Goal: Task Accomplishment & Management: Complete application form

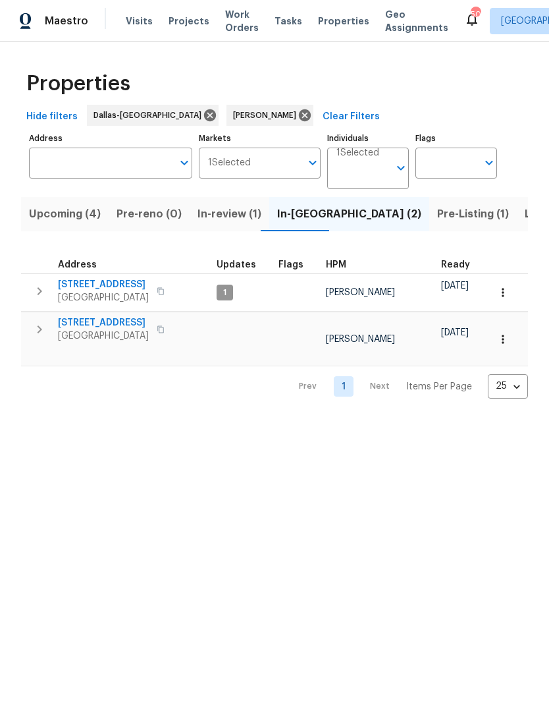
click at [91, 323] on span "806 SE 4th St" at bounding box center [103, 322] width 91 height 13
click at [225, 207] on span "In-review (1)" at bounding box center [230, 214] width 64 height 18
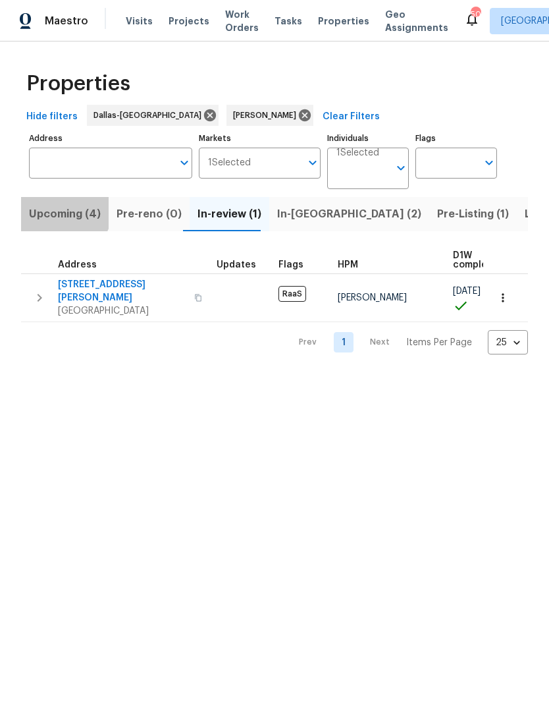
click at [63, 210] on span "Upcoming (4)" at bounding box center [65, 214] width 72 height 18
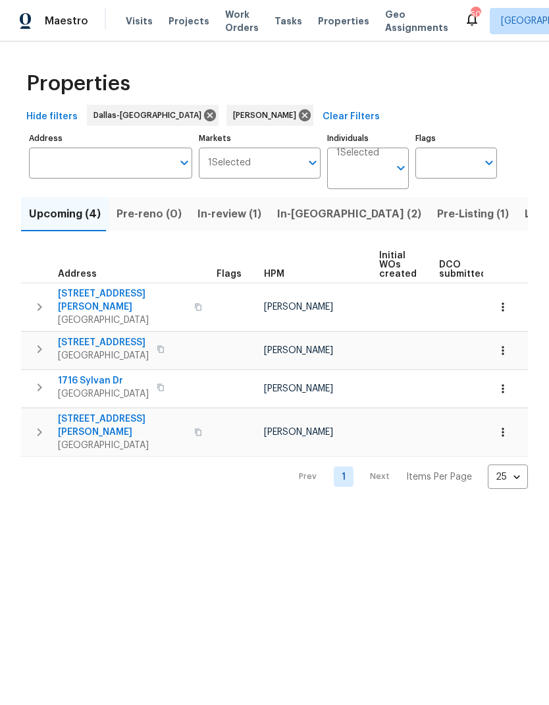
click at [409, 510] on html "Maestro Visits Projects Work Orders Tasks Properties Geo Assignments 50 Dallas …" at bounding box center [274, 255] width 549 height 510
click at [365, 510] on html "Maestro Visits Projects Work Orders Tasks Properties Geo Assignments 50 Dallas …" at bounding box center [274, 255] width 549 height 510
click at [301, 213] on span "In-reno (2)" at bounding box center [349, 214] width 144 height 18
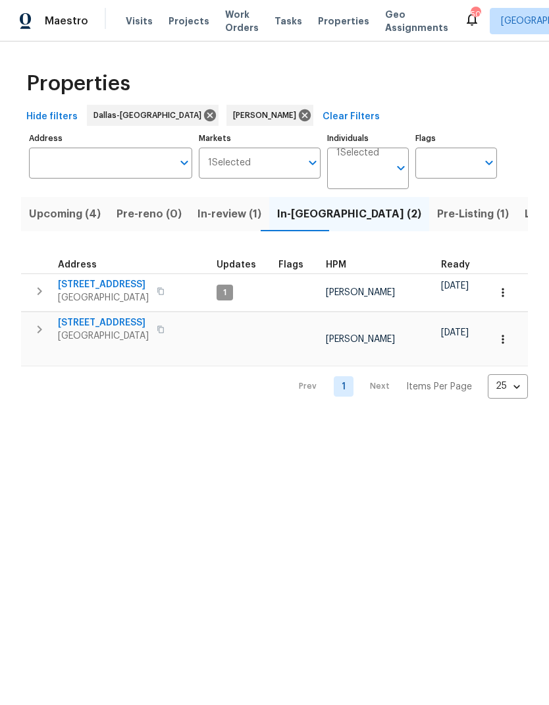
click at [506, 335] on icon "button" at bounding box center [503, 339] width 13 height 13
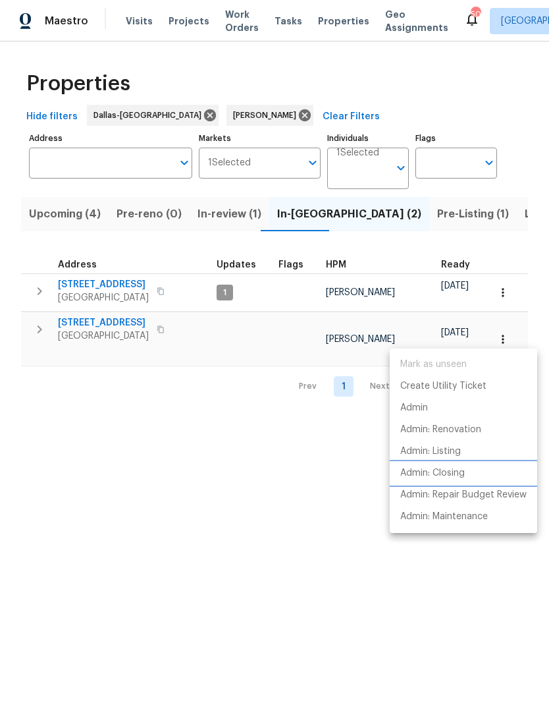
click at [458, 475] on p "Admin: Closing" at bounding box center [432, 473] width 65 height 14
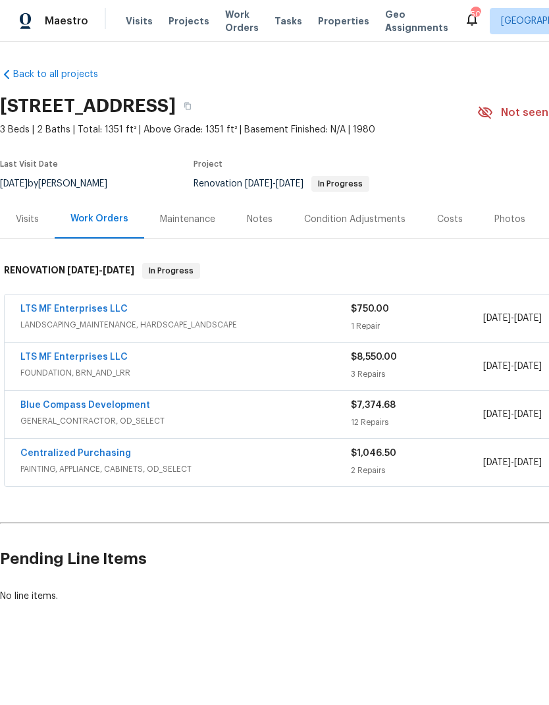
click at [78, 402] on link "Blue Compass Development" at bounding box center [85, 404] width 130 height 9
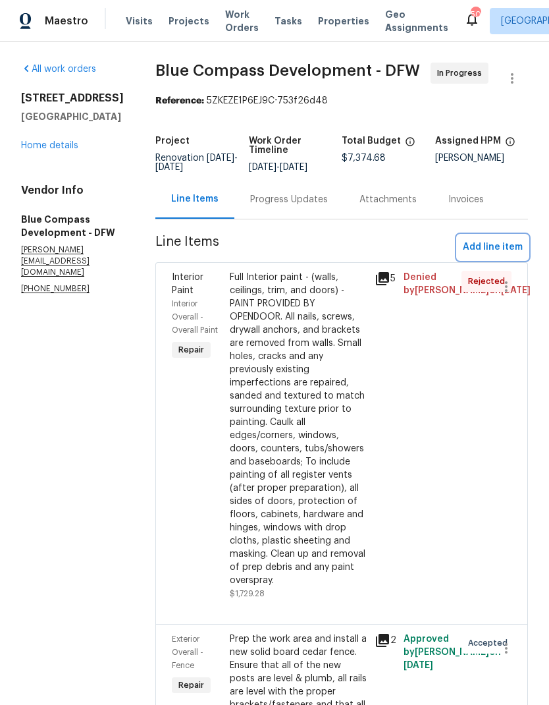
click at [502, 251] on button "Add line item" at bounding box center [493, 247] width 70 height 24
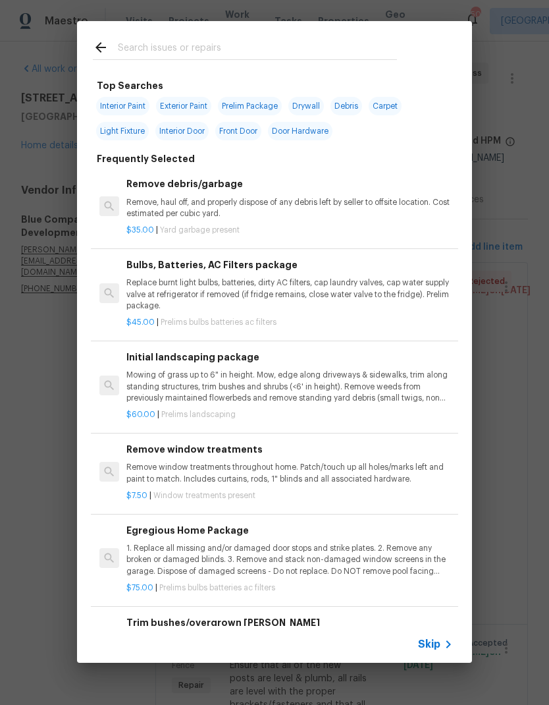
click at [211, 59] on input "text" at bounding box center [257, 50] width 279 height 20
click at [203, 36] on div at bounding box center [245, 47] width 336 height 52
click at [202, 40] on input "text" at bounding box center [257, 50] width 279 height 20
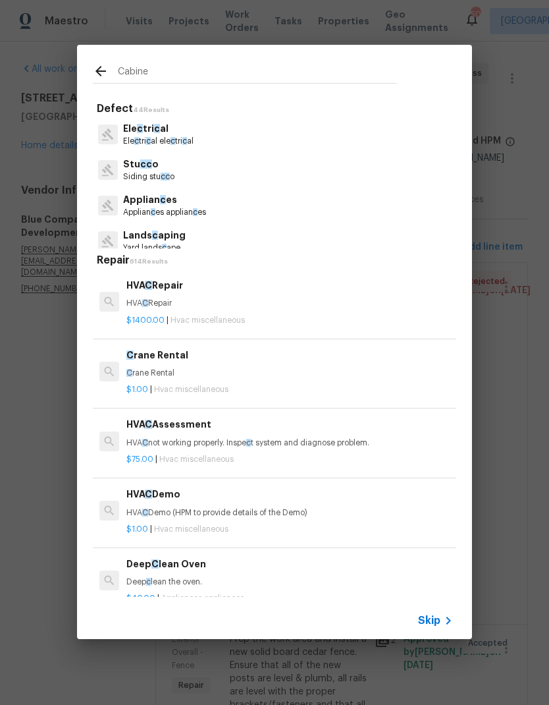
type input "Cabinet"
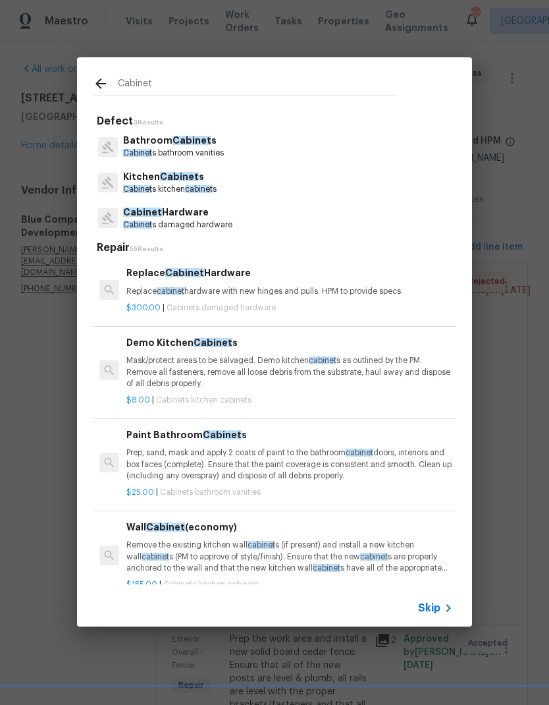
click at [194, 181] on p "Kitchen Cabinet s" at bounding box center [170, 177] width 94 height 14
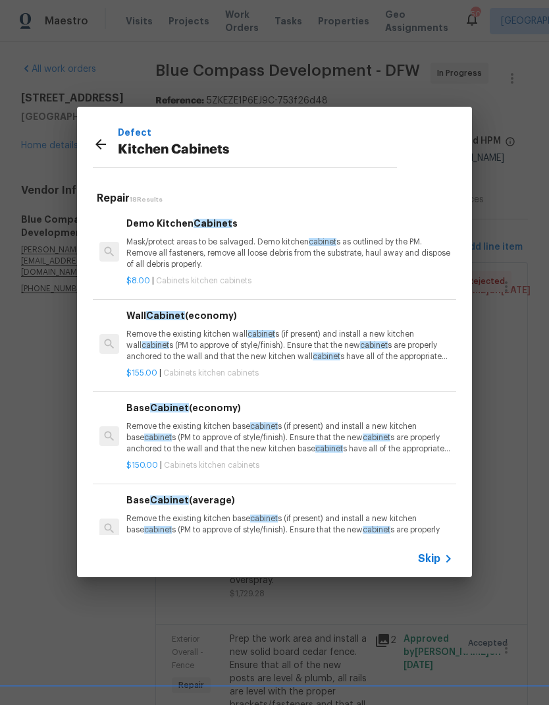
click at [194, 180] on div "Defect Kitchen Cabinets" at bounding box center [245, 144] width 336 height 74
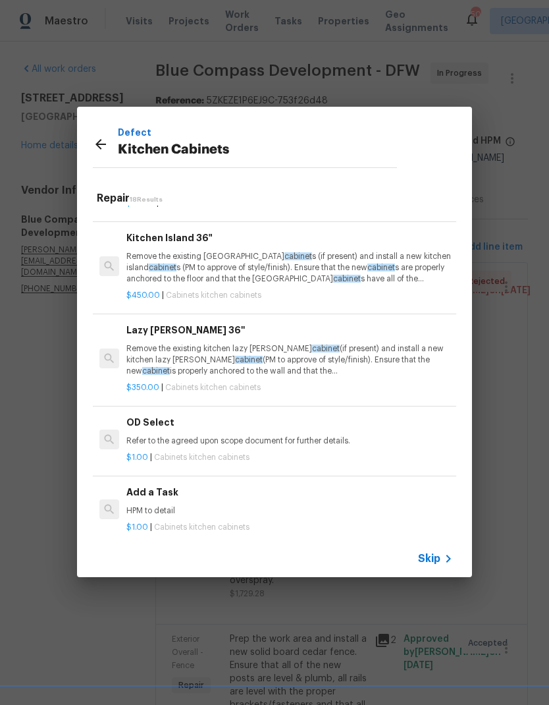
scroll to position [1264, 0]
click at [198, 506] on p "HPM to detail" at bounding box center [289, 511] width 327 height 11
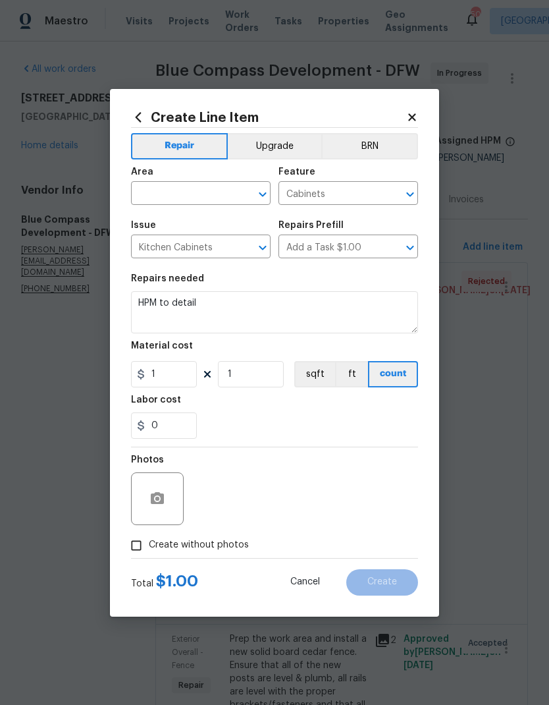
click at [176, 190] on input "text" at bounding box center [182, 194] width 103 height 20
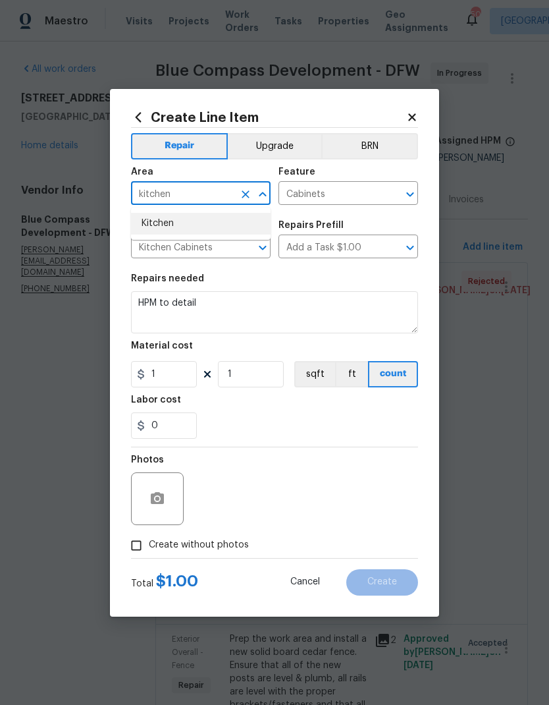
click at [192, 225] on li "Kitchen" at bounding box center [201, 224] width 140 height 22
type input "Kitchen"
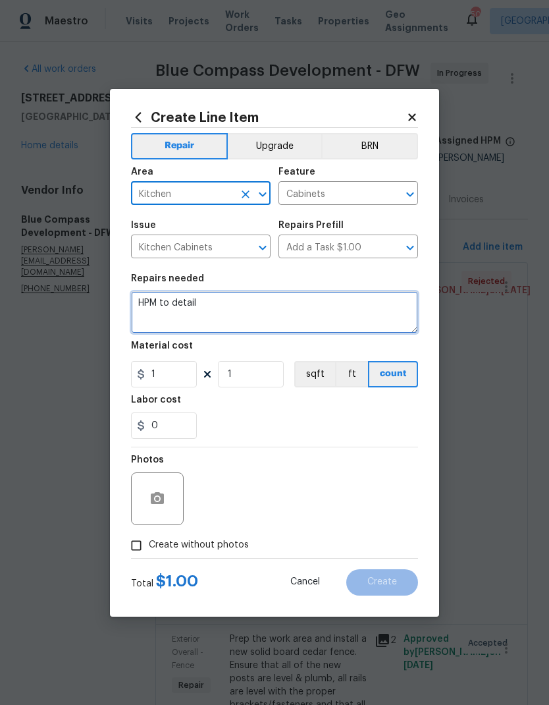
click at [223, 306] on textarea "HPM to detail" at bounding box center [274, 312] width 287 height 42
type textarea "H"
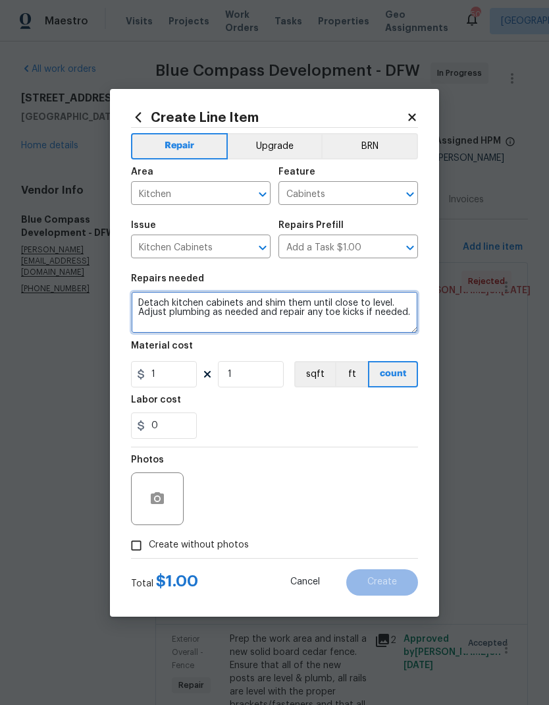
type textarea "Detach kitchen cabinets and shim them until close to level. Adjust plumbing as …"
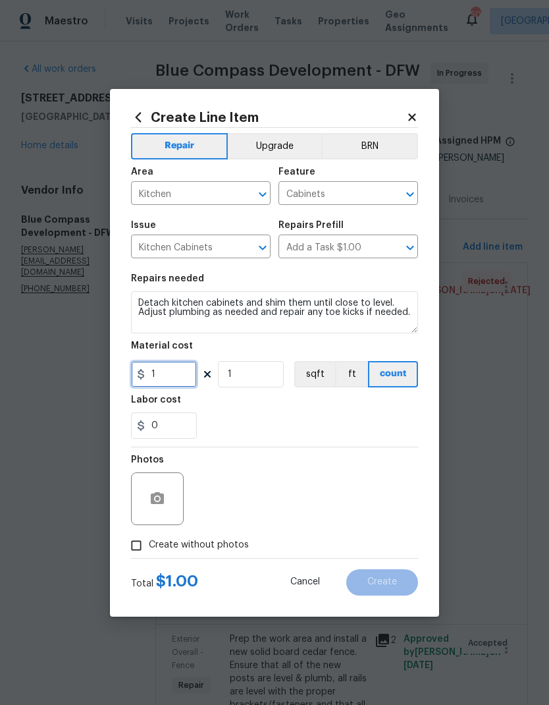
click at [175, 377] on input "1" at bounding box center [164, 374] width 66 height 26
type input "750"
click at [352, 408] on div "Labor cost" at bounding box center [274, 403] width 287 height 17
click at [143, 541] on input "Create without photos" at bounding box center [136, 545] width 25 height 25
checkbox input "true"
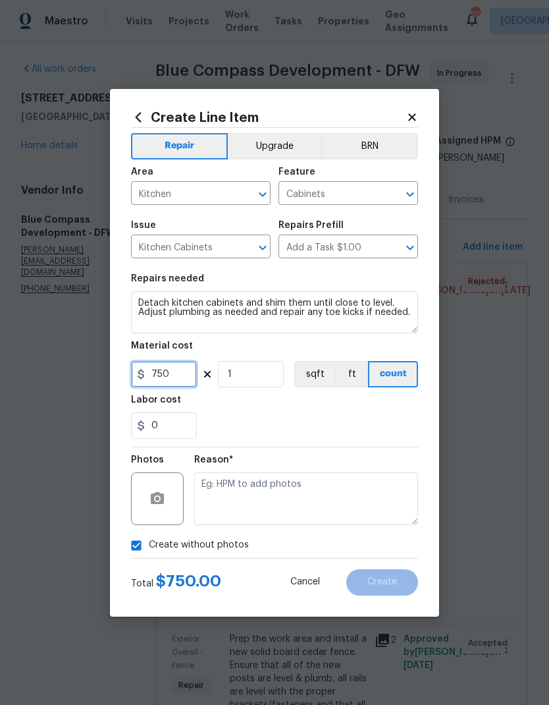
click at [175, 379] on input "750" at bounding box center [164, 374] width 66 height 26
type input "500"
click at [360, 427] on div "0" at bounding box center [274, 425] width 287 height 26
click at [161, 489] on button "button" at bounding box center [158, 499] width 32 height 32
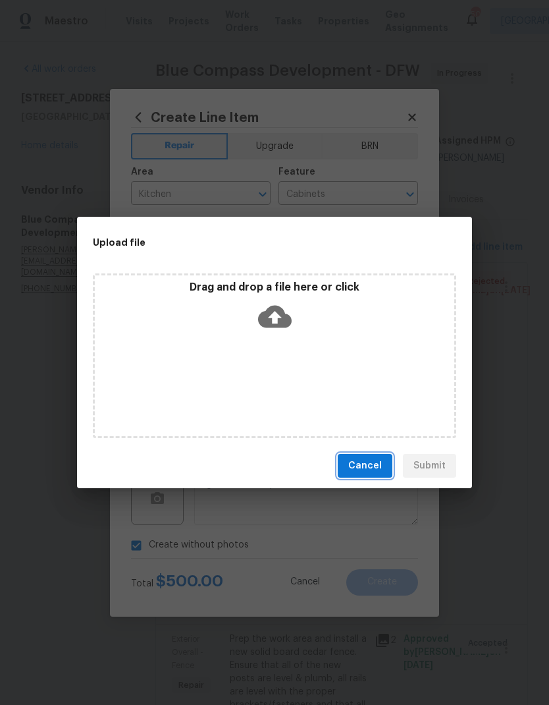
click at [367, 464] on span "Cancel" at bounding box center [365, 466] width 34 height 16
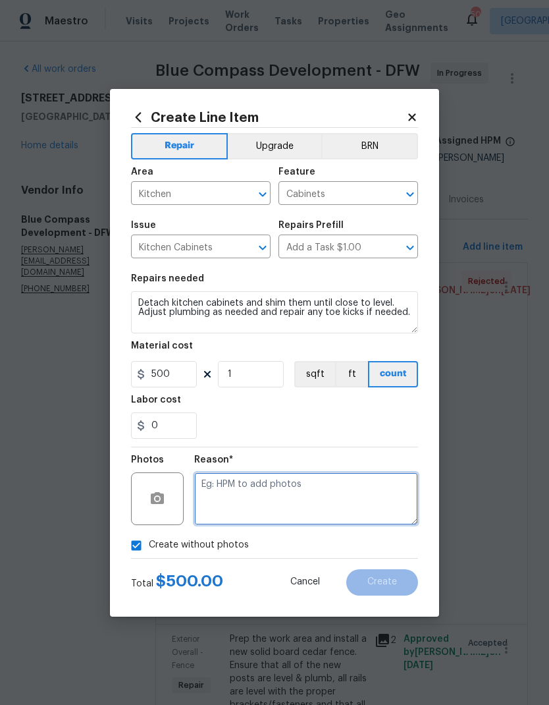
click at [352, 500] on textarea at bounding box center [306, 498] width 224 height 53
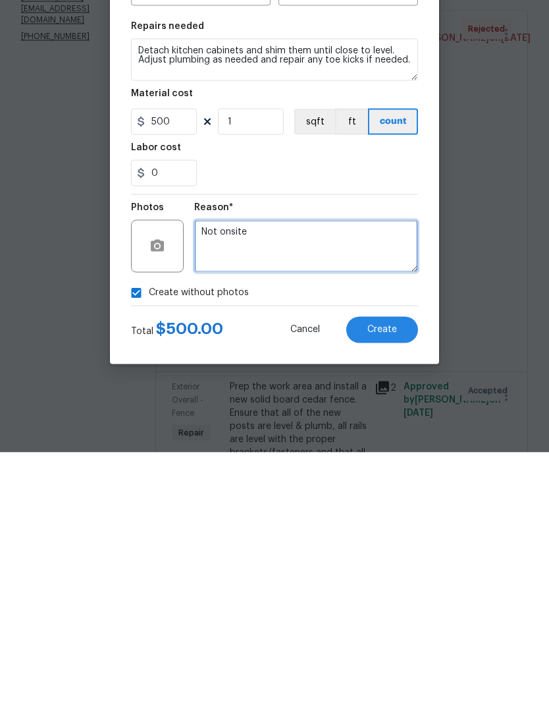
type textarea "Not onsite"
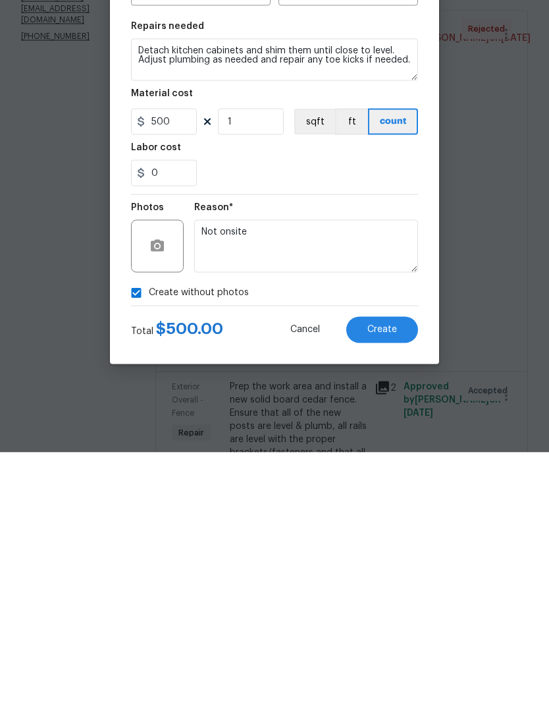
click at [364, 412] on div "0" at bounding box center [274, 425] width 287 height 26
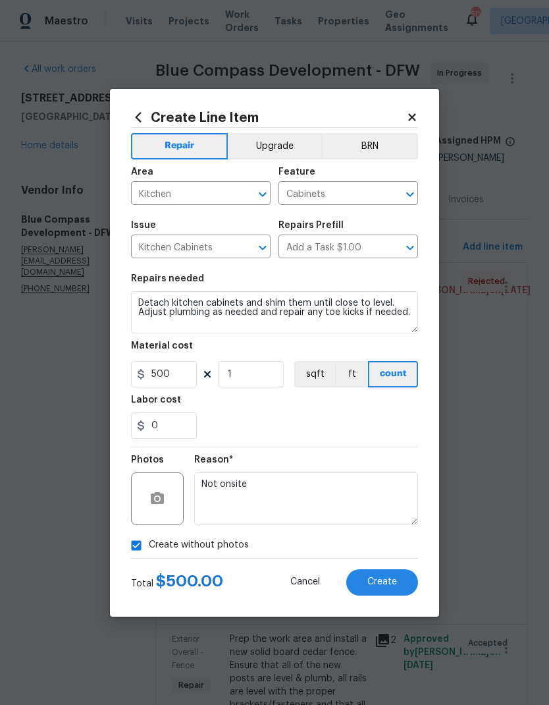
click at [386, 581] on span "Create" at bounding box center [382, 582] width 30 height 10
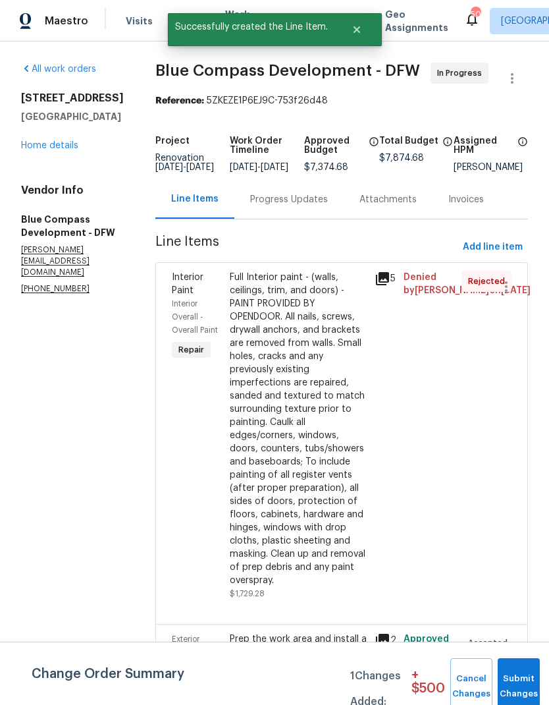
scroll to position [0, 0]
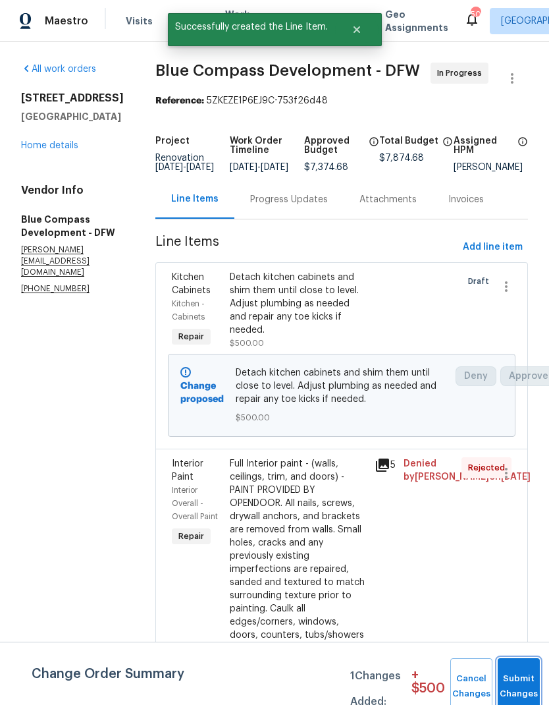
click at [518, 682] on button "Submit Changes" at bounding box center [519, 686] width 42 height 57
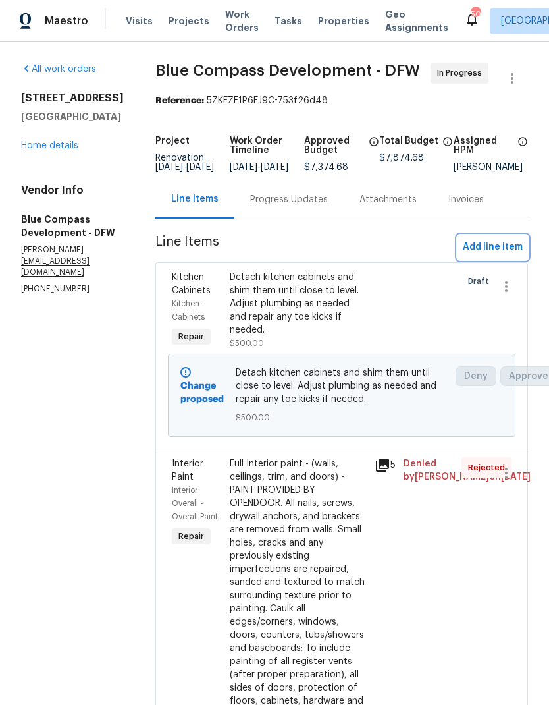
click at [502, 255] on span "Add line item" at bounding box center [493, 247] width 60 height 16
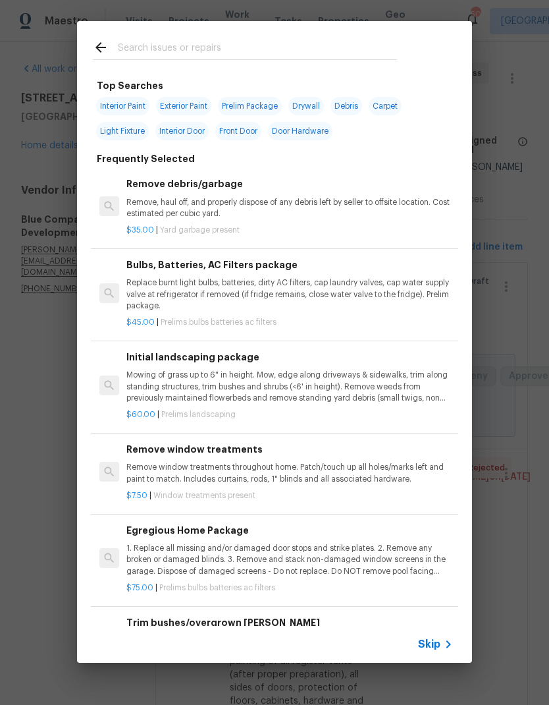
click at [215, 44] on input "text" at bounding box center [257, 50] width 279 height 20
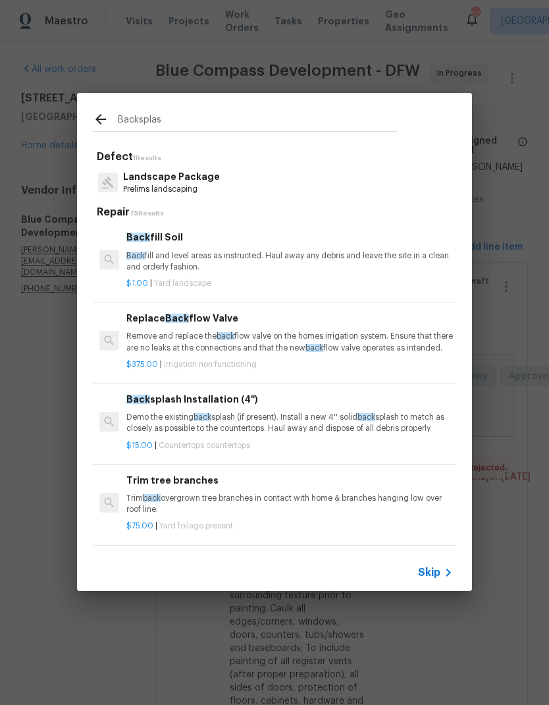
type input "Backsplash"
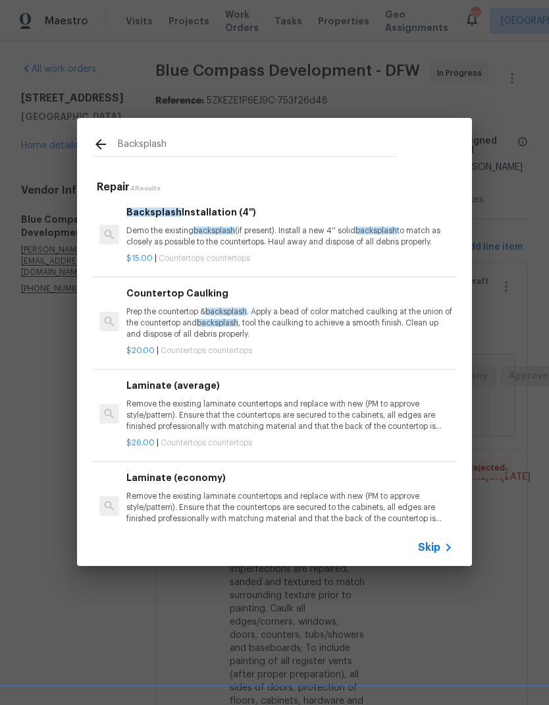
click at [427, 554] on span "Skip" at bounding box center [429, 547] width 22 height 13
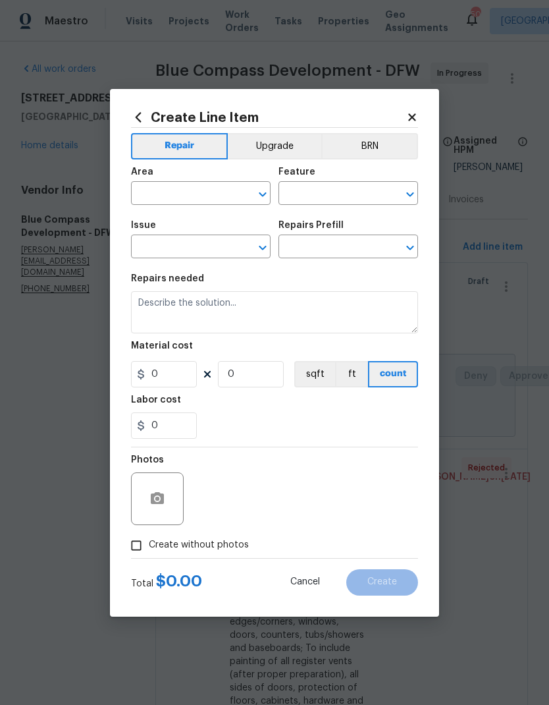
click at [189, 186] on input "text" at bounding box center [182, 194] width 103 height 20
click at [203, 223] on li "Kitchen" at bounding box center [201, 224] width 140 height 22
type input "Kitchen"
click at [347, 192] on input "text" at bounding box center [330, 194] width 103 height 20
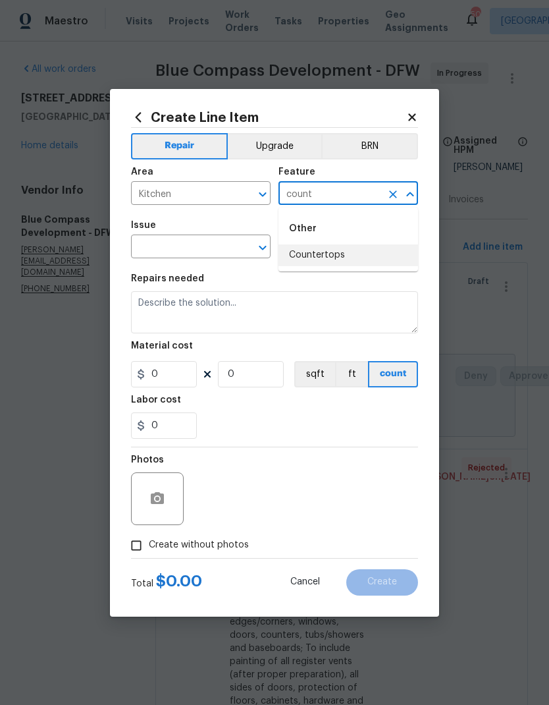
click at [360, 251] on li "Countertops" at bounding box center [349, 255] width 140 height 22
type input "Countertops"
click at [191, 244] on input "text" at bounding box center [182, 248] width 103 height 20
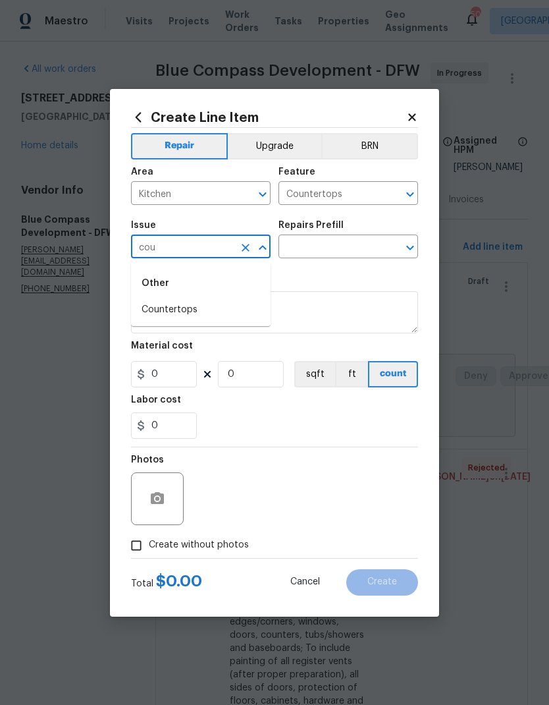
click at [196, 307] on li "Countertops" at bounding box center [201, 310] width 140 height 22
type input "Countertops"
click at [339, 248] on input "text" at bounding box center [330, 248] width 103 height 20
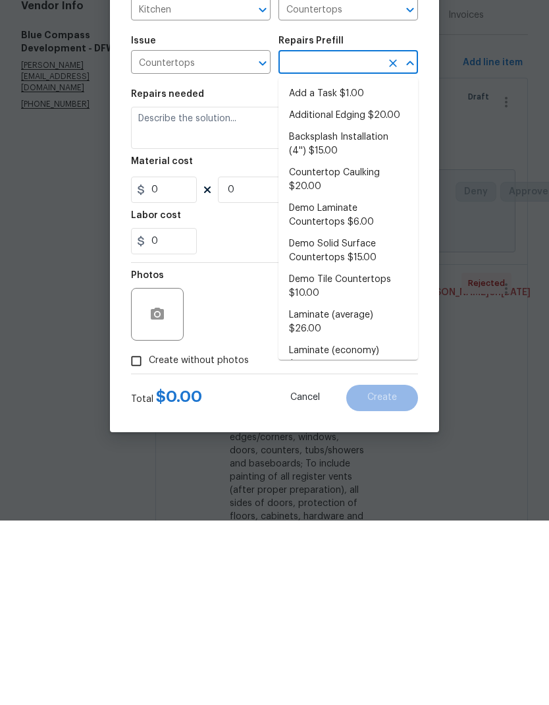
click at [346, 267] on li "Add a Task $1.00" at bounding box center [349, 278] width 140 height 22
type input "Add a Task $1.00"
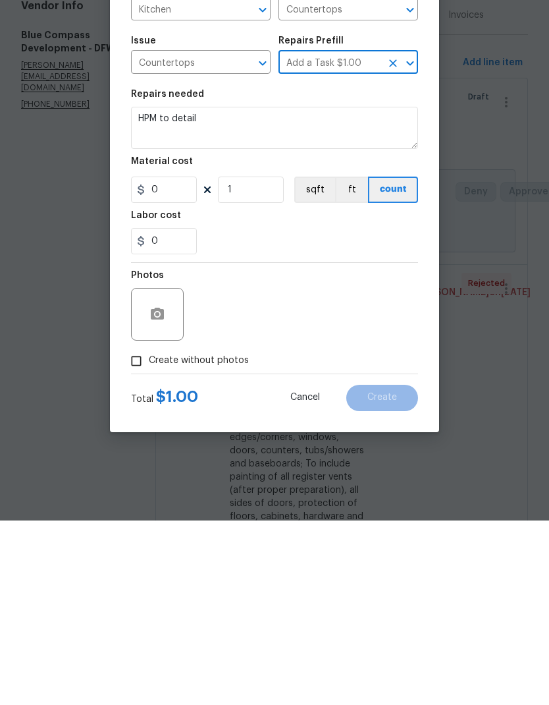
type textarea "HPM to detail"
type input "1"
type input "Add a Task $1.00"
type input "1"
click at [225, 291] on textarea "HPM to detail" at bounding box center [274, 312] width 287 height 42
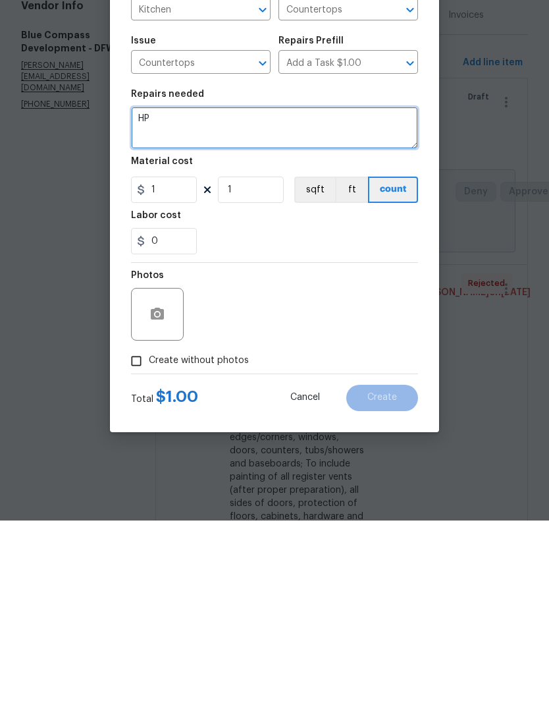
type textarea "H"
type textarea "Demo tile backsplash and bathroom install new white subway tile backsplash."
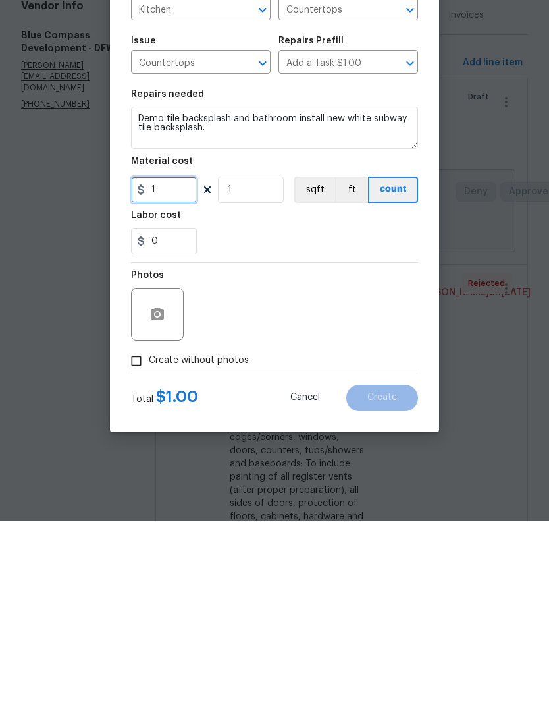
click at [176, 361] on input "1" at bounding box center [164, 374] width 66 height 26
click at [175, 361] on input "1" at bounding box center [164, 374] width 66 height 26
type input "1000"
click at [331, 412] on div "0" at bounding box center [274, 425] width 287 height 26
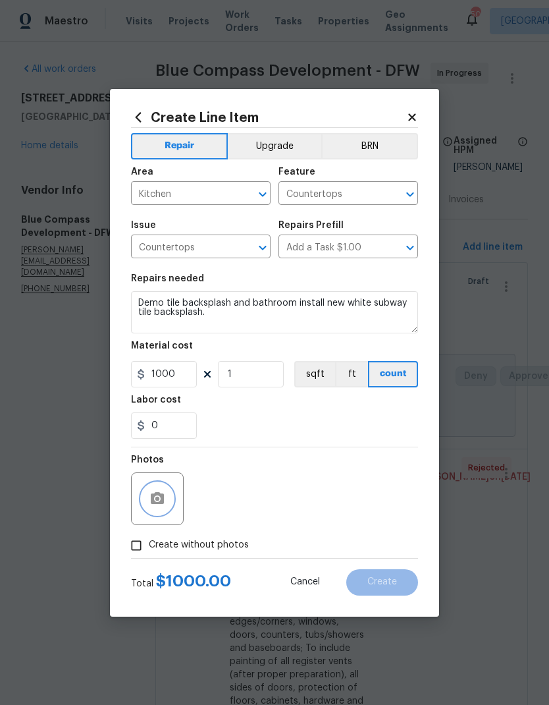
click at [171, 503] on button "button" at bounding box center [158, 499] width 32 height 32
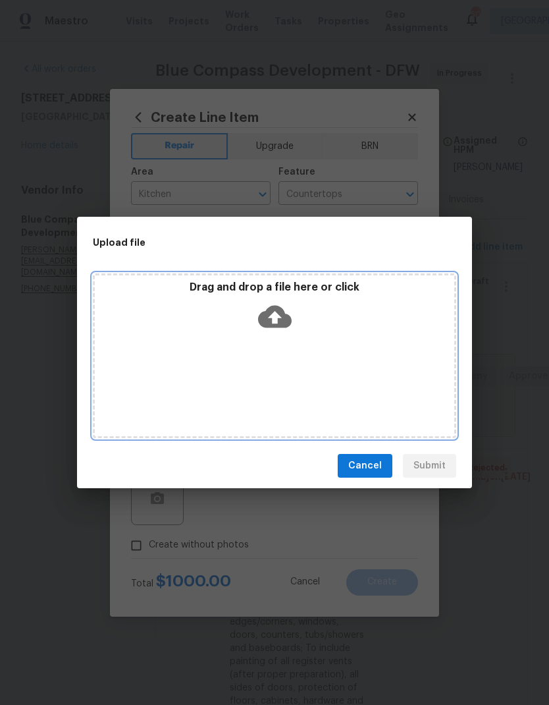
click at [290, 323] on icon at bounding box center [275, 317] width 34 height 22
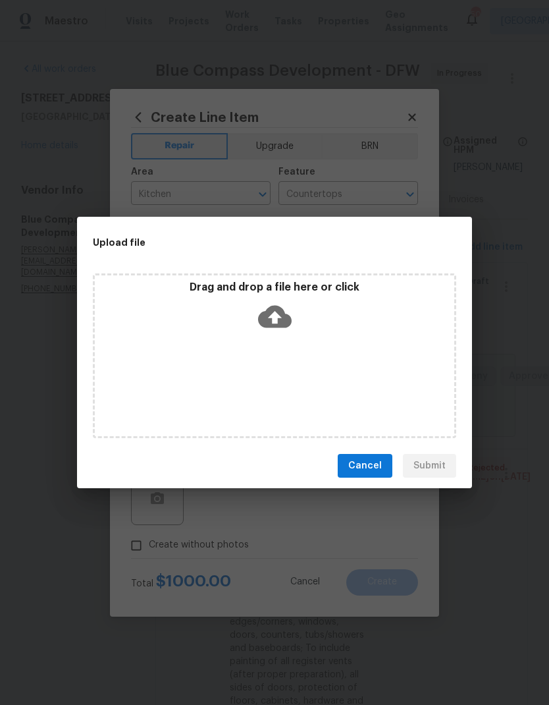
click at [371, 463] on span "Cancel" at bounding box center [365, 466] width 34 height 16
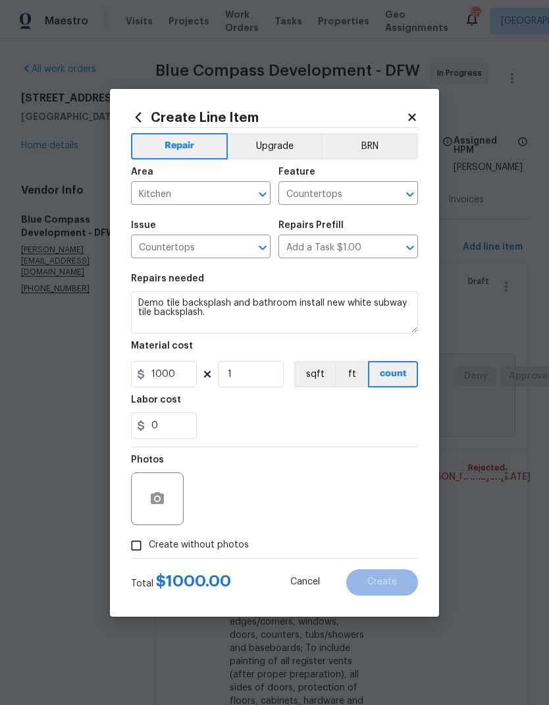
click at [138, 541] on input "Create without photos" at bounding box center [136, 545] width 25 height 25
checkbox input "true"
click at [337, 492] on textarea at bounding box center [306, 498] width 224 height 53
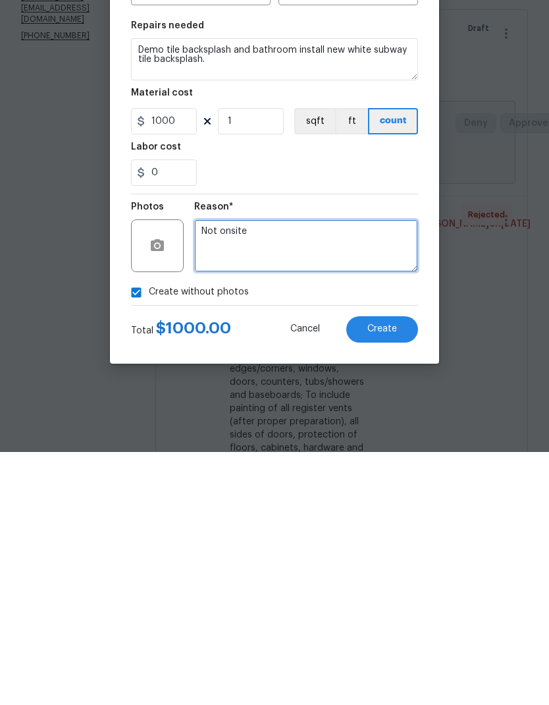
type textarea "Not onsite"
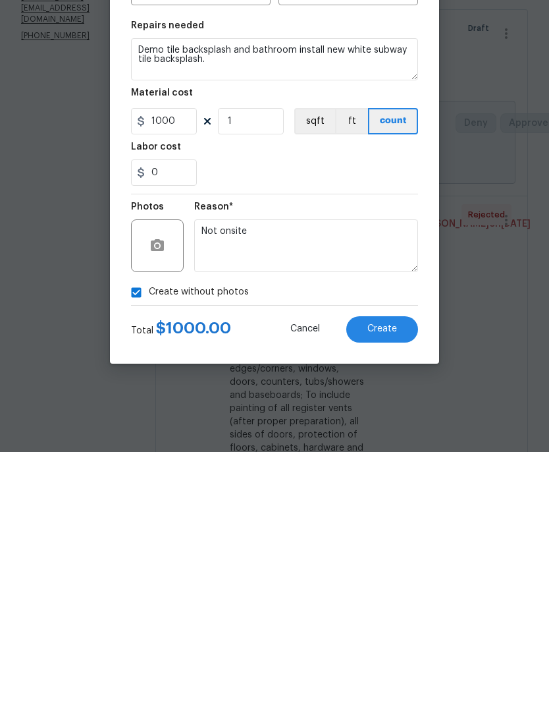
click at [298, 455] on div "Reason*" at bounding box center [306, 463] width 224 height 17
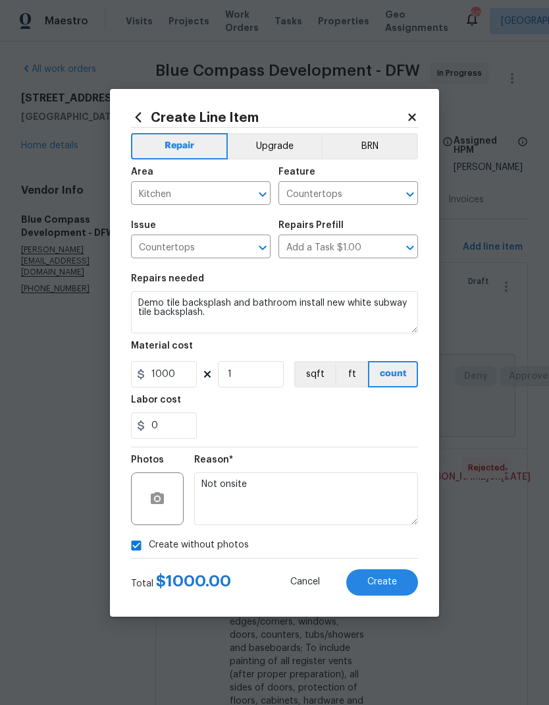
click at [392, 581] on span "Create" at bounding box center [382, 582] width 30 height 10
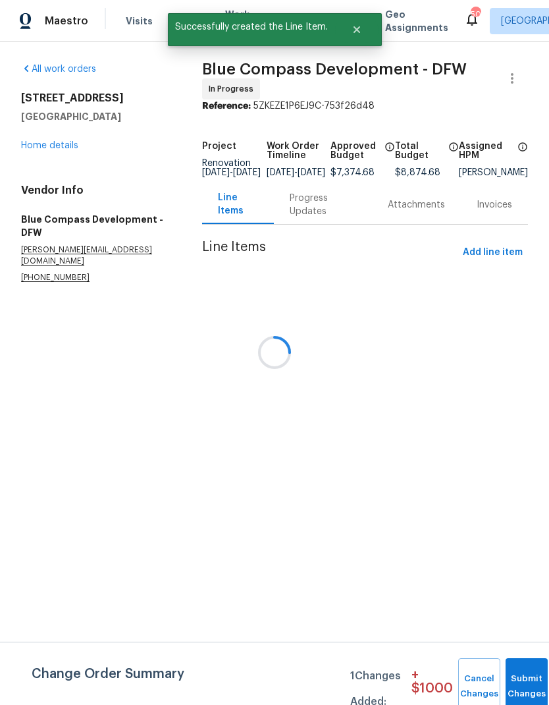
scroll to position [0, 0]
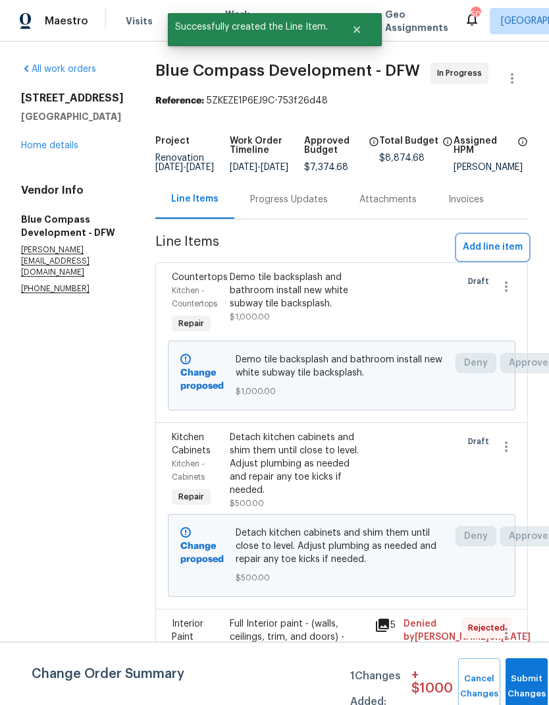
click at [501, 256] on span "Add line item" at bounding box center [493, 247] width 60 height 16
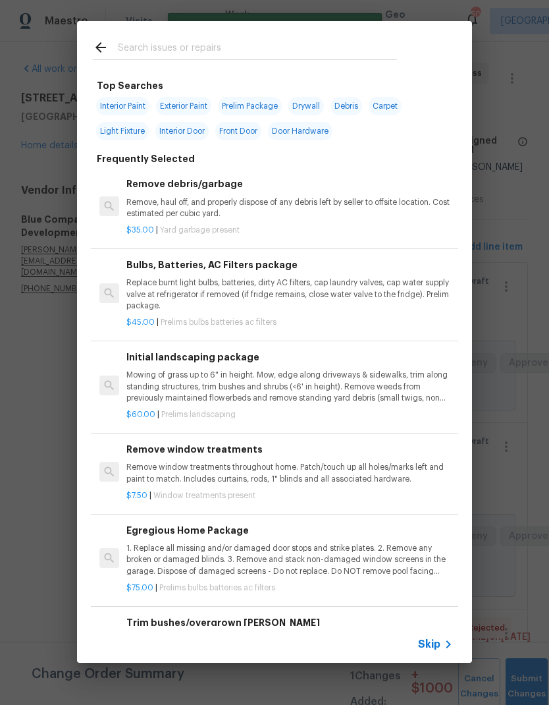
click at [203, 53] on input "text" at bounding box center [257, 50] width 279 height 20
type input "Door"
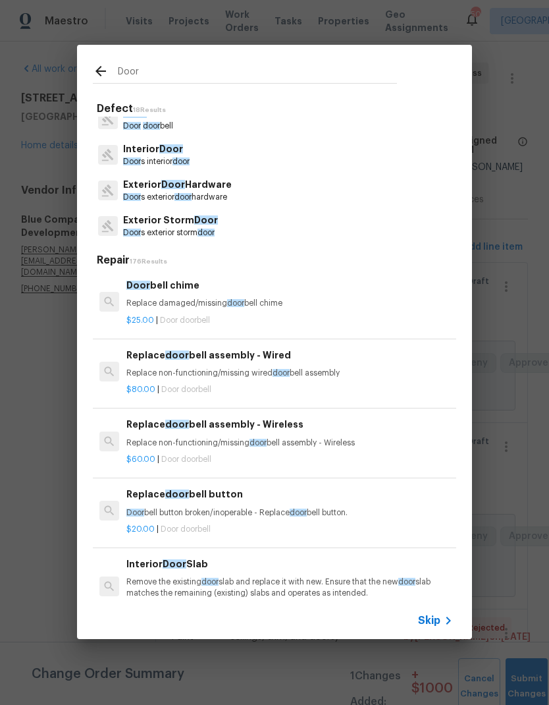
scroll to position [13, 0]
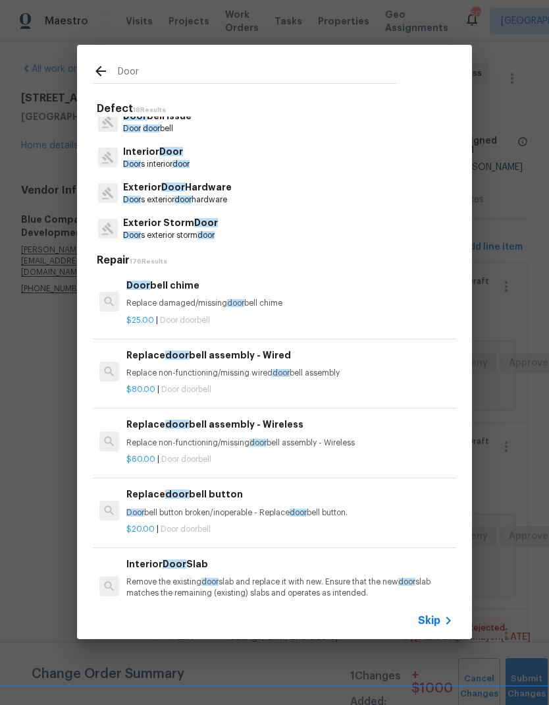
click at [176, 161] on span "door" at bounding box center [181, 164] width 17 height 8
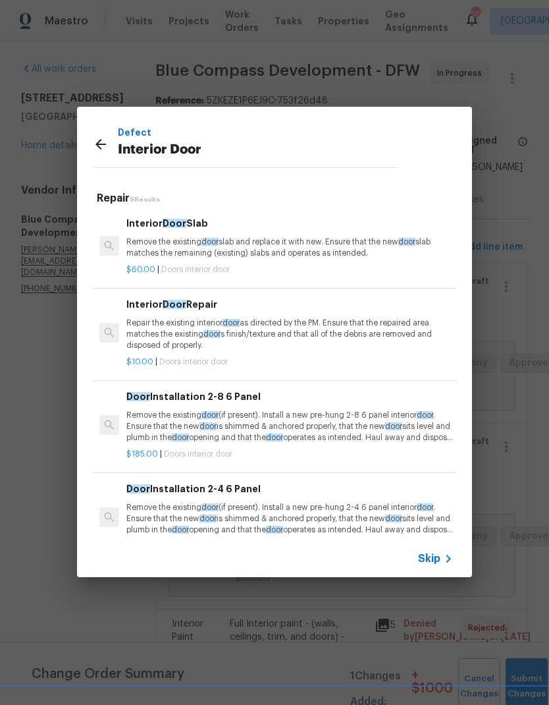
click at [367, 337] on p "Repair the existing interior door as directed by the PM. Ensure that the repair…" at bounding box center [289, 334] width 327 height 34
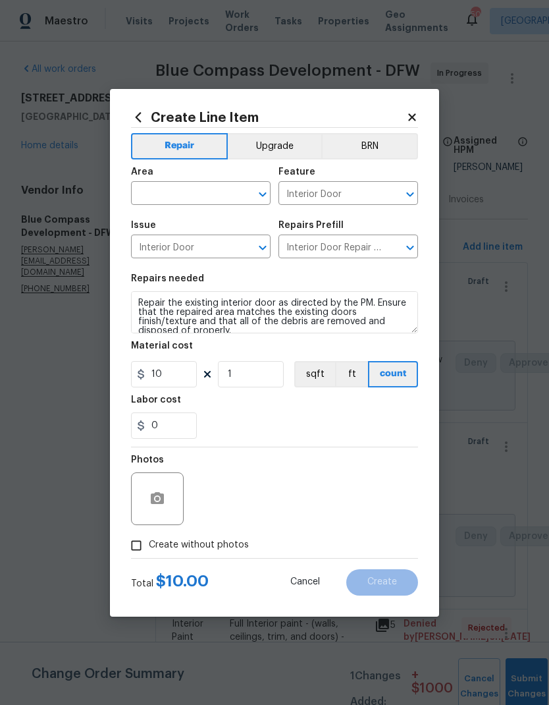
click at [202, 194] on input "text" at bounding box center [182, 194] width 103 height 20
click at [227, 247] on li "Interior Overall" at bounding box center [201, 245] width 140 height 22
type input "Interior Overall"
click at [145, 303] on textarea "Repair the existing interior door as directed by the PM. Ensure that the repair…" at bounding box center [274, 312] width 287 height 42
click at [144, 302] on textarea "Repair the existing interior door as directed by the PM. Ensure that the repair…" at bounding box center [274, 312] width 287 height 42
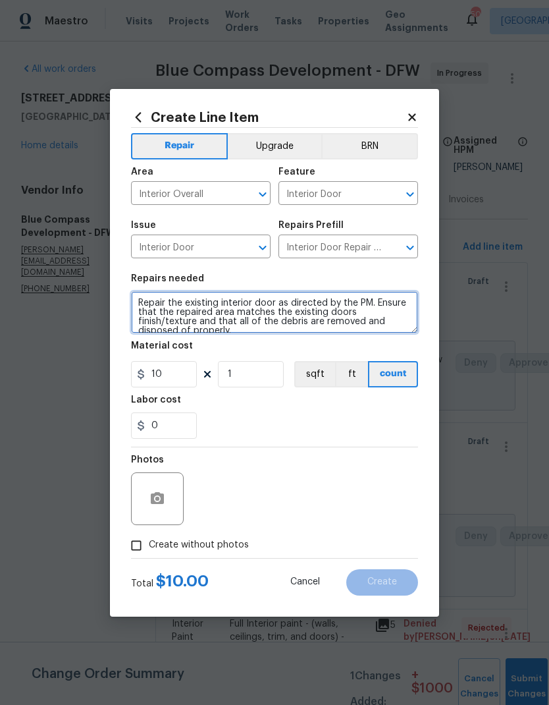
click at [148, 303] on textarea "Repair the existing interior door as directed by the PM. Ensure that the repair…" at bounding box center [274, 312] width 287 height 42
click at [147, 302] on textarea "Repair the existing interior door as directed by the PM. Ensure that the repair…" at bounding box center [274, 312] width 287 height 42
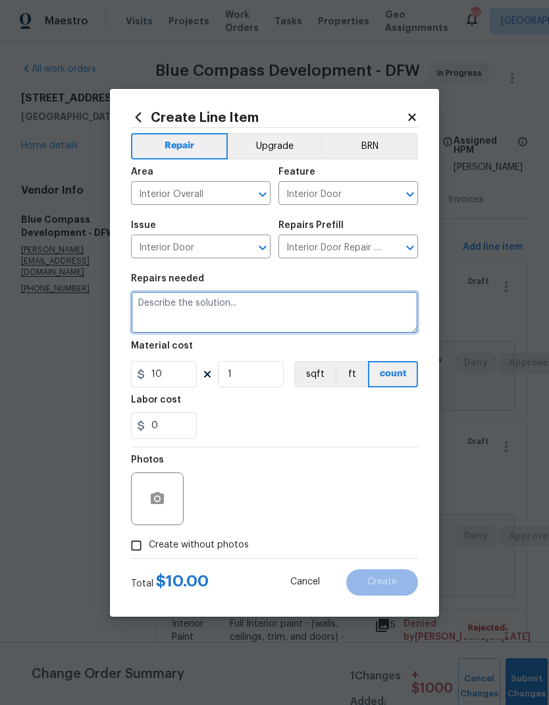
scroll to position [0, 0]
type textarea "Adjust all doors throughout the house to ensure they open and close properly."
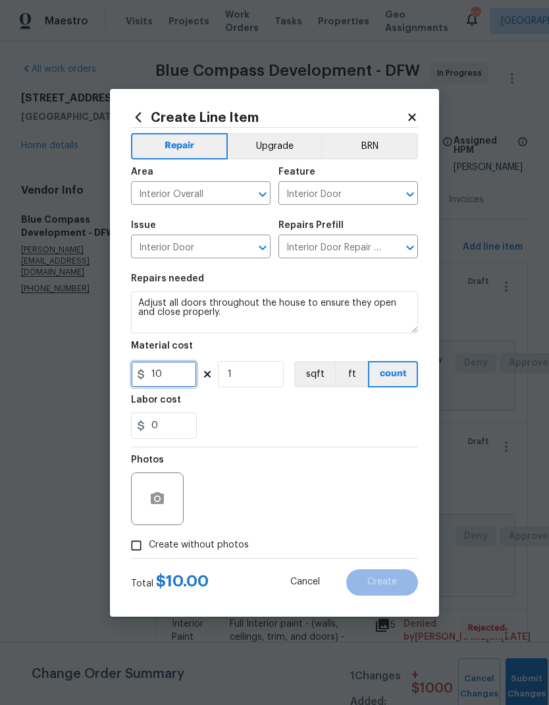
click at [182, 384] on input "10" at bounding box center [164, 374] width 66 height 26
type input "100"
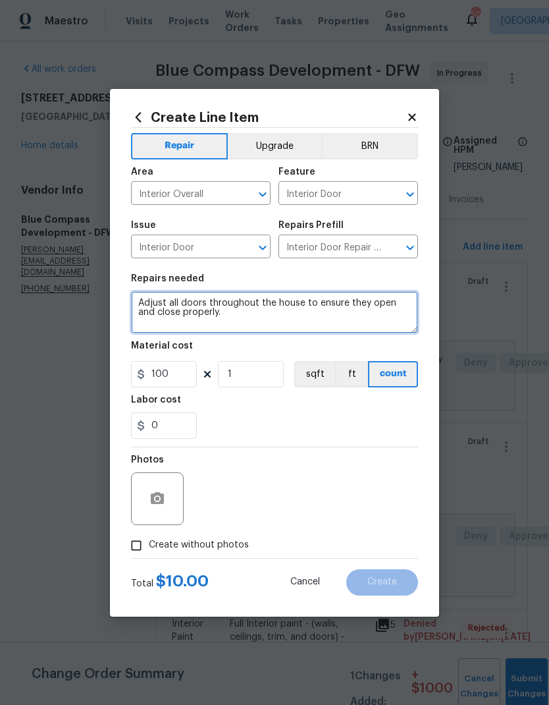
click at [308, 321] on textarea "Adjust all doors throughout the house to ensure they open and close properly." at bounding box center [274, 312] width 287 height 42
click at [323, 279] on div "Repairs needed" at bounding box center [274, 282] width 287 height 17
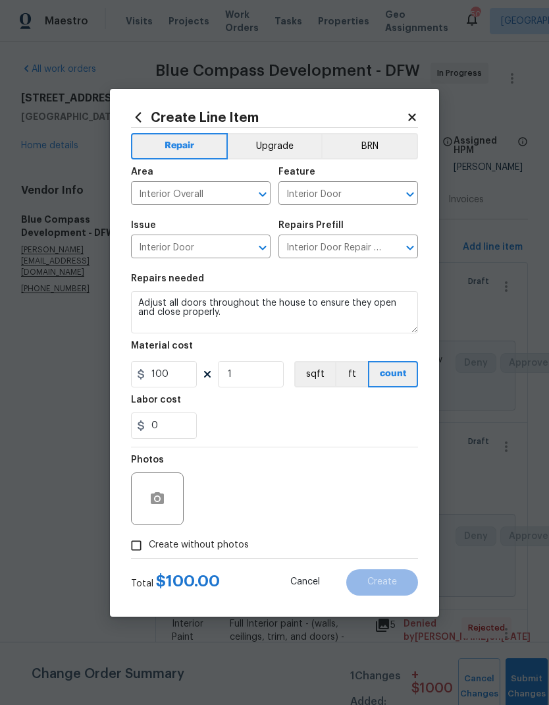
click at [136, 538] on input "Create without photos" at bounding box center [136, 545] width 25 height 25
checkbox input "true"
click at [364, 493] on textarea at bounding box center [306, 498] width 224 height 53
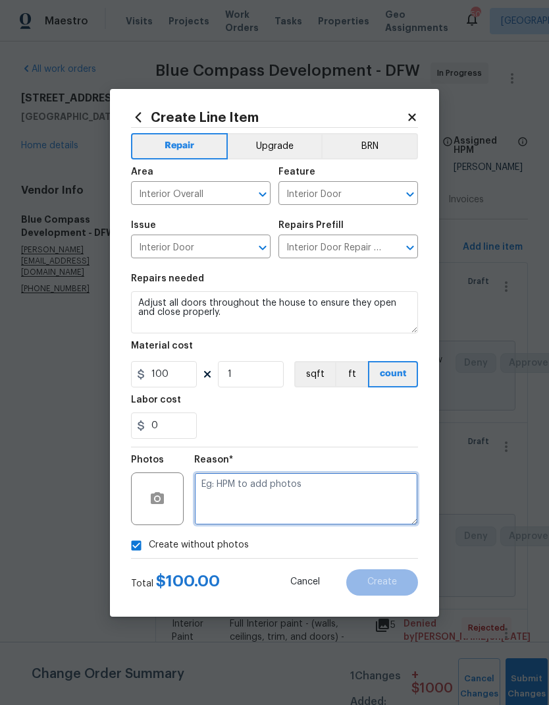
scroll to position [20, 0]
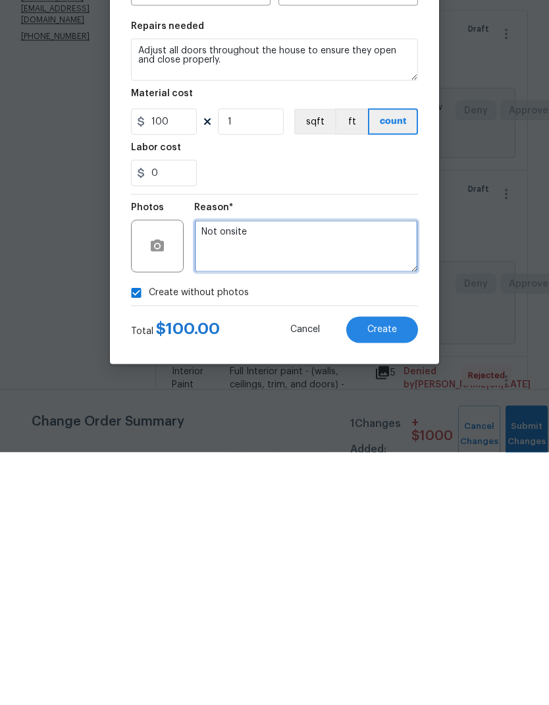
type textarea "Not onsite"
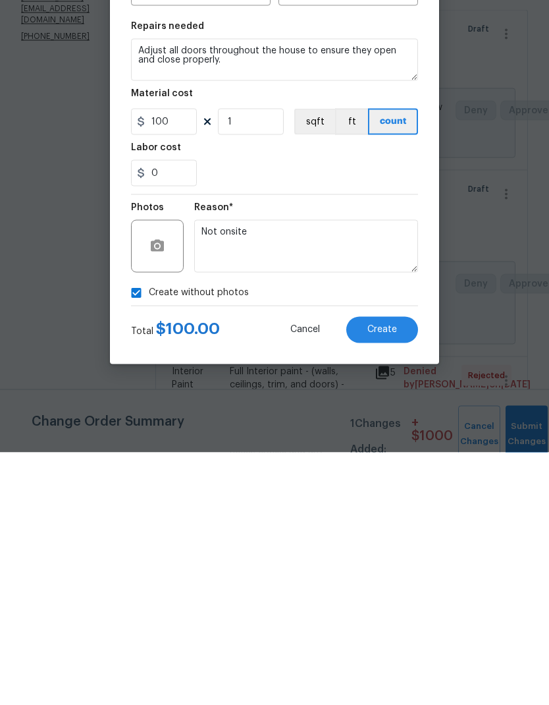
click at [290, 266] on section "Repairs needed Adjust all doors throughout the house to ensure they open and cl…" at bounding box center [274, 356] width 287 height 180
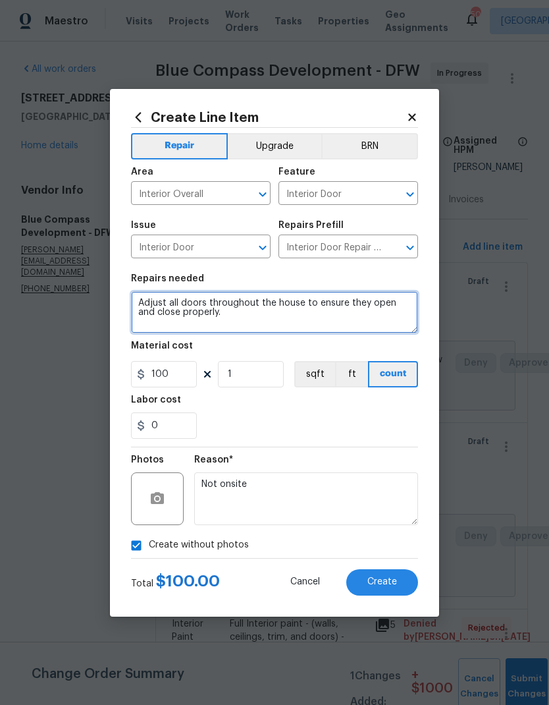
click at [252, 326] on textarea "Adjust all doors throughout the house to ensure they open and close properly." at bounding box center [274, 312] width 287 height 42
type textarea "Adjust all doors throughout the house to ensure they open and close properly. I…"
click at [367, 416] on div "0" at bounding box center [274, 425] width 287 height 26
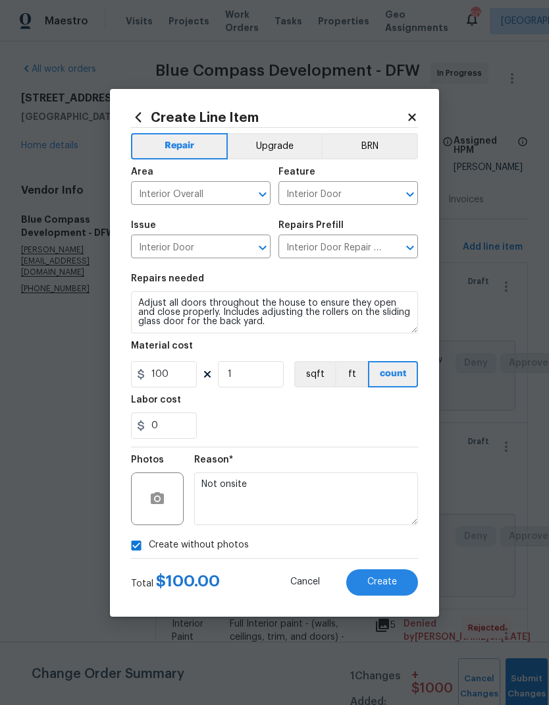
click at [391, 585] on span "Create" at bounding box center [382, 582] width 30 height 10
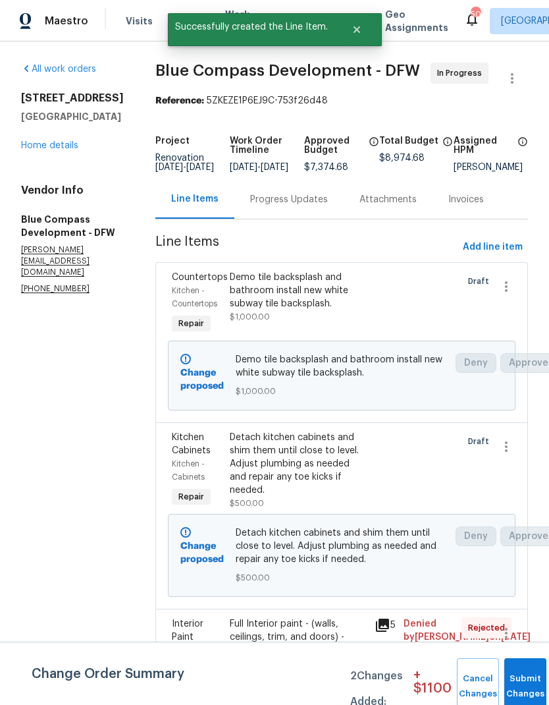
scroll to position [0, 0]
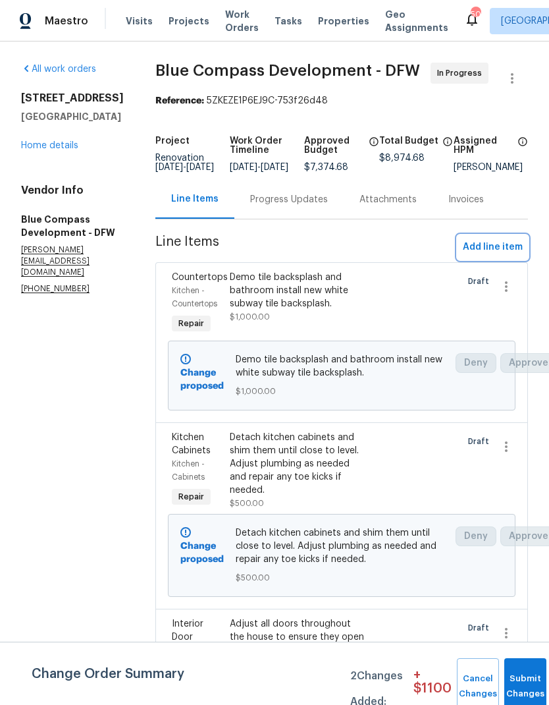
click at [476, 252] on button "Add line item" at bounding box center [493, 247] width 70 height 24
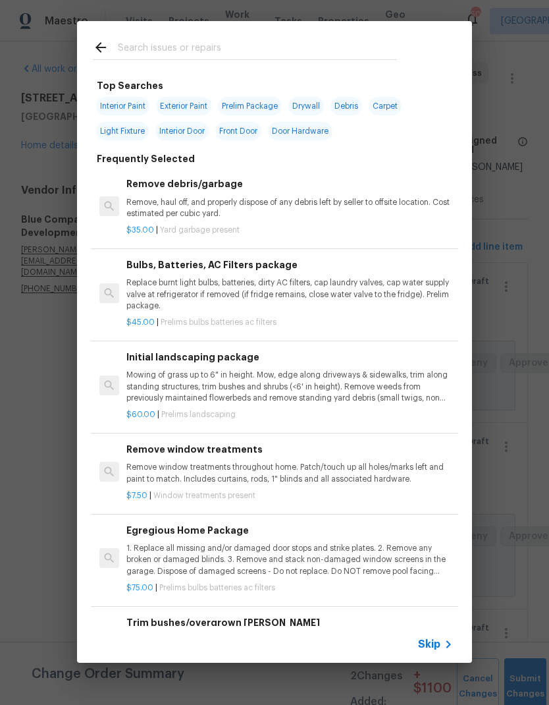
click at [187, 46] on input "text" at bounding box center [257, 50] width 279 height 20
type input "Siding"
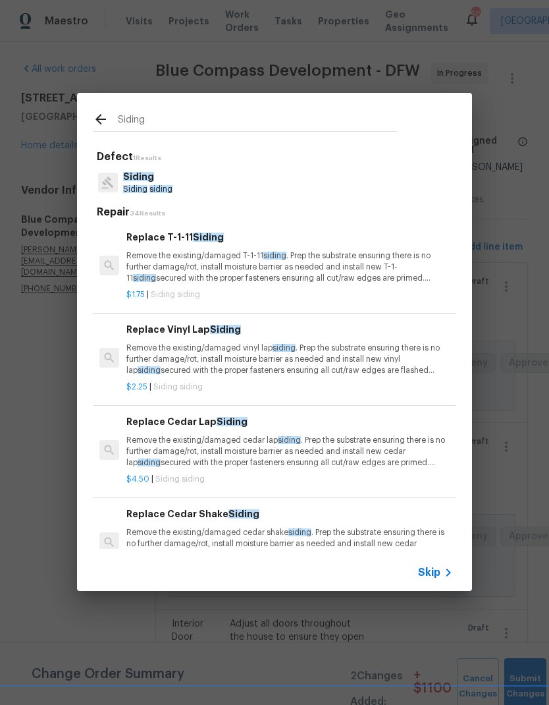
click at [162, 176] on p "Siding" at bounding box center [147, 177] width 49 height 14
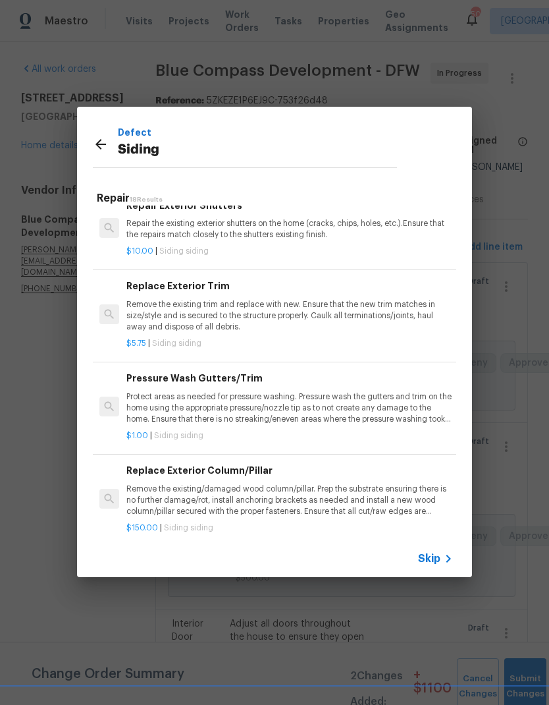
scroll to position [1309, 0]
click at [282, 300] on p "Remove the existing trim and replace with new. Ensure that the new trim matches…" at bounding box center [289, 316] width 327 height 34
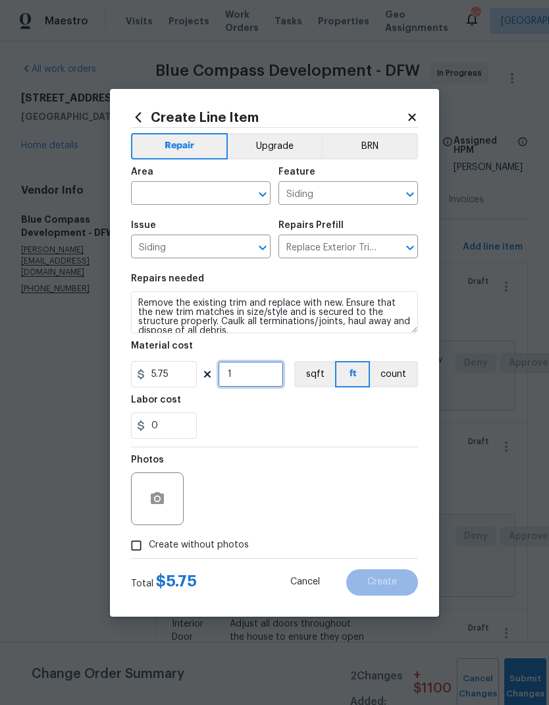
click at [261, 375] on input "1" at bounding box center [251, 374] width 66 height 26
type input "20"
click at [375, 418] on div "0" at bounding box center [274, 425] width 287 height 26
click at [188, 192] on input "text" at bounding box center [182, 194] width 103 height 20
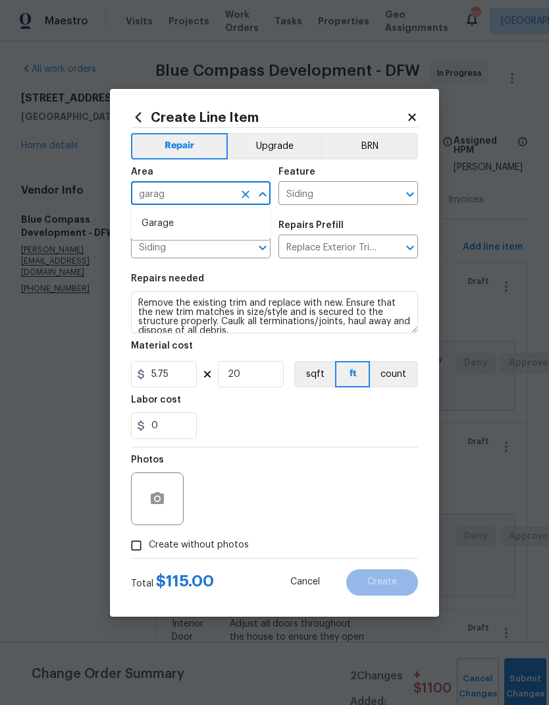
click at [182, 223] on li "Garage" at bounding box center [201, 224] width 140 height 22
type input "Garage"
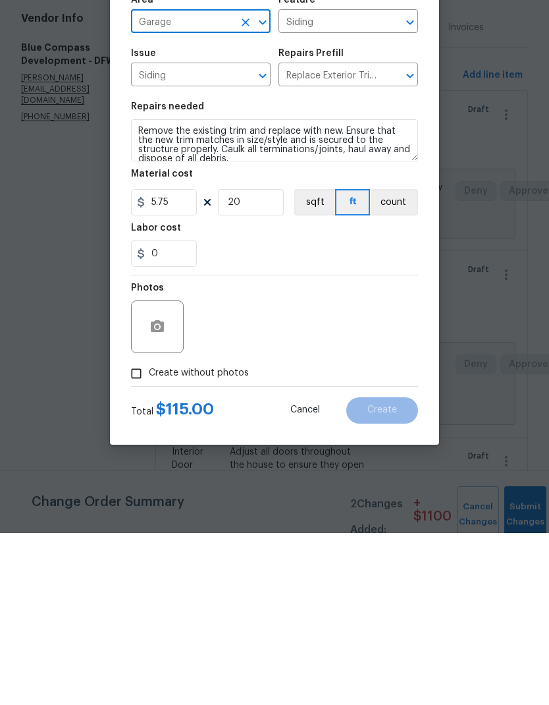
click at [139, 533] on input "Create without photos" at bounding box center [136, 545] width 25 height 25
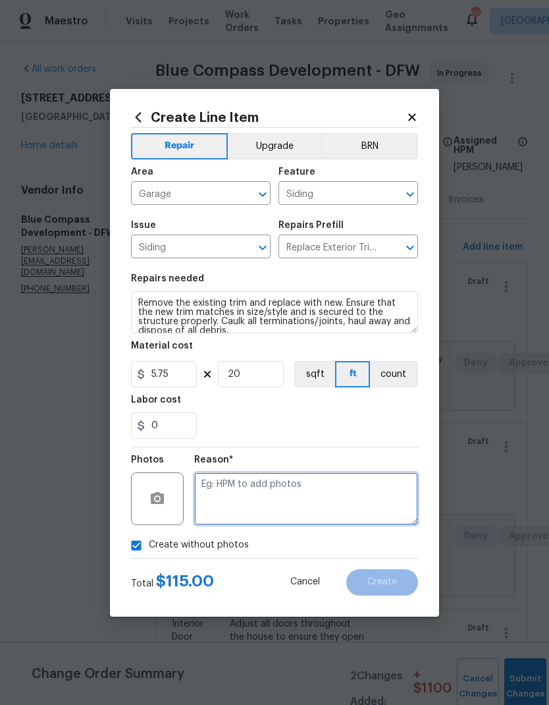
click at [361, 492] on textarea at bounding box center [306, 498] width 224 height 53
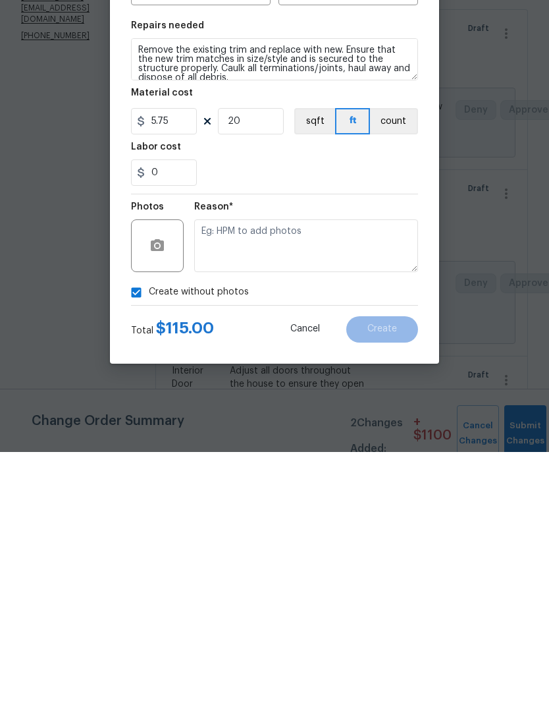
click at [140, 533] on input "Create without photos" at bounding box center [136, 545] width 25 height 25
checkbox input "false"
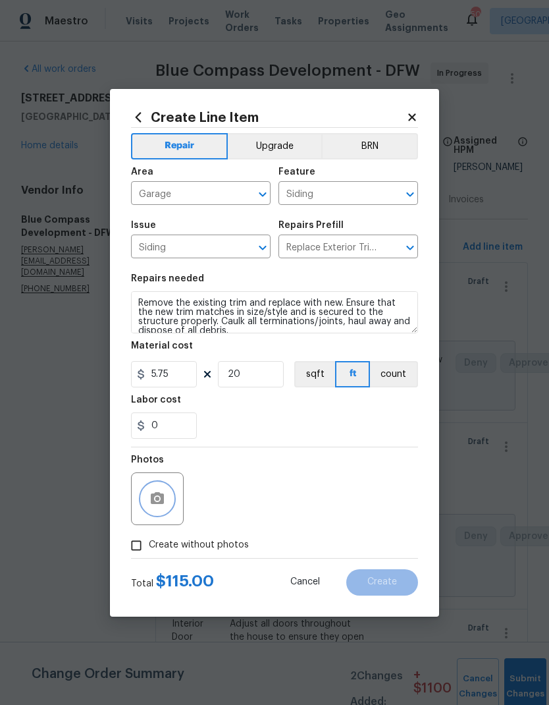
click at [161, 497] on icon "button" at bounding box center [157, 498] width 13 height 12
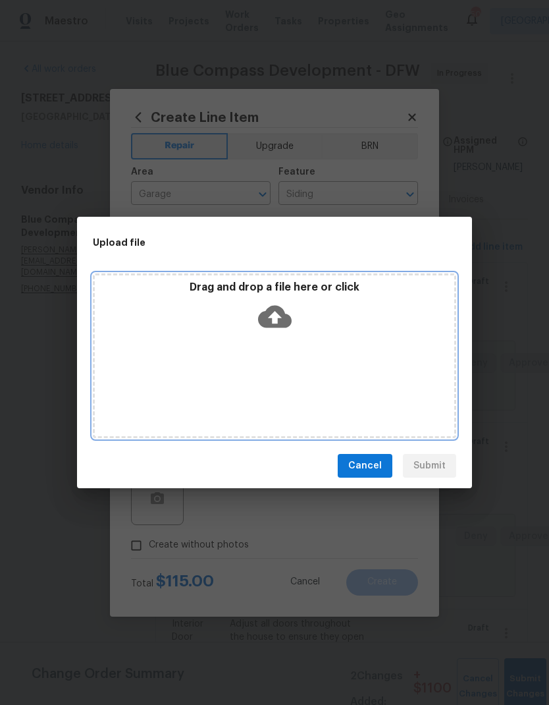
click at [275, 321] on icon at bounding box center [275, 317] width 34 height 34
click at [284, 318] on icon at bounding box center [275, 317] width 34 height 22
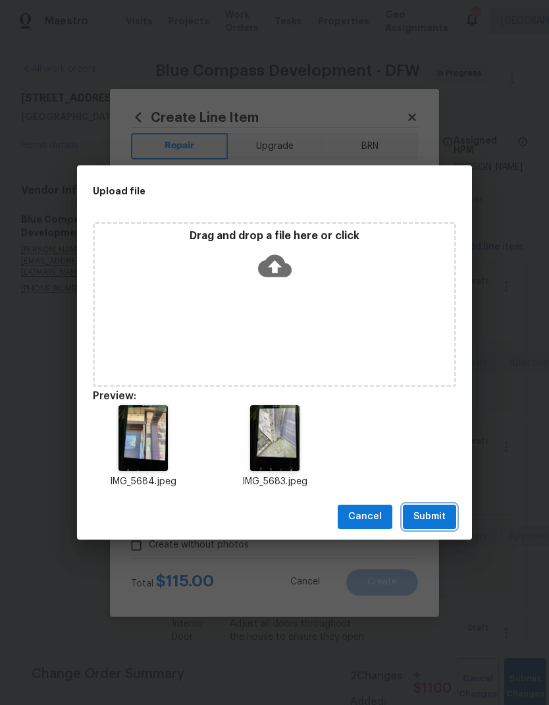
click at [432, 516] on span "Submit" at bounding box center [430, 516] width 32 height 16
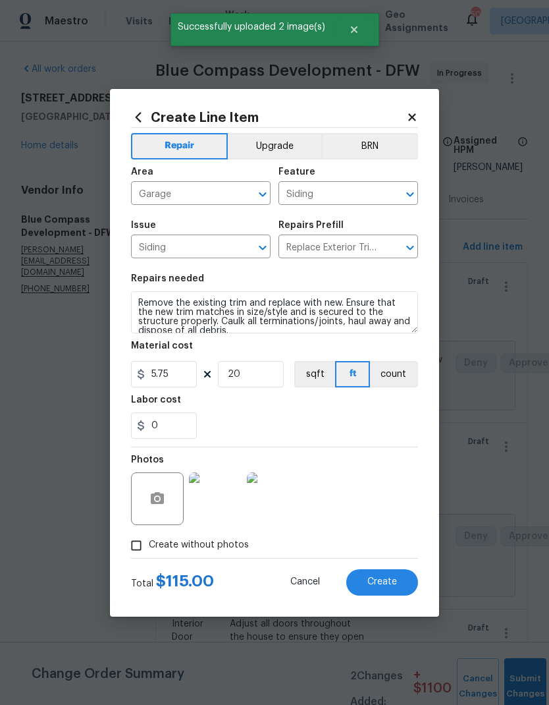
click at [388, 584] on span "Create" at bounding box center [382, 582] width 30 height 10
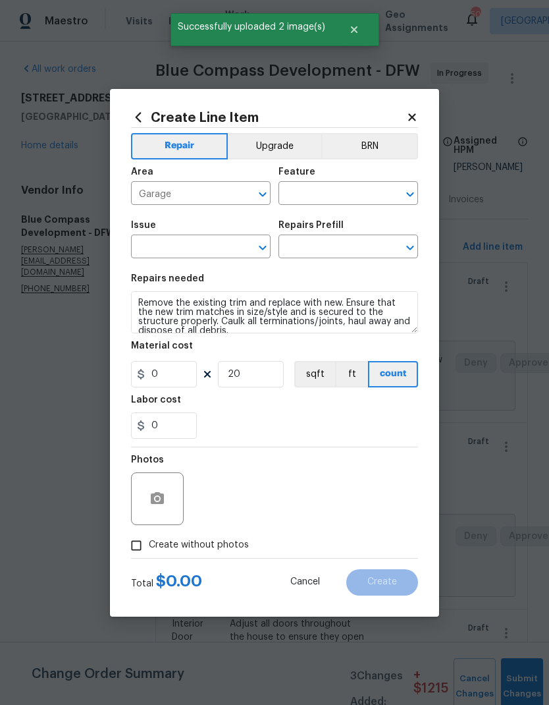
type input "0"
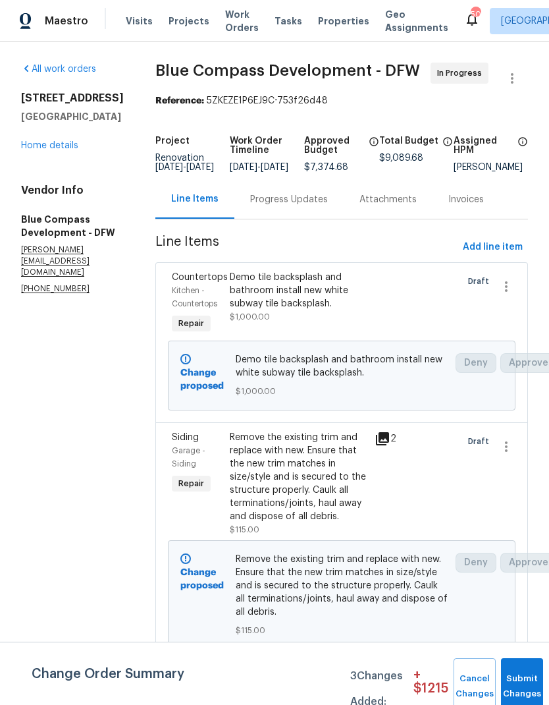
scroll to position [0, 0]
click at [522, 681] on button "Submit Changes" at bounding box center [522, 686] width 42 height 57
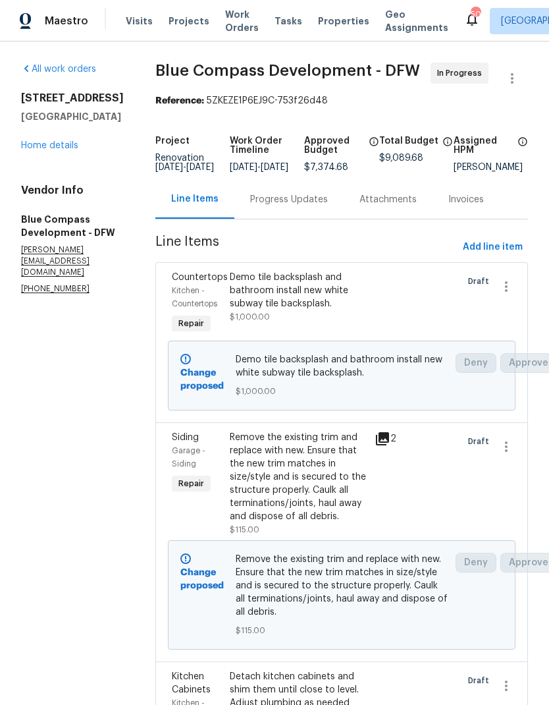
click at [50, 144] on link "Home details" at bounding box center [49, 145] width 57 height 9
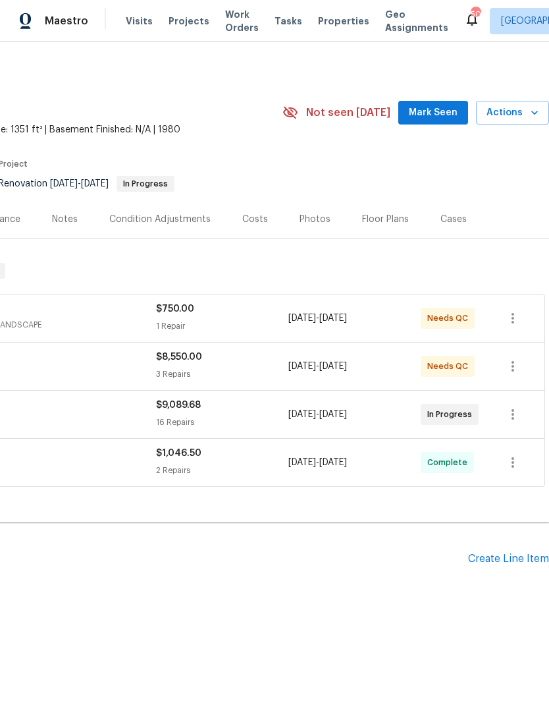
scroll to position [0, 195]
click at [379, 213] on div "Floor Plans" at bounding box center [385, 219] width 47 height 13
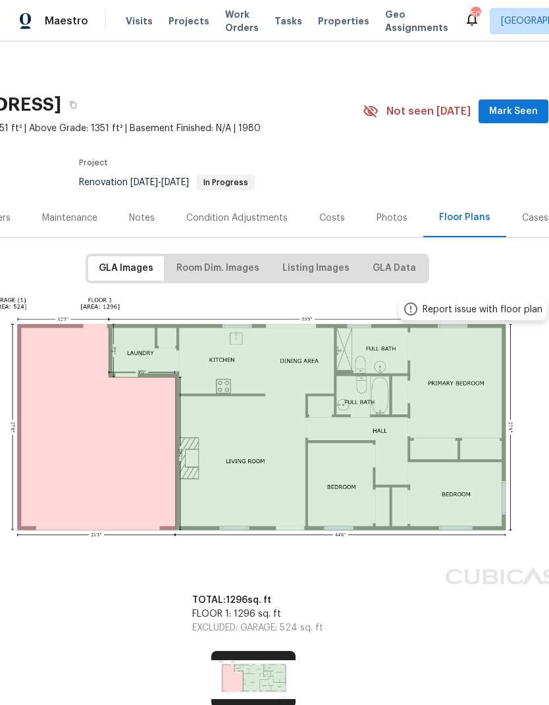
scroll to position [1, 122]
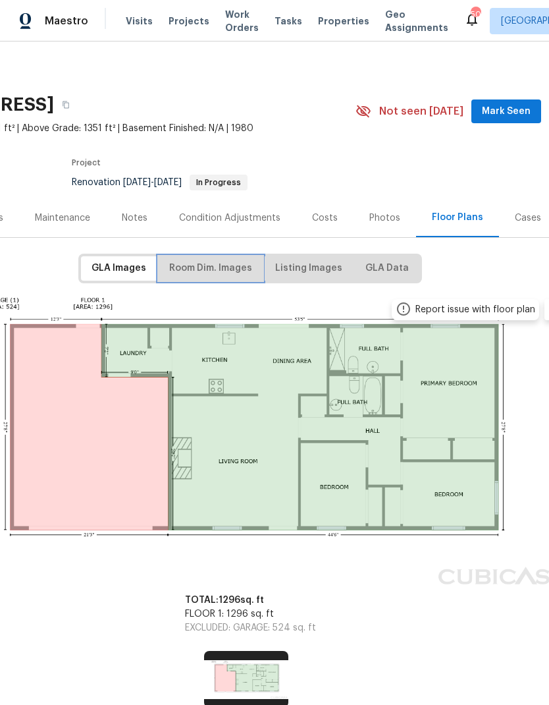
click at [212, 265] on span "Room Dim. Images" at bounding box center [210, 268] width 83 height 16
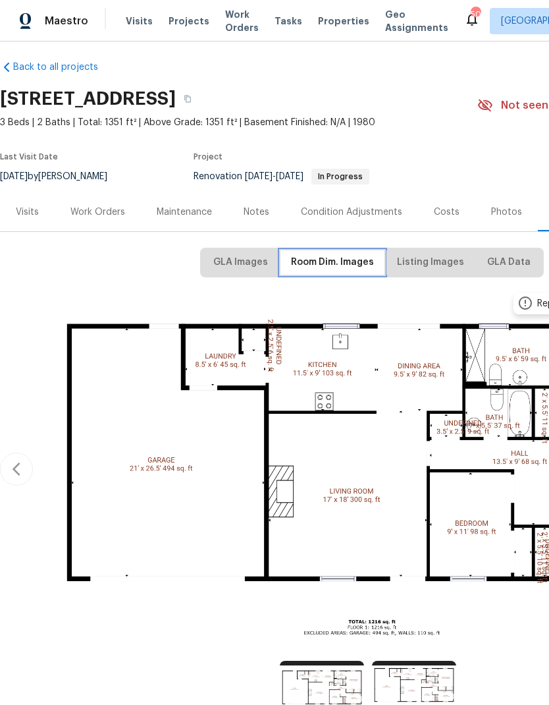
scroll to position [7, 0]
click at [96, 206] on div "Work Orders" at bounding box center [97, 211] width 55 height 13
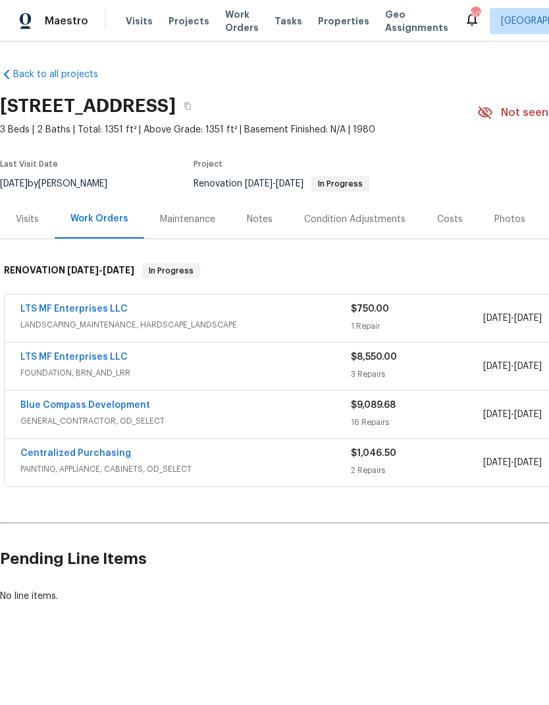
click at [456, 581] on h2 "Pending Line Items" at bounding box center [331, 558] width 663 height 61
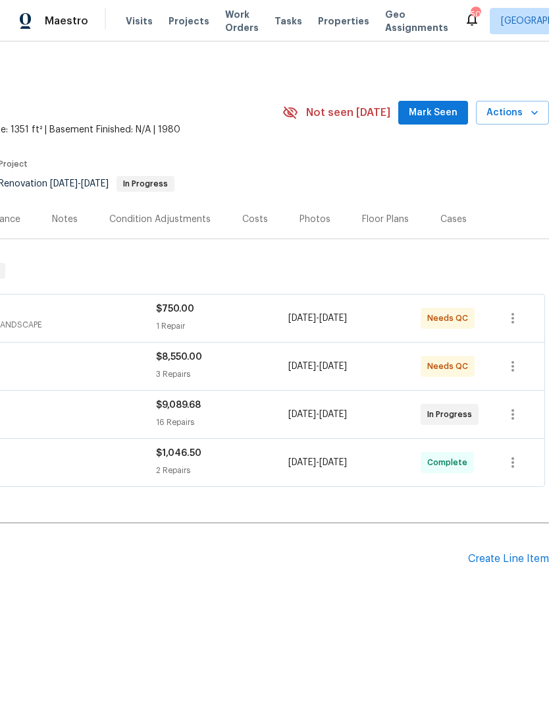
scroll to position [0, 195]
click at [516, 560] on div "Create Line Item" at bounding box center [508, 559] width 81 height 13
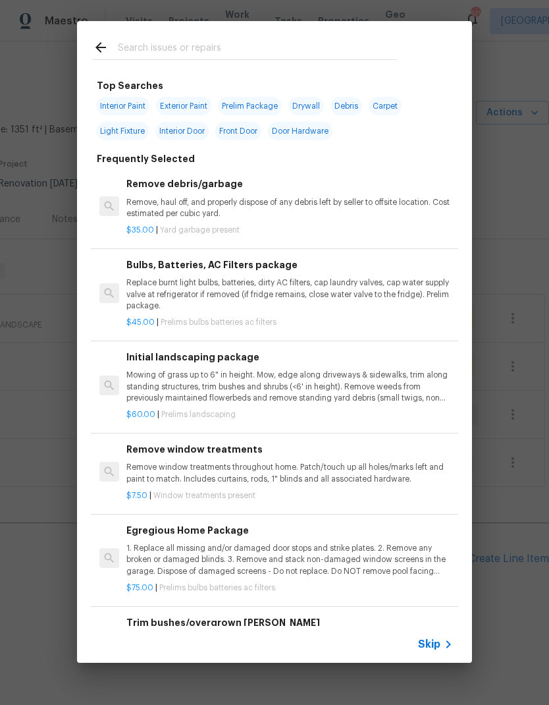
click at [202, 46] on input "text" at bounding box center [257, 50] width 279 height 20
type input "Gloorin"
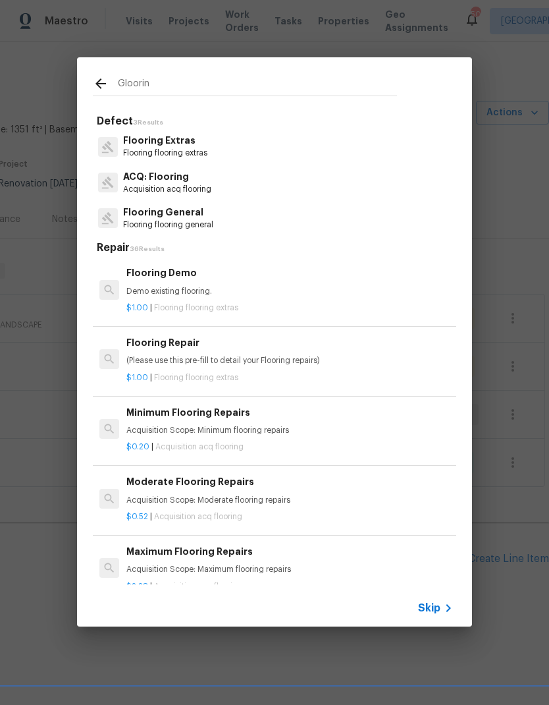
click at [184, 213] on p "Flooring General" at bounding box center [168, 212] width 90 height 14
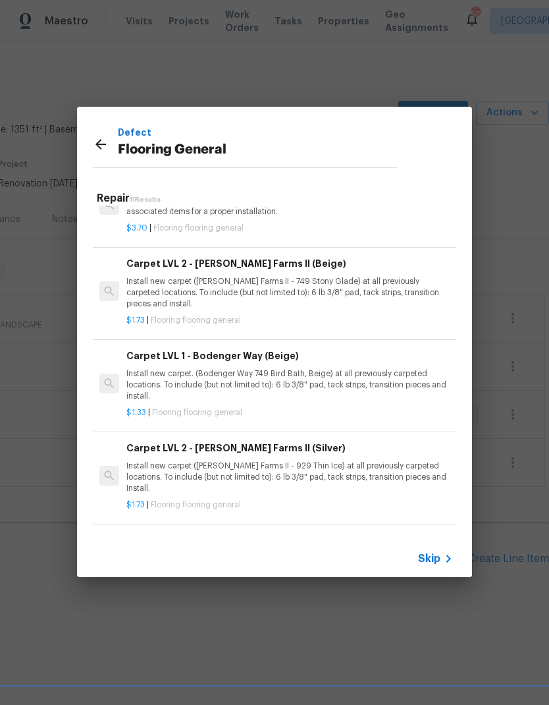
scroll to position [446, 0]
click at [383, 377] on p "Install new carpet. (Bodenger Way 749 Bird Bath, Beige) at all previously carpe…" at bounding box center [289, 385] width 327 height 34
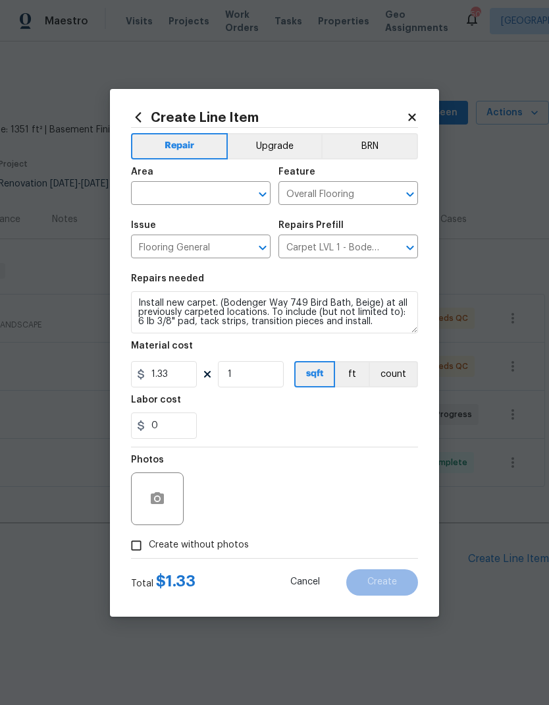
click at [179, 196] on input "text" at bounding box center [182, 194] width 103 height 20
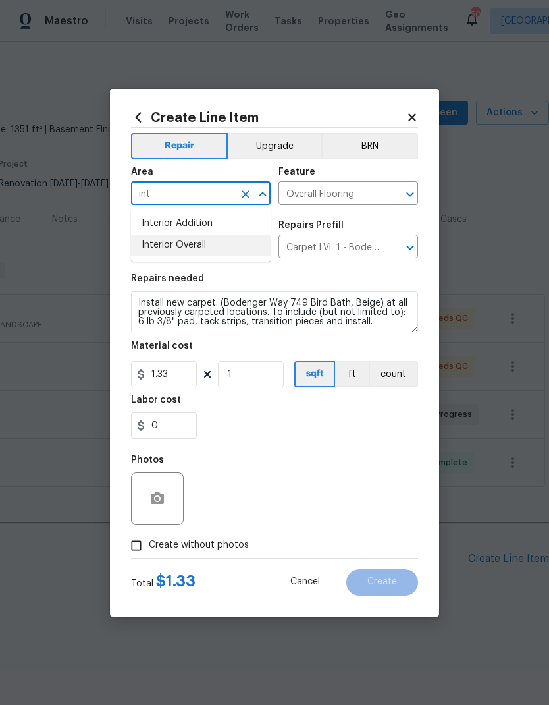
click at [217, 249] on li "Interior Overall" at bounding box center [201, 245] width 140 height 22
type input "Interior Overall"
click at [254, 377] on input "1" at bounding box center [251, 374] width 66 height 26
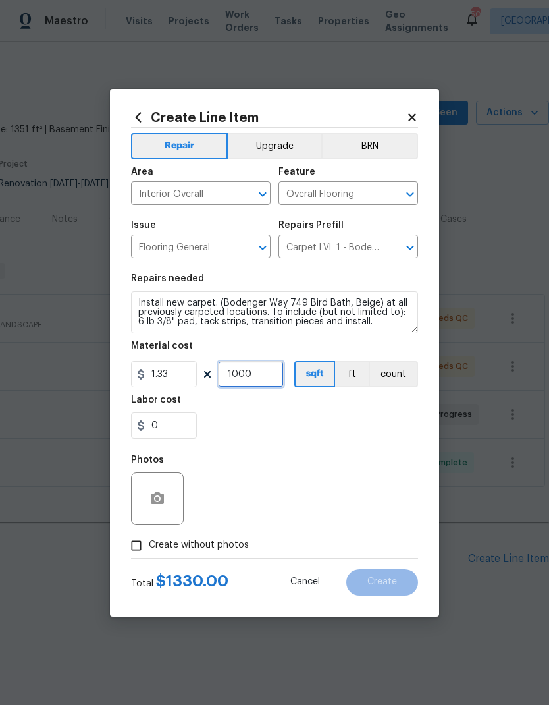
type input "1000"
click at [381, 416] on div "0" at bounding box center [274, 425] width 287 height 26
click at [133, 542] on input "Create without photos" at bounding box center [136, 545] width 25 height 25
checkbox input "true"
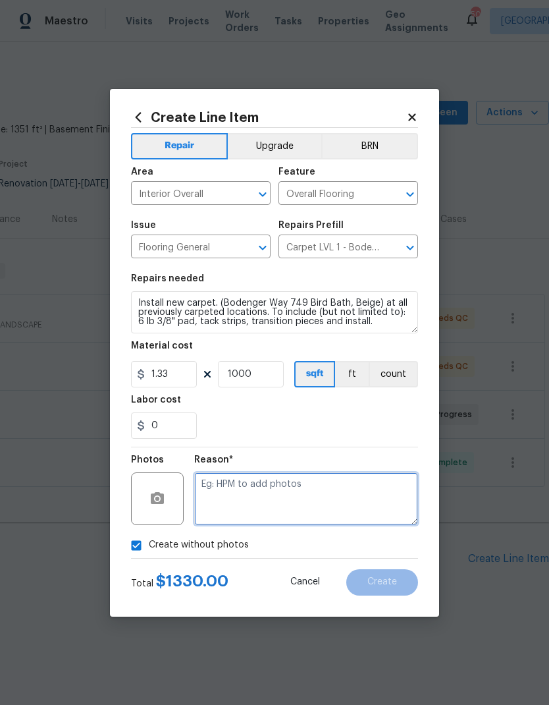
click at [371, 502] on textarea at bounding box center [306, 498] width 224 height 53
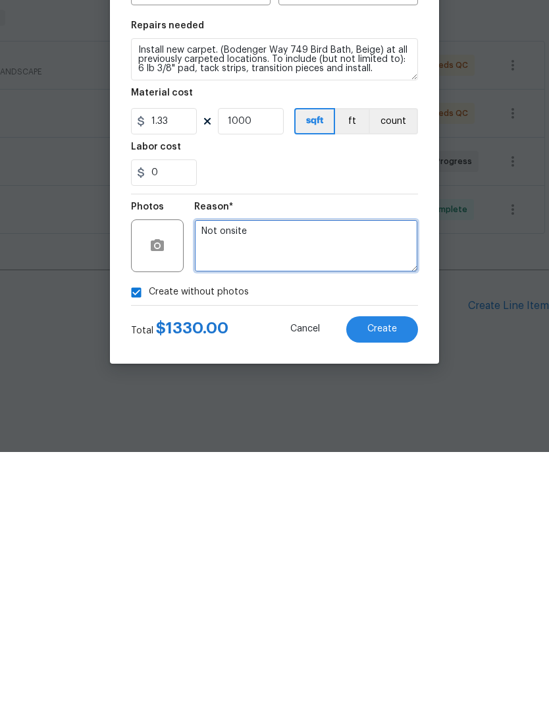
type textarea "Not onsite"
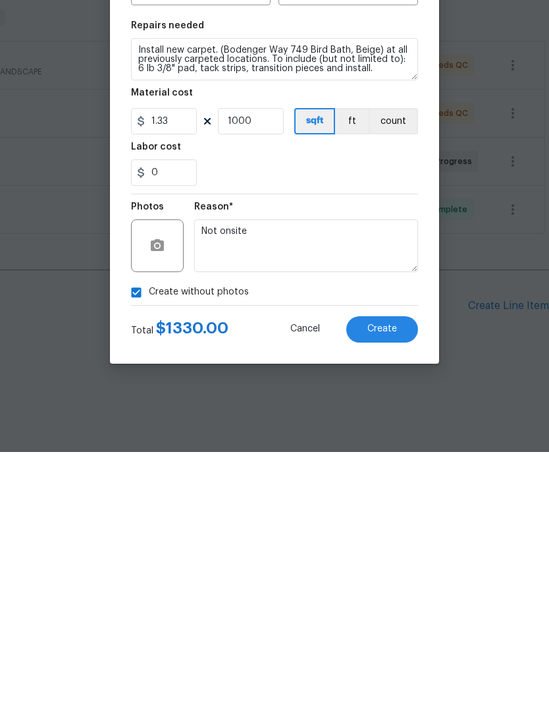
click at [290, 266] on section "Repairs needed Install new carpet. (Bodenger Way 749 Bird Bath, Beige) at all p…" at bounding box center [274, 356] width 287 height 180
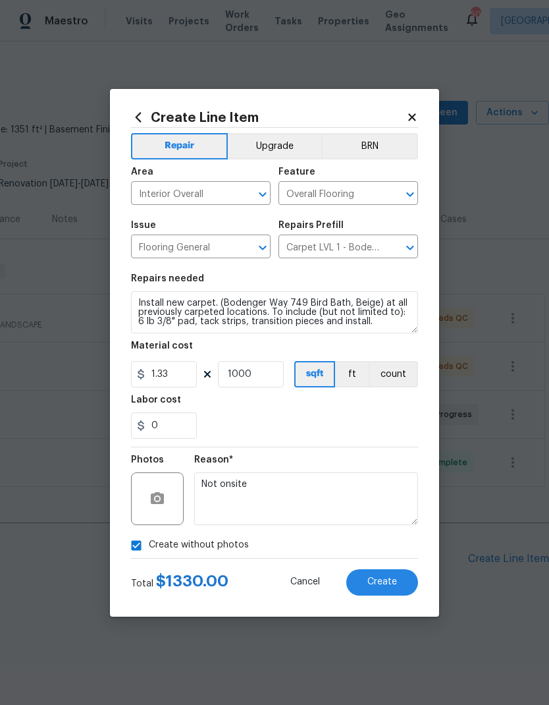
click at [392, 580] on span "Create" at bounding box center [382, 582] width 30 height 10
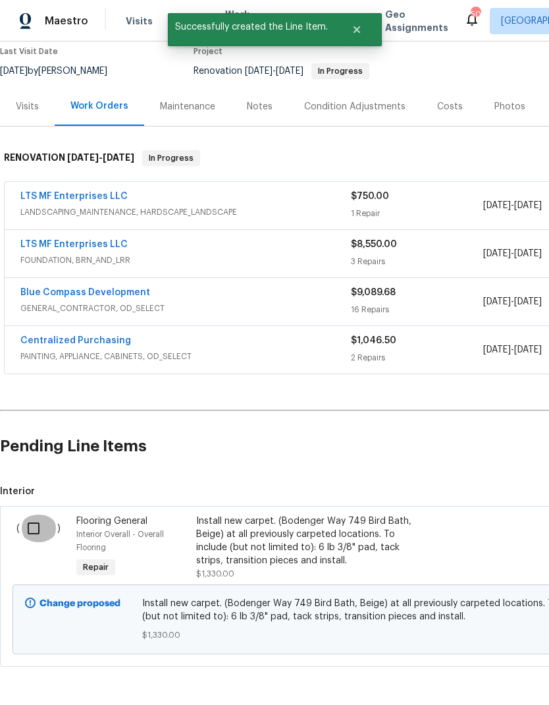
scroll to position [112, 0]
click at [30, 526] on input "checkbox" at bounding box center [39, 529] width 38 height 28
checkbox input "true"
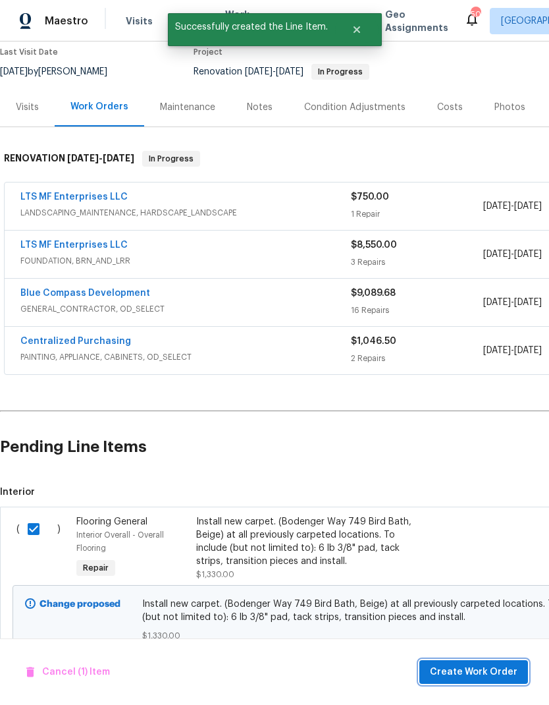
click at [486, 668] on span "Create Work Order" at bounding box center [474, 672] width 88 height 16
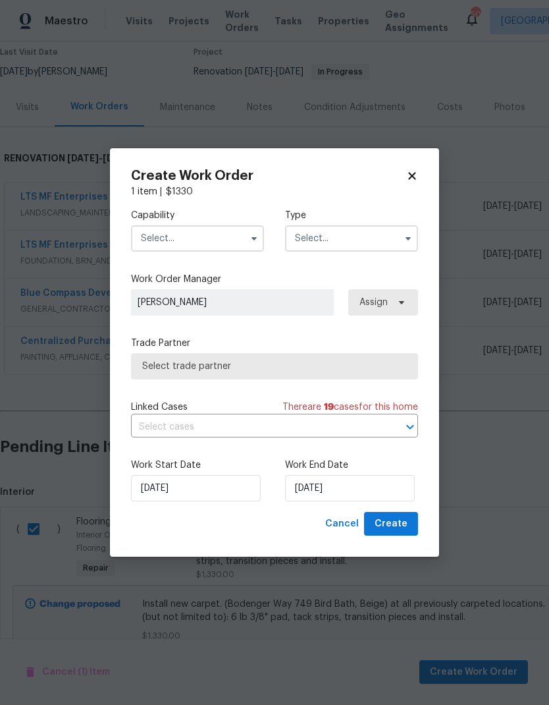
click at [189, 234] on input "text" at bounding box center [197, 238] width 133 height 26
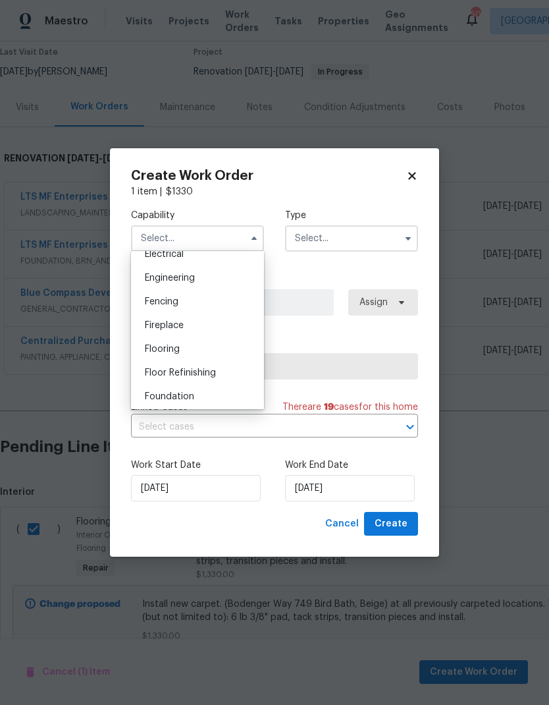
scroll to position [427, 0]
click at [191, 348] on div "Flooring" at bounding box center [197, 350] width 126 height 24
type input "Flooring"
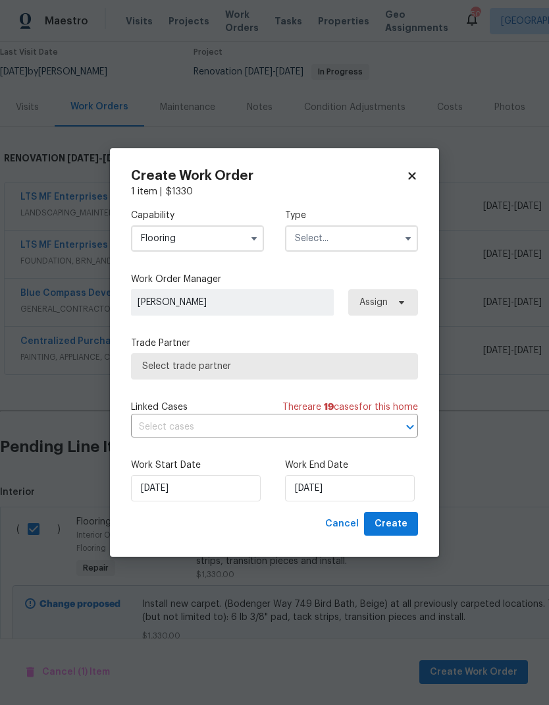
click at [346, 244] on input "text" at bounding box center [351, 238] width 133 height 26
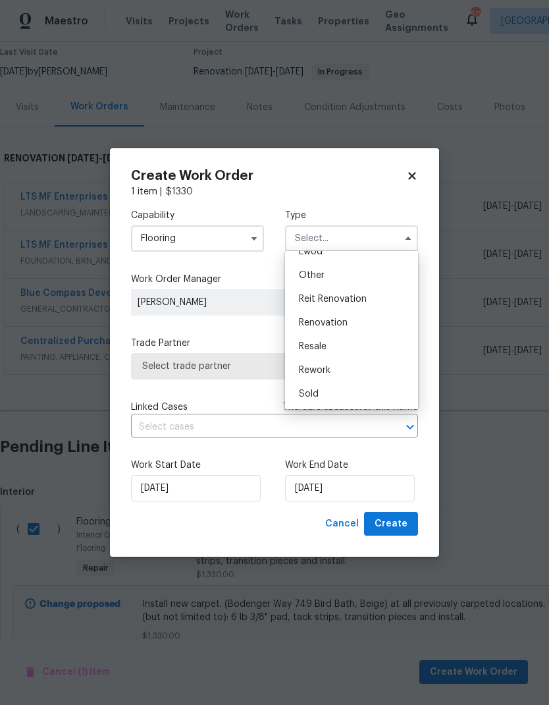
scroll to position [157, 0]
click at [344, 323] on span "Renovation" at bounding box center [323, 322] width 49 height 9
type input "Renovation"
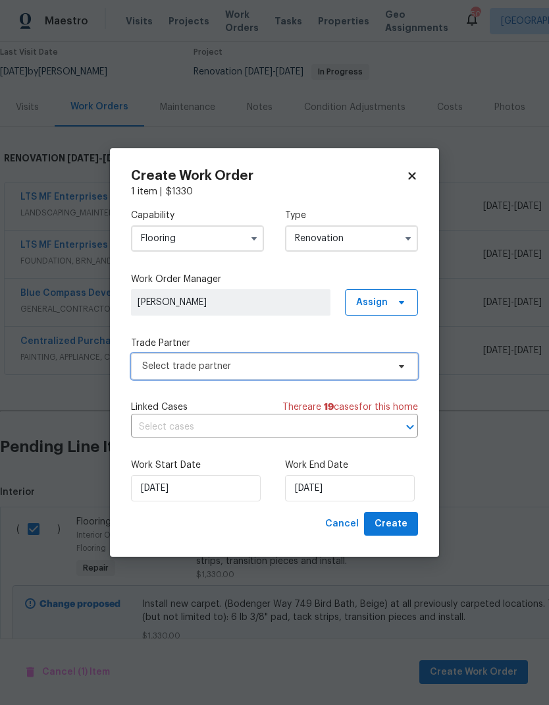
click at [382, 362] on span "Select trade partner" at bounding box center [265, 366] width 246 height 13
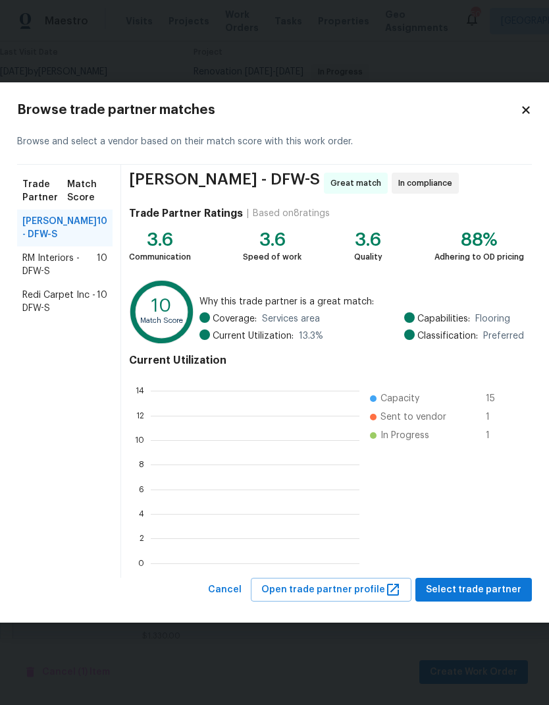
scroll to position [184, 209]
click at [477, 585] on span "Select trade partner" at bounding box center [473, 589] width 95 height 16
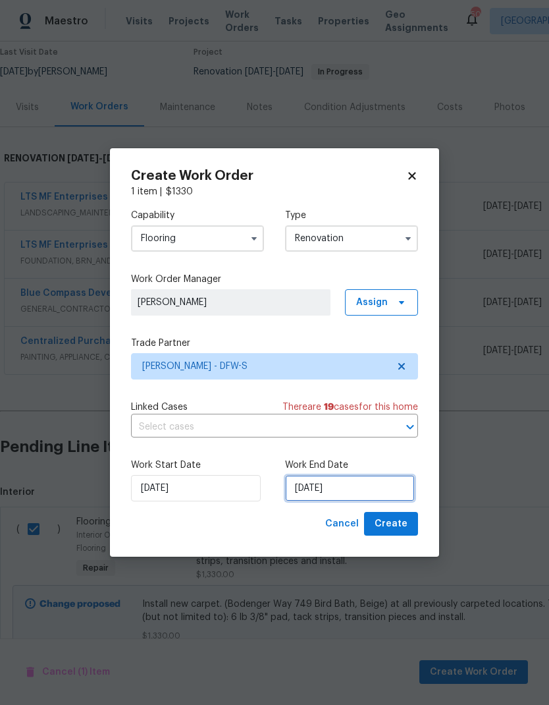
click at [344, 491] on input "[DATE]" at bounding box center [350, 488] width 130 height 26
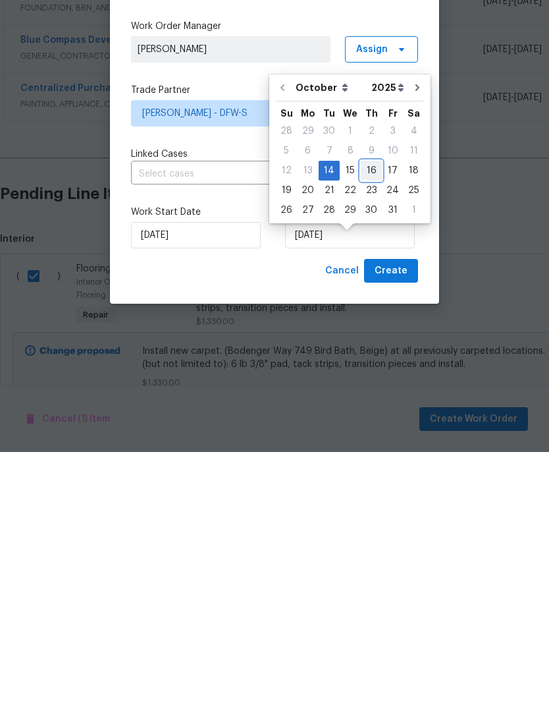
click at [376, 414] on div "16" at bounding box center [371, 423] width 21 height 18
type input "[DATE]"
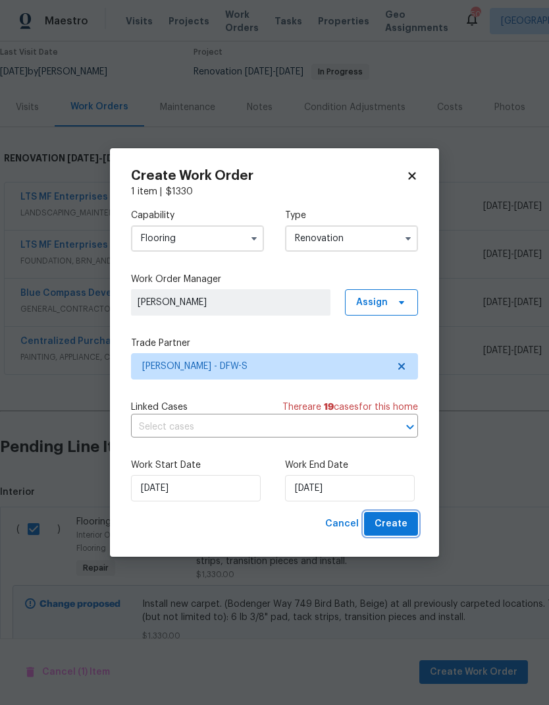
click at [408, 518] on button "Create" at bounding box center [391, 524] width 54 height 24
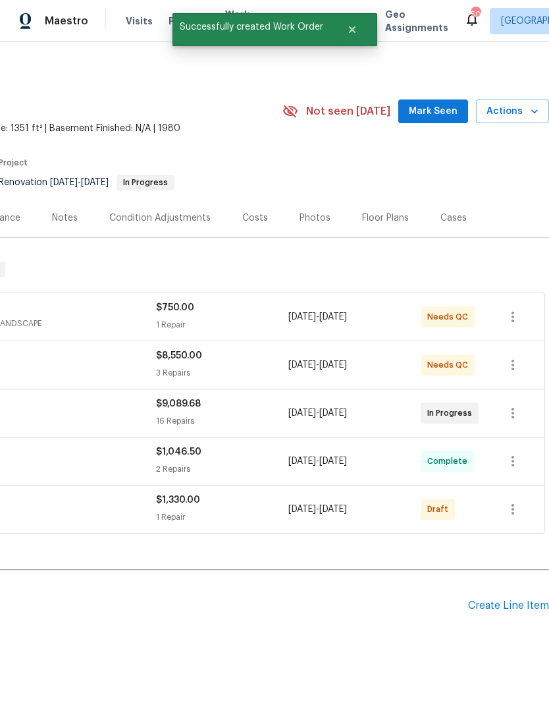
scroll to position [1, 240]
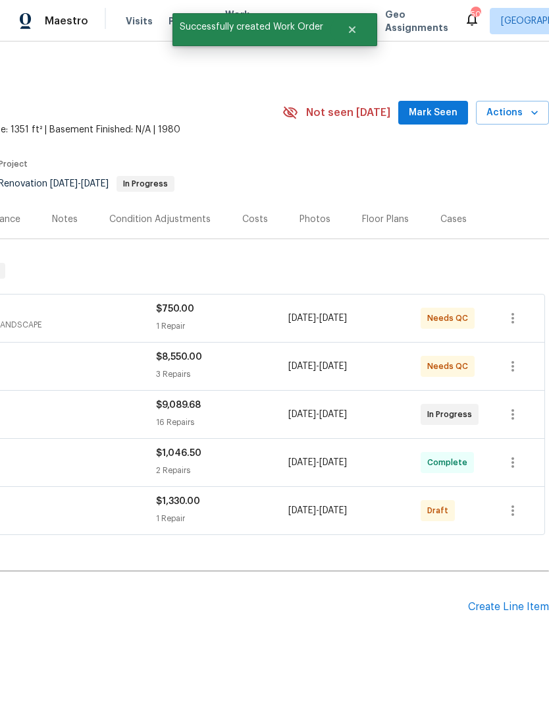
click at [513, 601] on div "Create Line Item" at bounding box center [508, 607] width 81 height 13
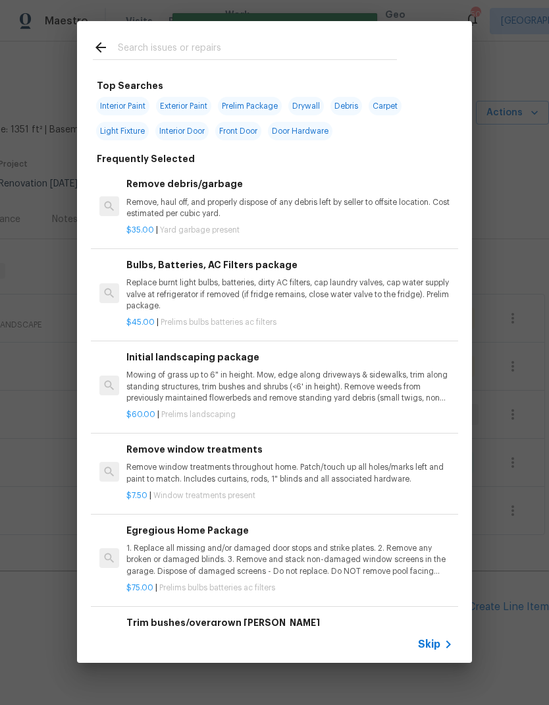
scroll to position [0, 195]
click at [213, 45] on input "text" at bounding box center [257, 50] width 279 height 20
type input "Vlean"
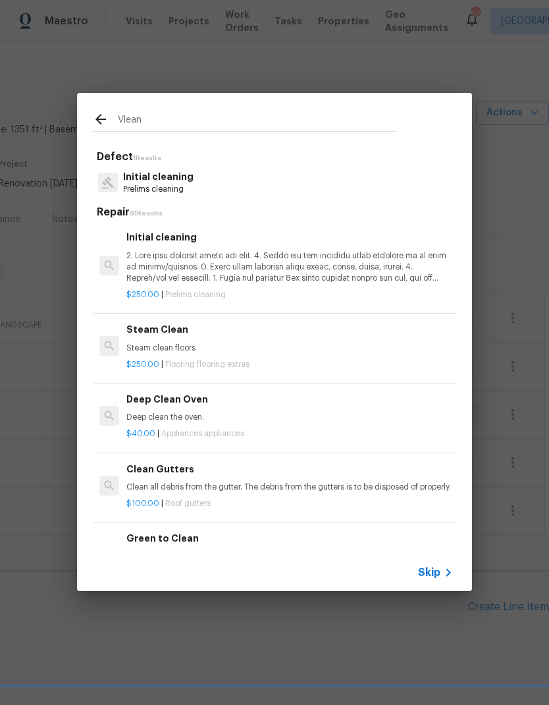
click at [181, 181] on p "Initial cleaning" at bounding box center [158, 177] width 70 height 14
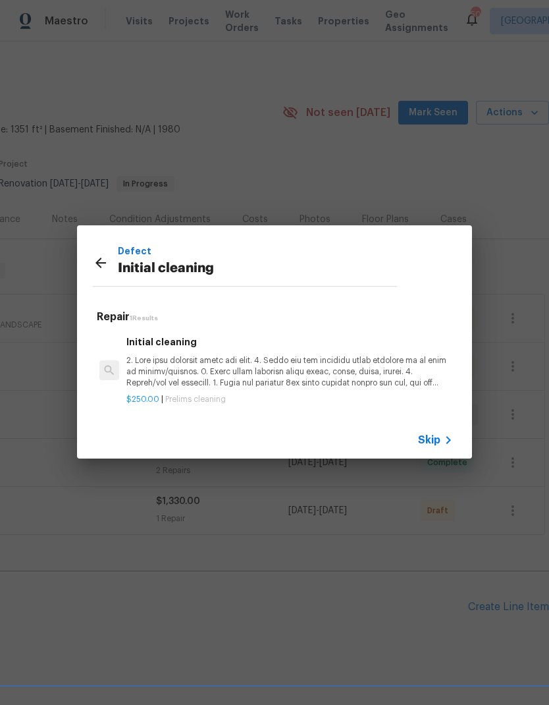
click at [192, 362] on p at bounding box center [289, 372] width 327 height 34
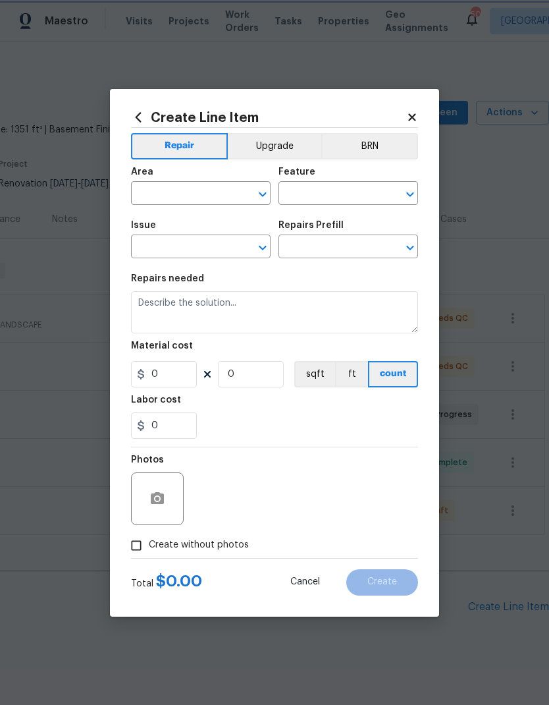
type input "Home Readiness Packages"
type input "Initial cleaning"
type input "Initial cleaning $250.00"
type textarea "1. Wipe down exterior doors and trim. 2. Clean out all exterior light fixtures …"
type input "250"
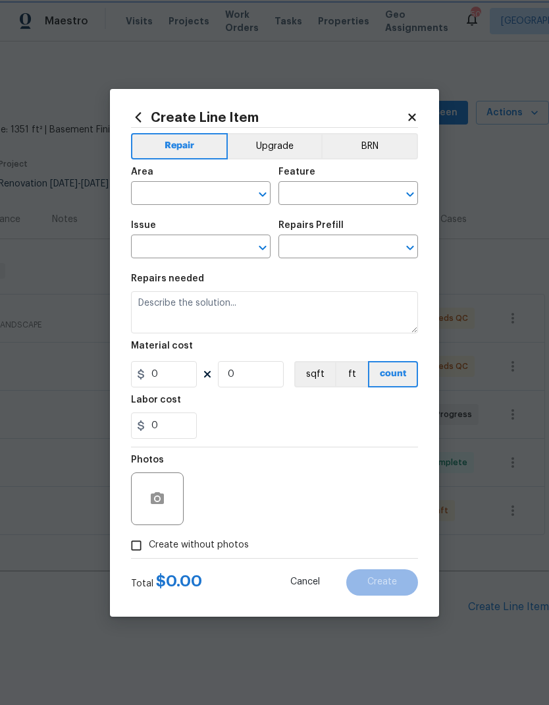
type input "1"
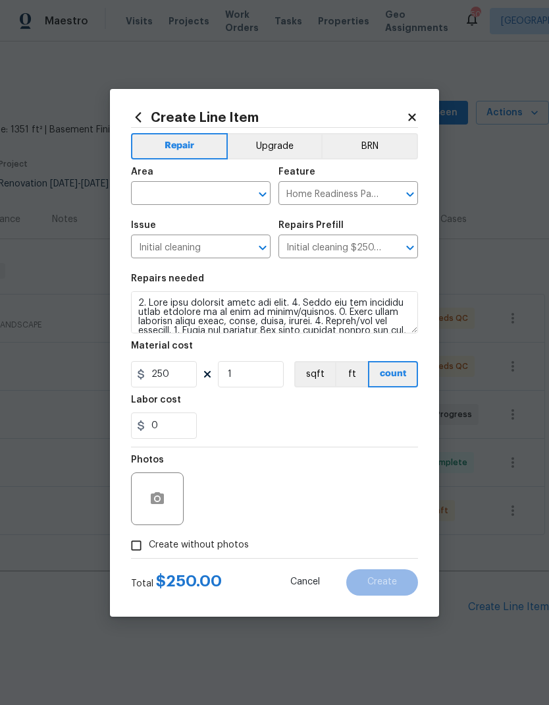
click at [190, 196] on input "text" at bounding box center [182, 194] width 103 height 20
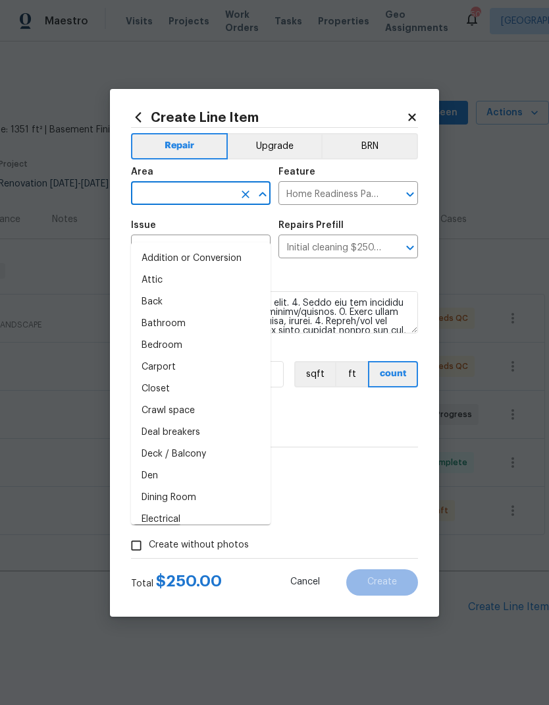
click at [203, 248] on li "Addition or Conversion" at bounding box center [201, 259] width 140 height 22
type input "Addition or Conversion"
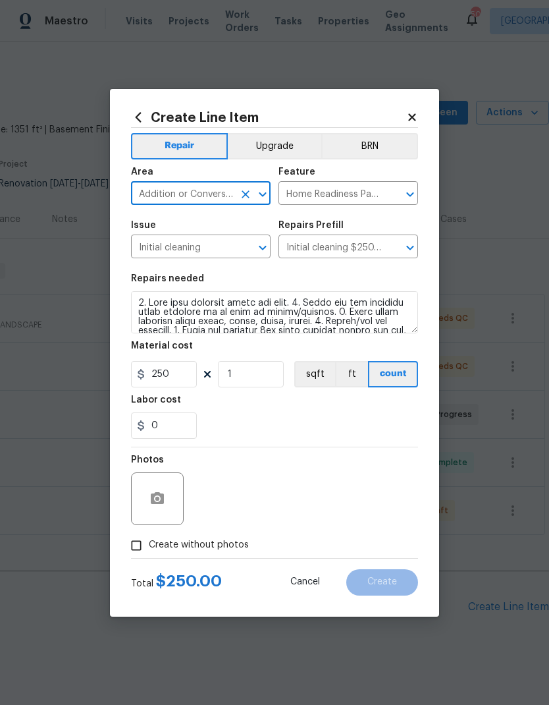
click at [248, 194] on icon "Clear" at bounding box center [245, 194] width 13 height 13
click at [198, 189] on input "text" at bounding box center [182, 194] width 103 height 20
type input "i"
click at [208, 269] on li "Interior Overall" at bounding box center [201, 280] width 140 height 22
type input "Interior Overall"
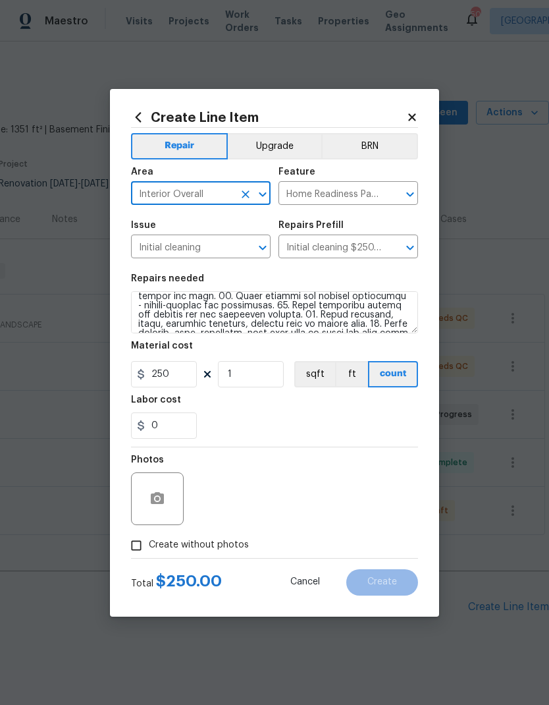
scroll to position [91, 0]
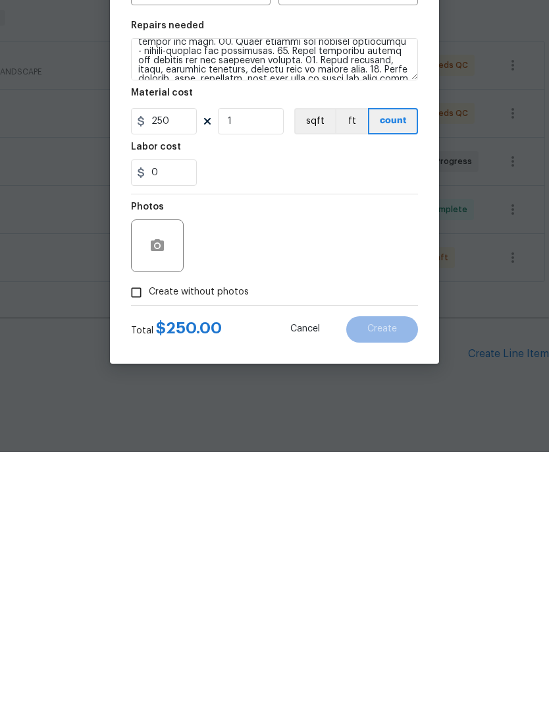
click at [140, 533] on input "Create without photos" at bounding box center [136, 545] width 25 height 25
checkbox input "true"
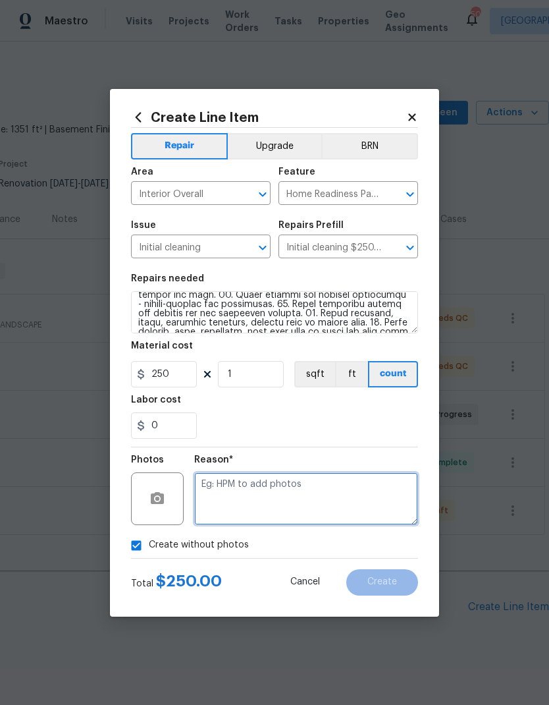
click at [319, 502] on textarea at bounding box center [306, 498] width 224 height 53
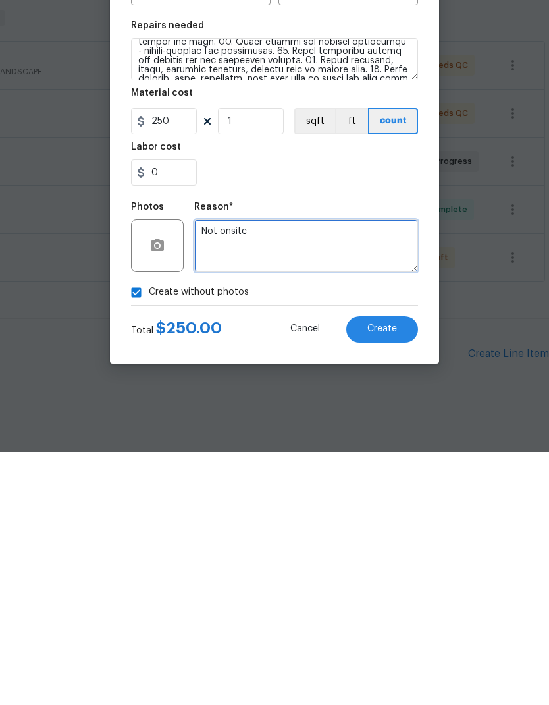
type textarea "Not onsite"
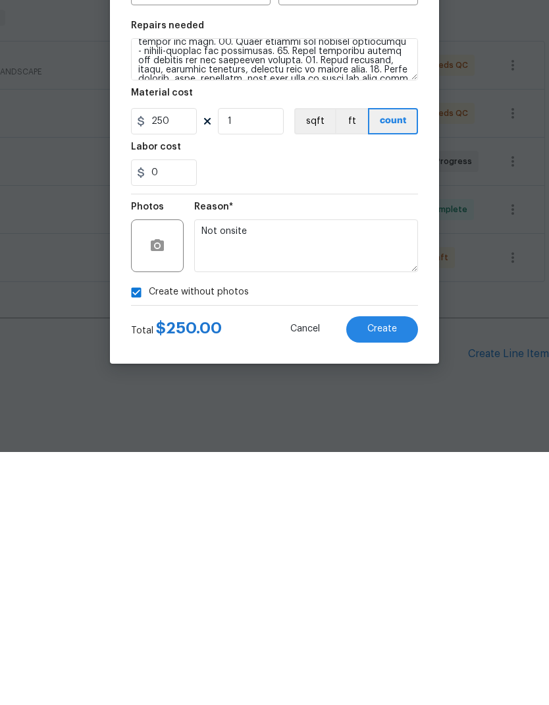
click at [292, 412] on div "0" at bounding box center [274, 425] width 287 height 26
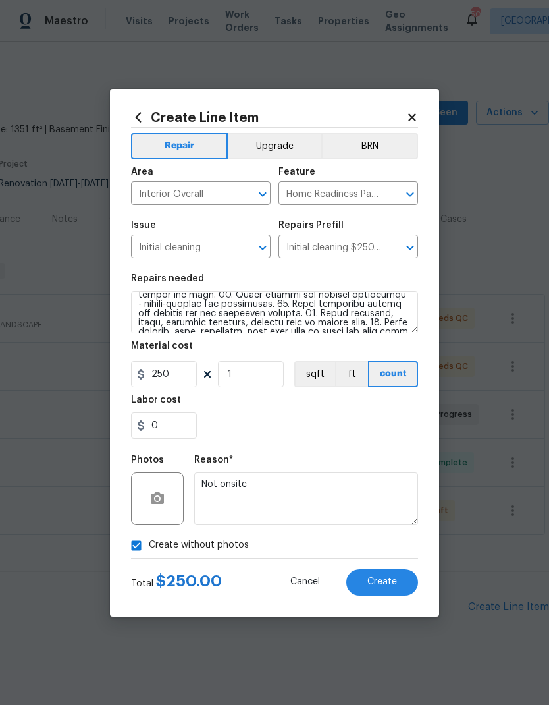
click at [385, 585] on span "Create" at bounding box center [382, 582] width 30 height 10
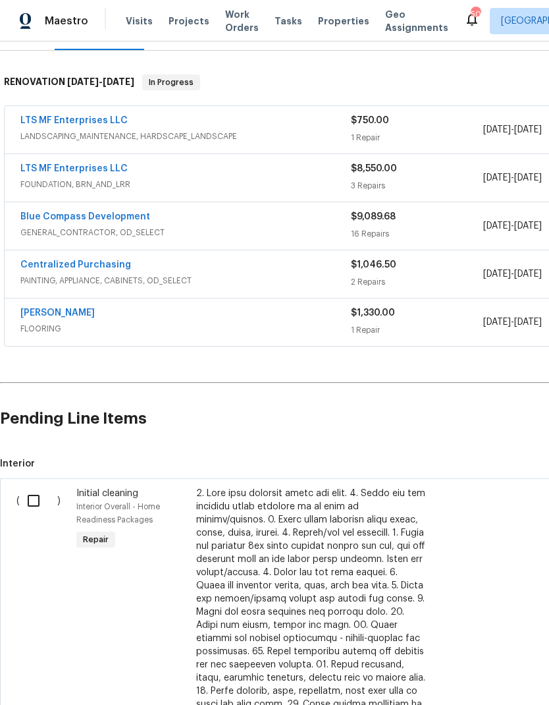
scroll to position [188, 0]
click at [28, 487] on input "checkbox" at bounding box center [39, 501] width 38 height 28
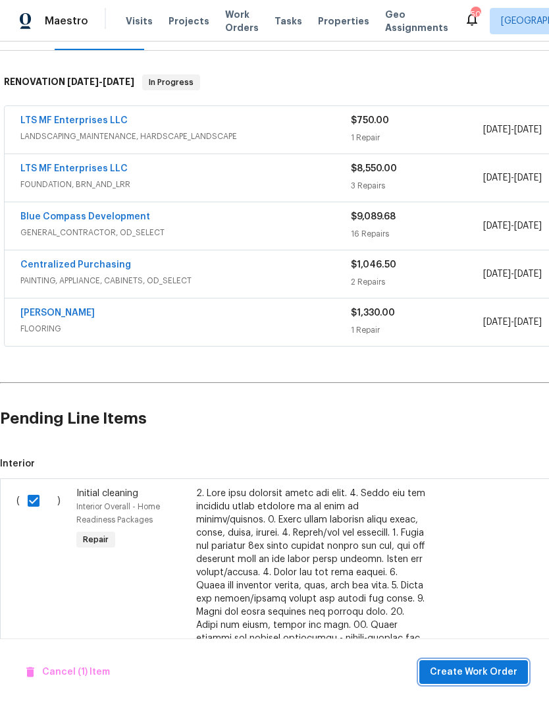
click at [463, 681] on button "Create Work Order" at bounding box center [473, 672] width 109 height 24
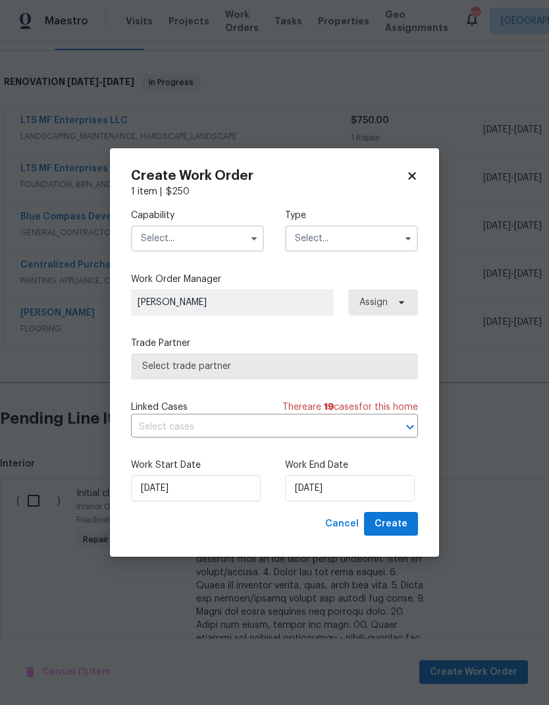
checkbox input "false"
click at [211, 233] on input "text" at bounding box center [197, 238] width 133 height 26
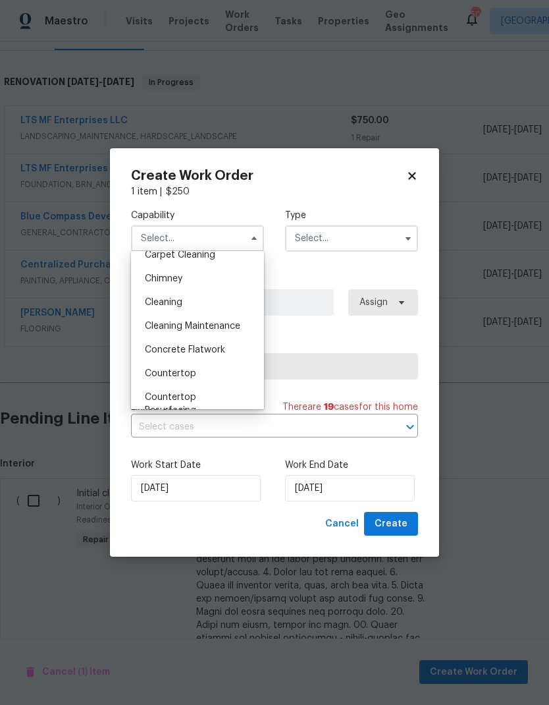
scroll to position [152, 0]
click at [194, 306] on div "Cleaning" at bounding box center [197, 304] width 126 height 24
type input "Cleaning"
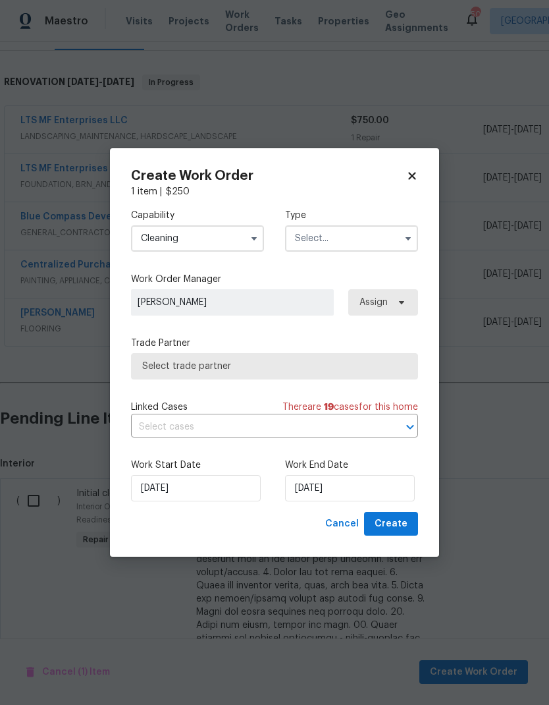
click at [340, 226] on input "text" at bounding box center [351, 238] width 133 height 26
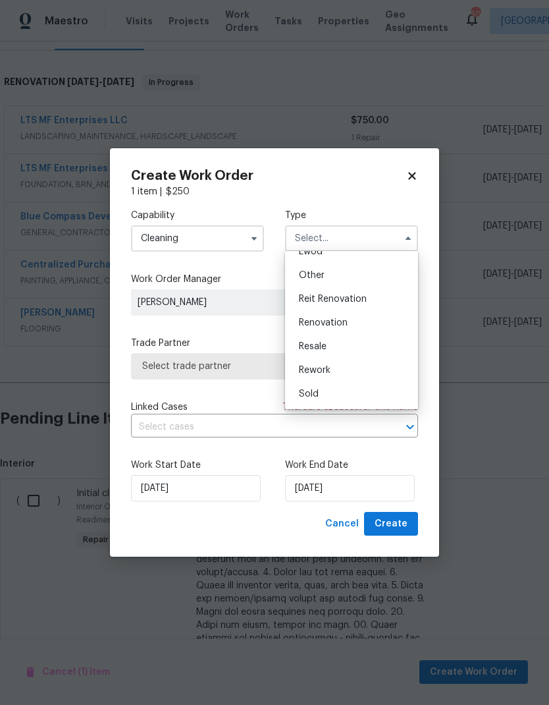
scroll to position [157, 0]
click at [349, 323] on div "Renovation" at bounding box center [351, 323] width 126 height 24
type input "Renovation"
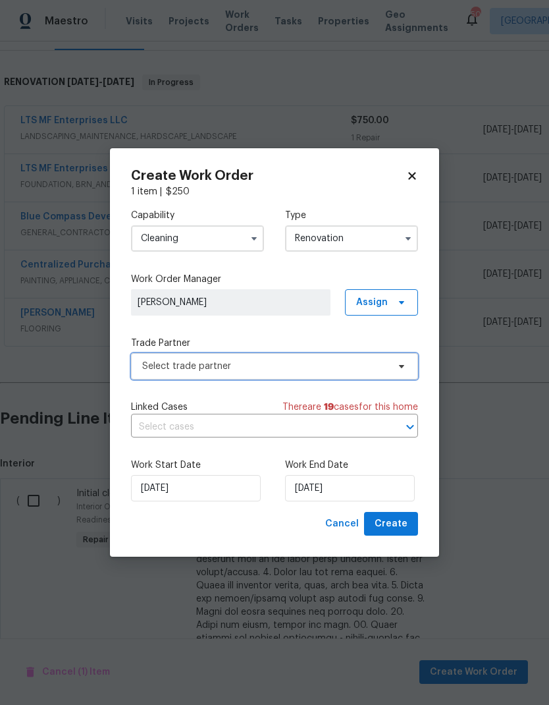
click at [318, 371] on span "Select trade partner" at bounding box center [265, 366] width 246 height 13
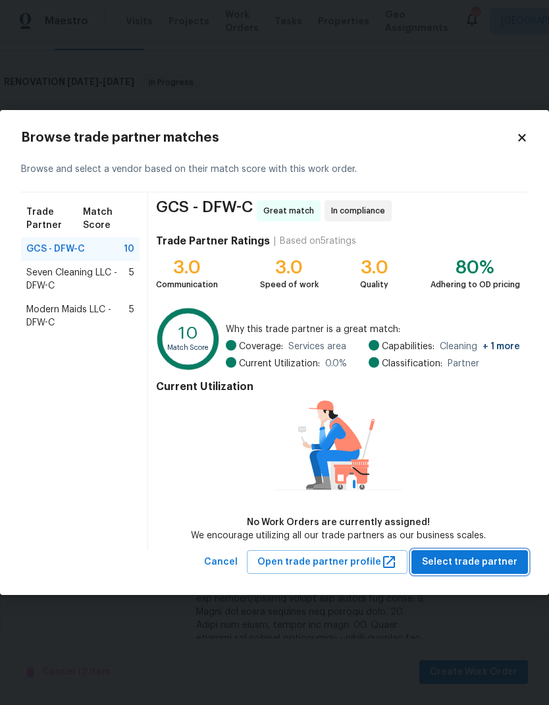
click at [495, 553] on button "Select trade partner" at bounding box center [470, 562] width 117 height 24
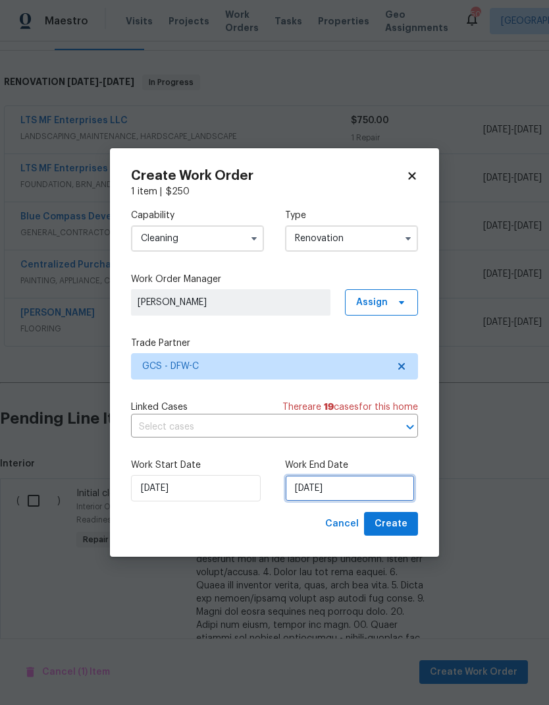
click at [345, 483] on input "[DATE]" at bounding box center [350, 488] width 130 height 26
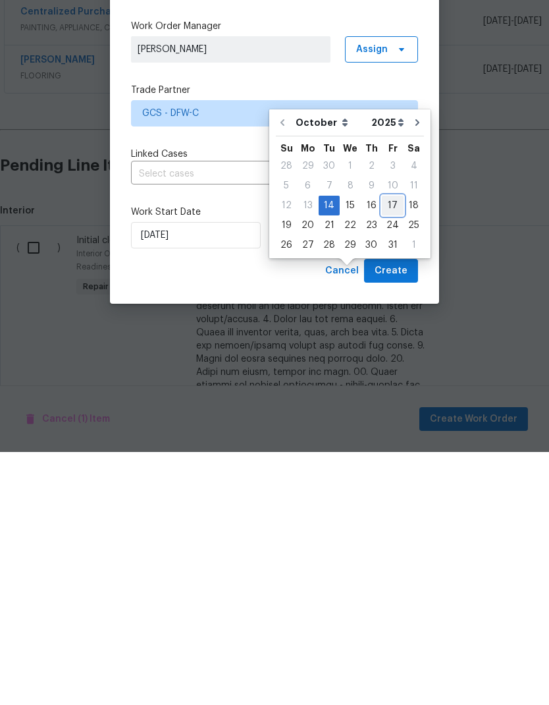
click at [391, 449] on div "17" at bounding box center [393, 458] width 22 height 18
type input "[DATE]"
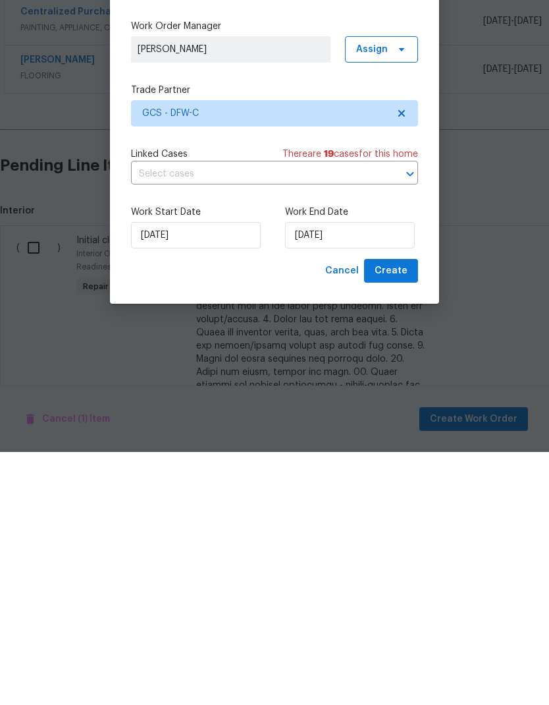
scroll to position [53, 0]
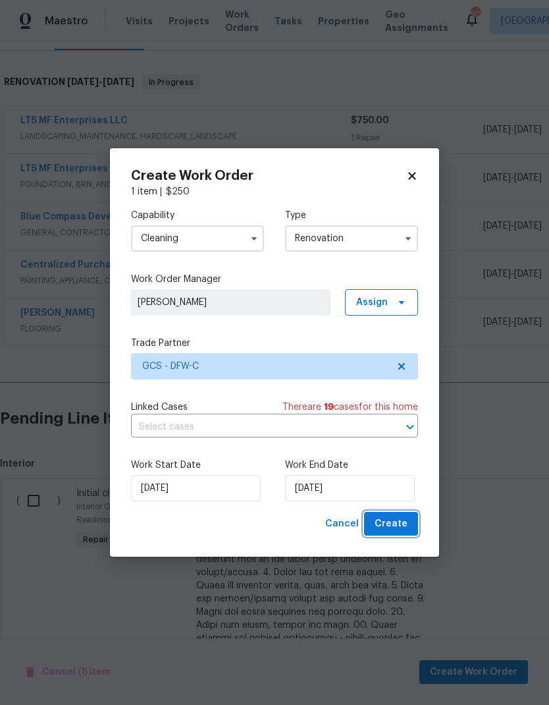
click at [404, 524] on span "Create" at bounding box center [391, 524] width 33 height 16
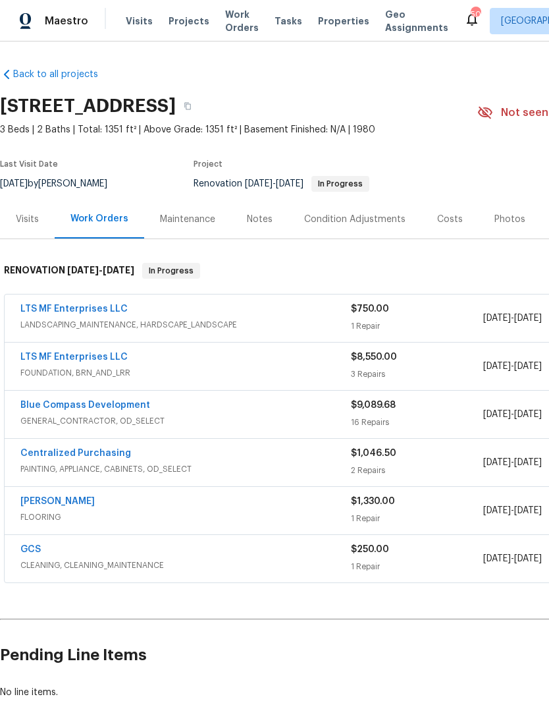
scroll to position [0, 0]
click at [364, 200] on div "Condition Adjustments" at bounding box center [354, 219] width 133 height 39
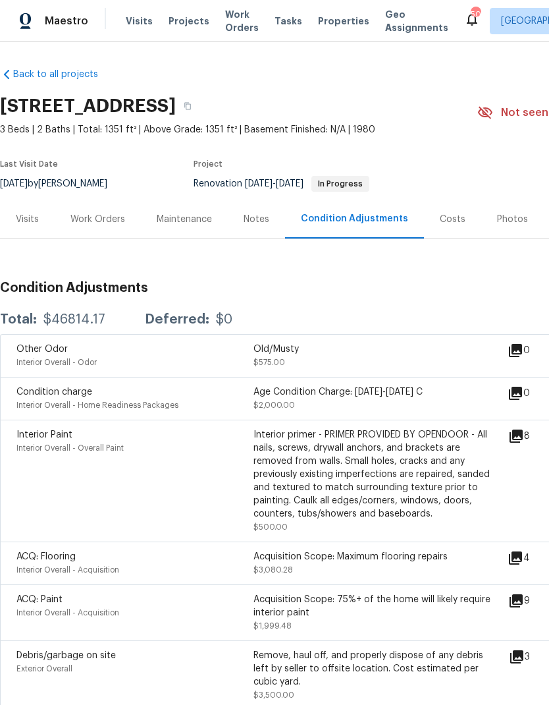
click at [450, 219] on div "Costs" at bounding box center [453, 219] width 26 height 13
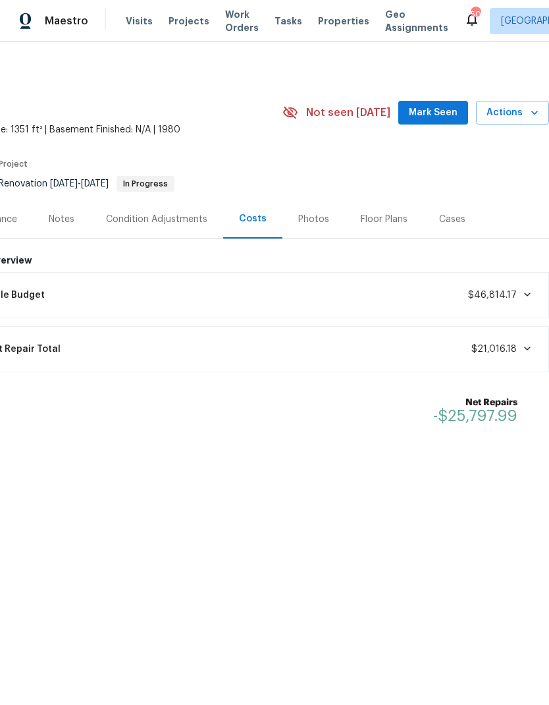
scroll to position [0, 195]
click at [388, 218] on div "Floor Plans" at bounding box center [384, 219] width 47 height 13
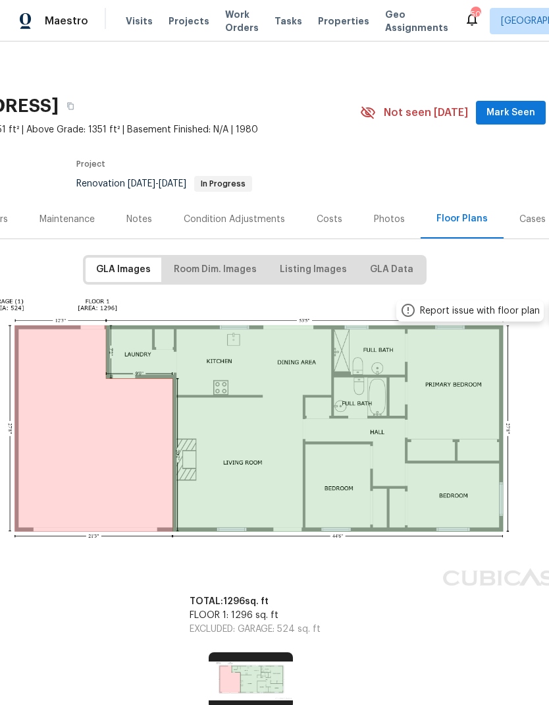
scroll to position [0, 118]
click at [219, 266] on span "Room Dim. Images" at bounding box center [214, 269] width 83 height 16
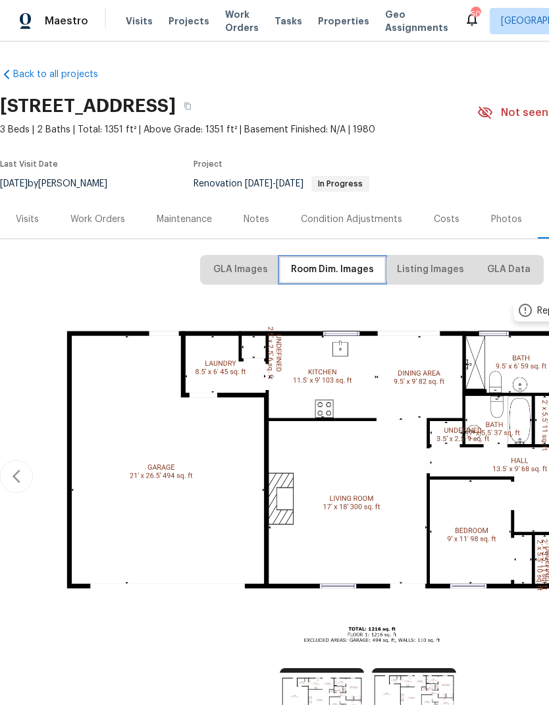
scroll to position [0, 0]
click at [244, 267] on span "GLA Images" at bounding box center [240, 269] width 55 height 16
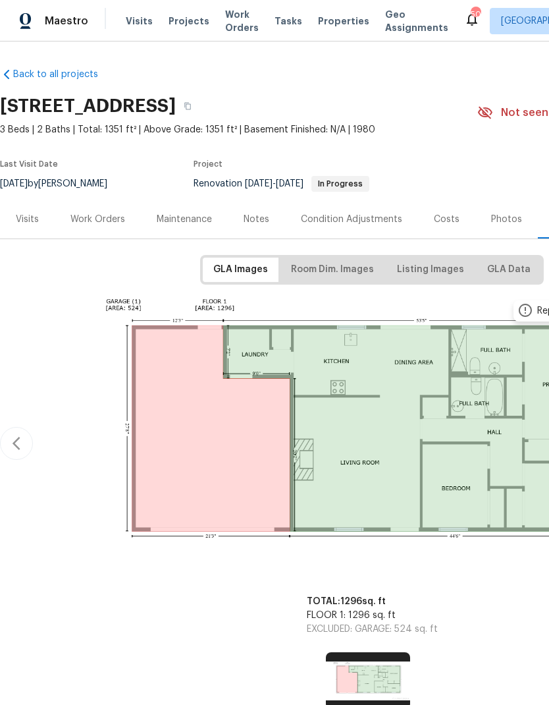
click at [105, 224] on div "Work Orders" at bounding box center [97, 219] width 55 height 13
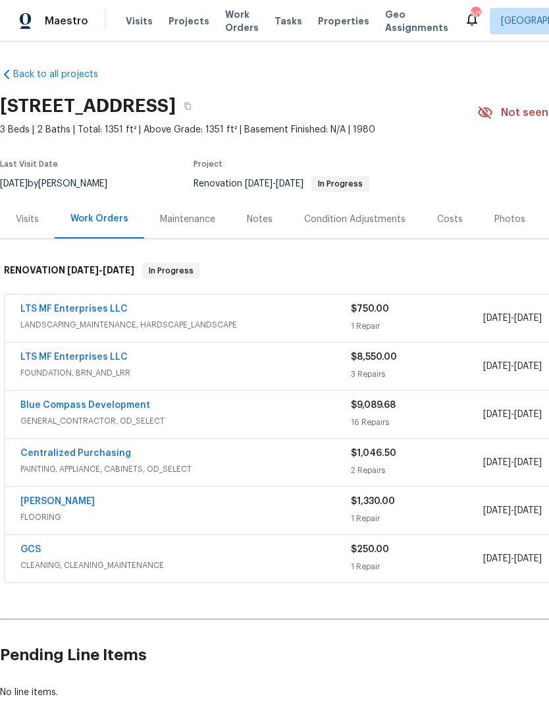
click at [61, 497] on link "[PERSON_NAME]" at bounding box center [57, 501] width 74 height 9
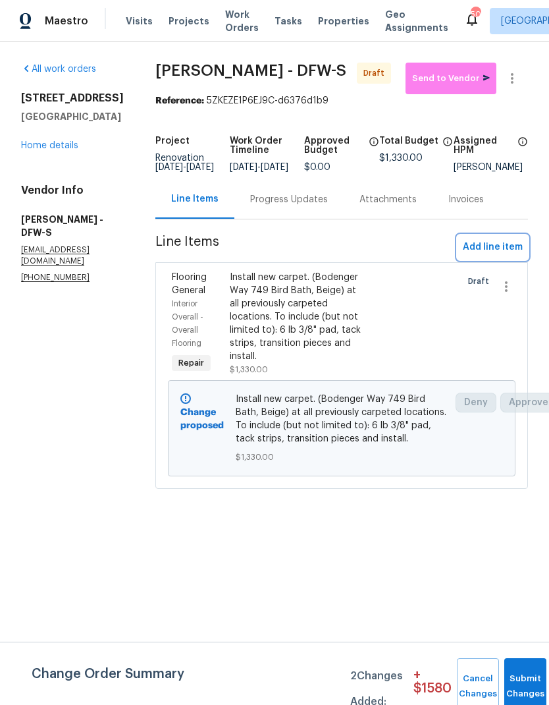
click at [487, 256] on span "Add line item" at bounding box center [493, 247] width 60 height 16
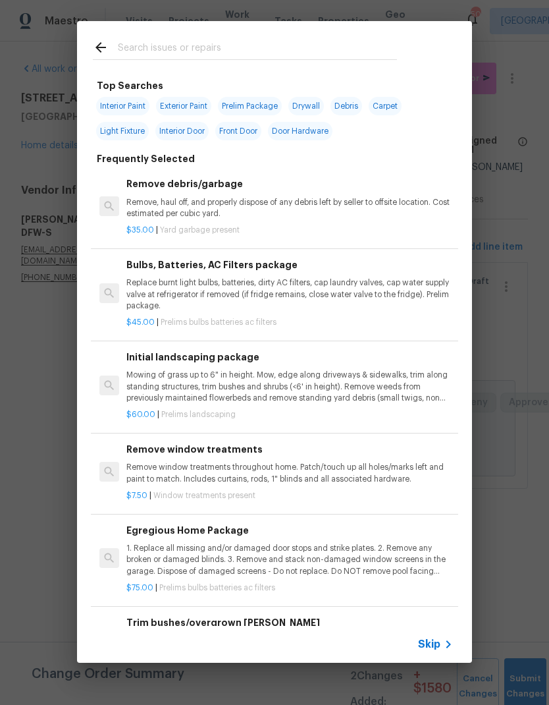
click at [198, 44] on input "text" at bounding box center [257, 50] width 279 height 20
type input "Tile"
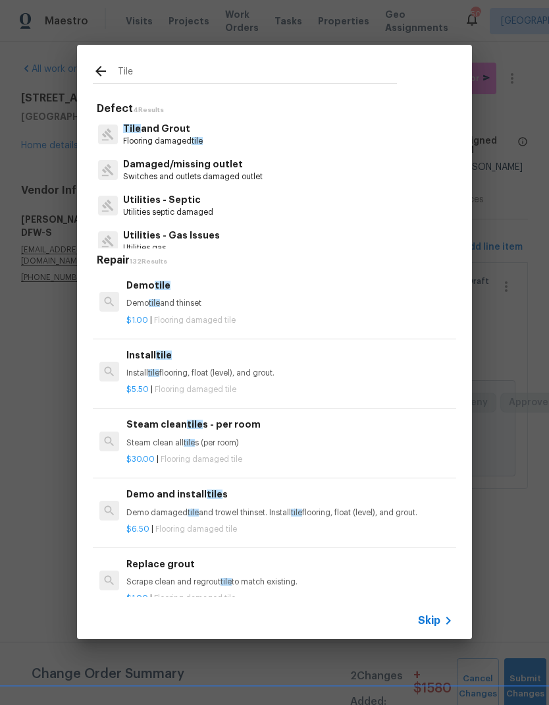
click at [181, 136] on p "Flooring damaged tile" at bounding box center [163, 141] width 80 height 11
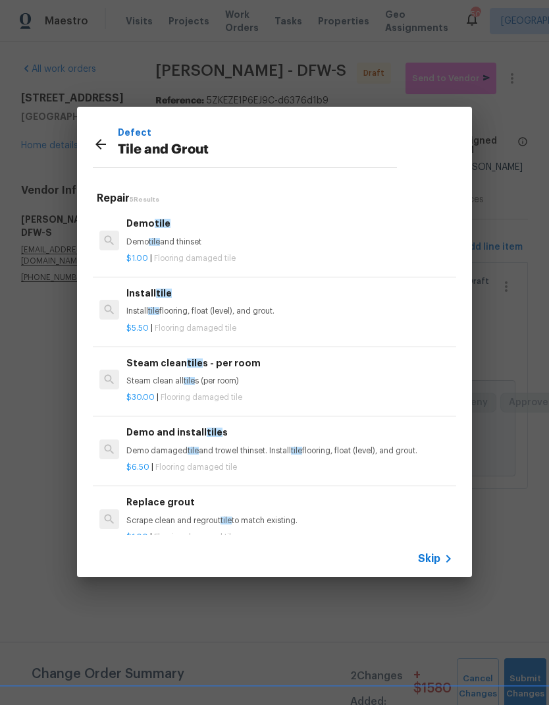
click at [160, 232] on div "Demo tile Demo tile and thinset" at bounding box center [289, 232] width 327 height 32
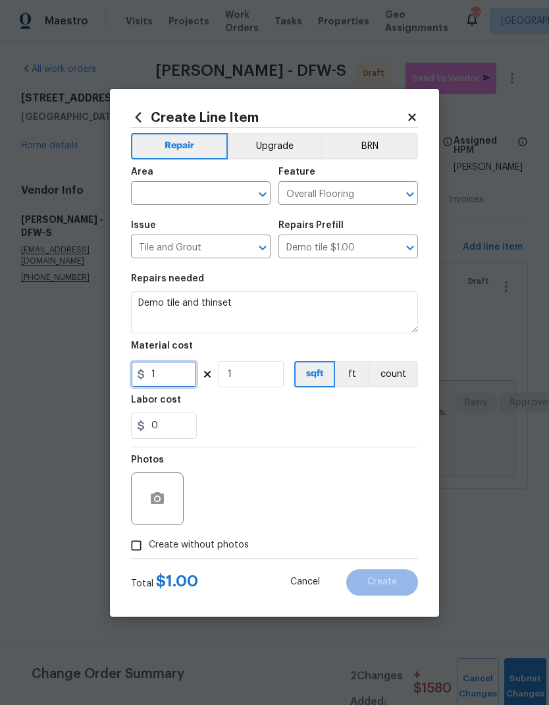
click at [178, 376] on input "1" at bounding box center [164, 374] width 66 height 26
type input "325"
click at [199, 188] on input "text" at bounding box center [182, 194] width 103 height 20
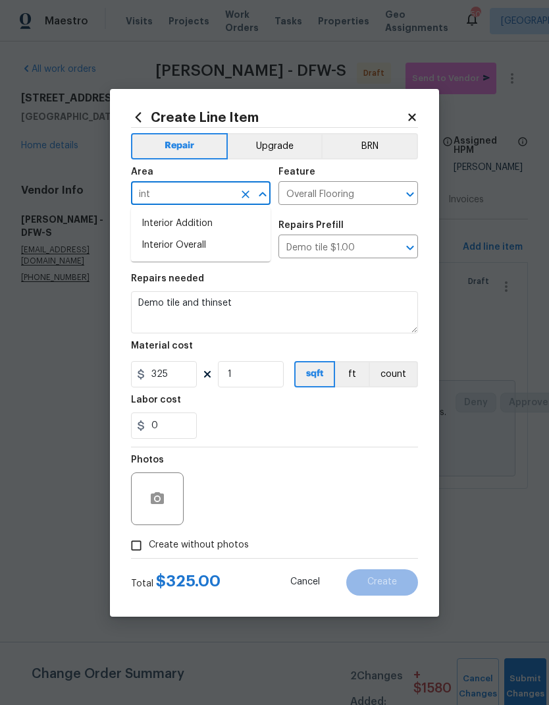
click at [212, 242] on li "Interior Overall" at bounding box center [201, 245] width 140 height 22
type input "Interior Overall"
click at [291, 304] on textarea "Demo tile and thinset" at bounding box center [274, 312] width 287 height 42
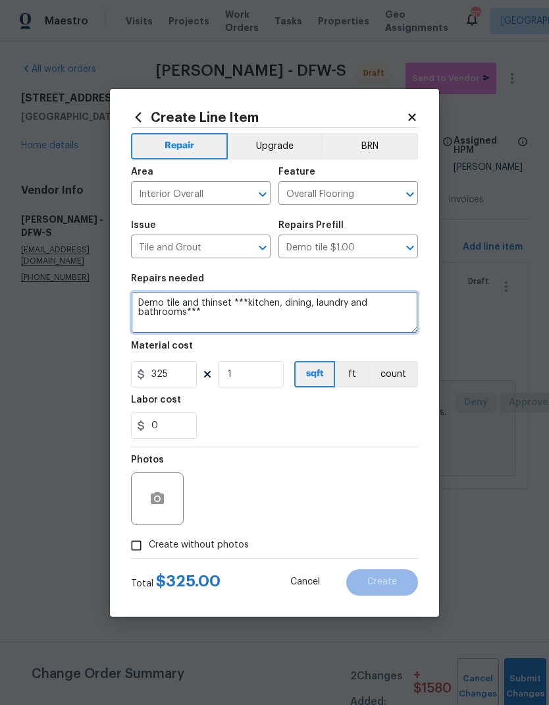
type textarea "Demo tile and thinset ***kitchen, dining, laundry and bathrooms***"
click at [311, 277] on div "Repairs needed" at bounding box center [274, 282] width 287 height 17
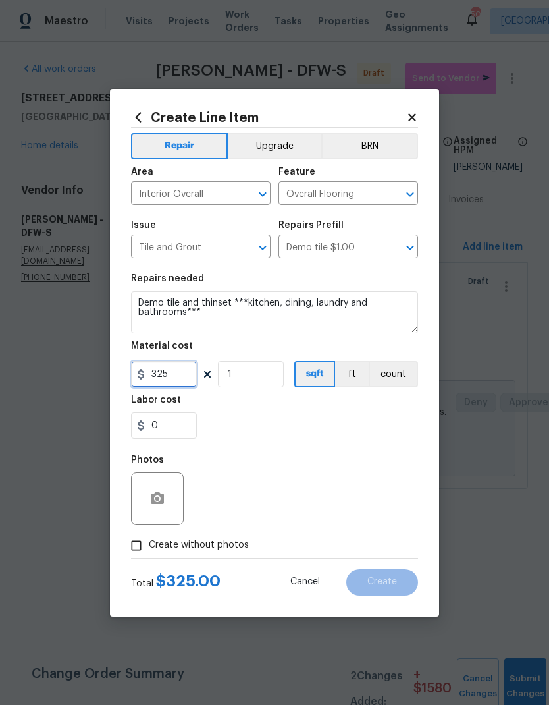
click at [180, 371] on input "325" at bounding box center [164, 374] width 66 height 26
click at [361, 411] on div "Labor cost" at bounding box center [274, 403] width 287 height 17
click at [138, 544] on input "Create without photos" at bounding box center [136, 545] width 25 height 25
checkbox input "true"
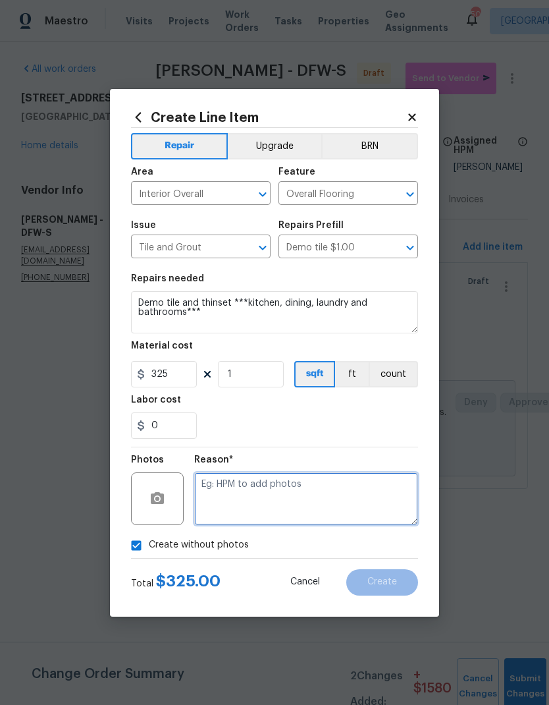
click at [356, 490] on textarea at bounding box center [306, 498] width 224 height 53
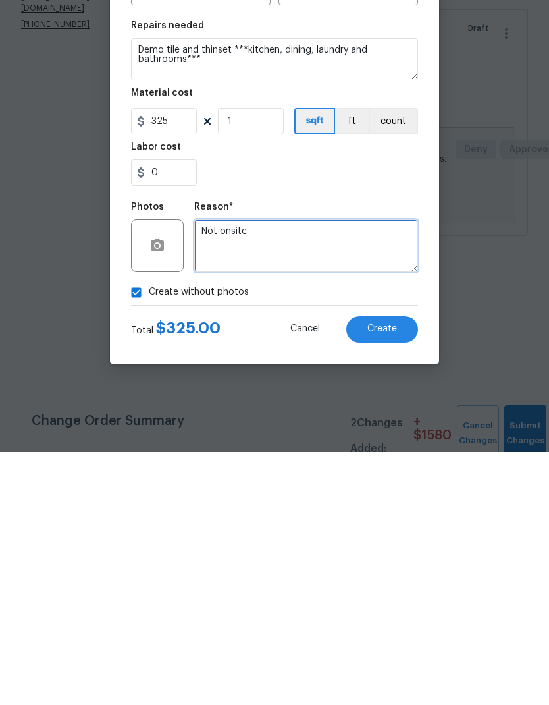
type textarea "Not onsite"
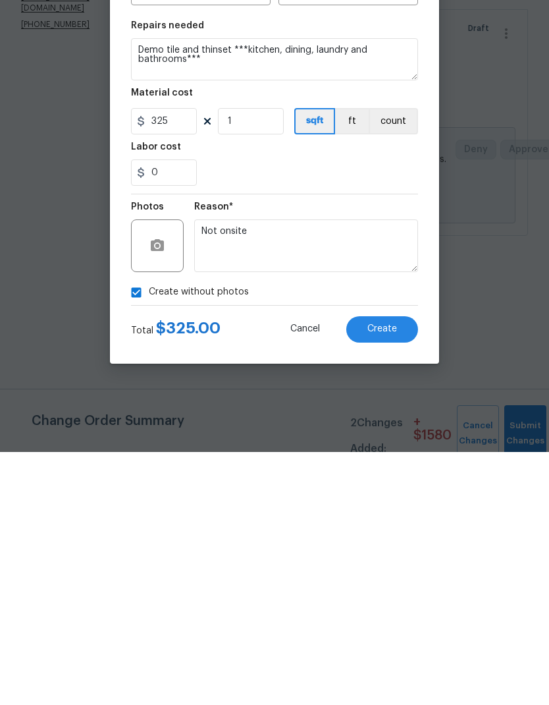
click at [381, 577] on span "Create" at bounding box center [382, 582] width 30 height 10
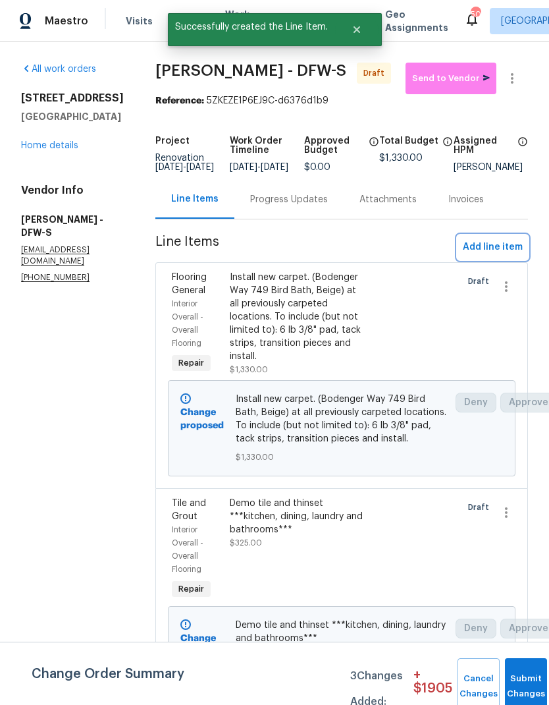
click at [496, 256] on span "Add line item" at bounding box center [493, 247] width 60 height 16
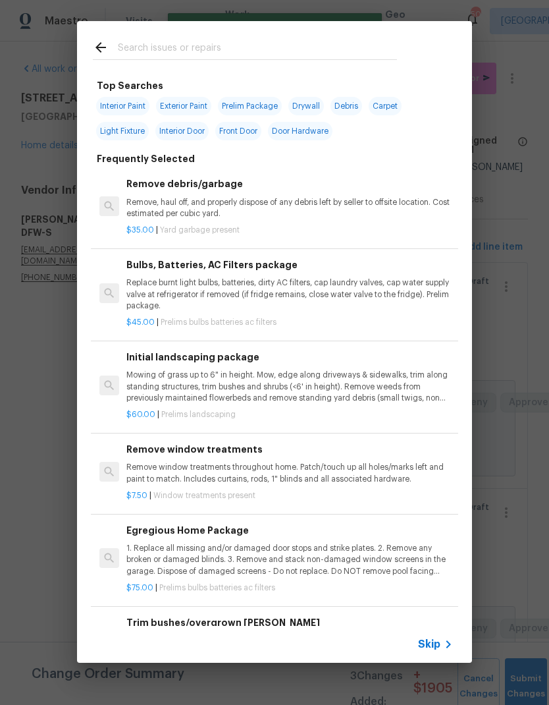
click at [200, 41] on input "text" at bounding box center [257, 50] width 279 height 20
type input "Flooring"
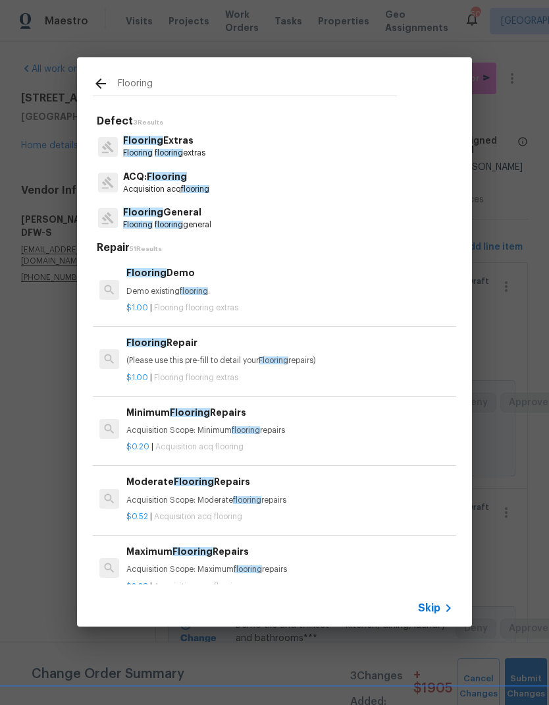
click at [183, 221] on span "flooring" at bounding box center [169, 225] width 28 height 8
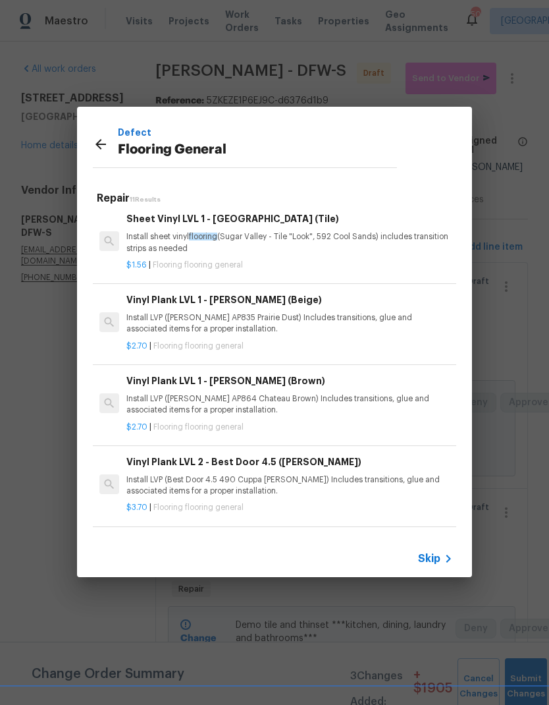
scroll to position [169, 0]
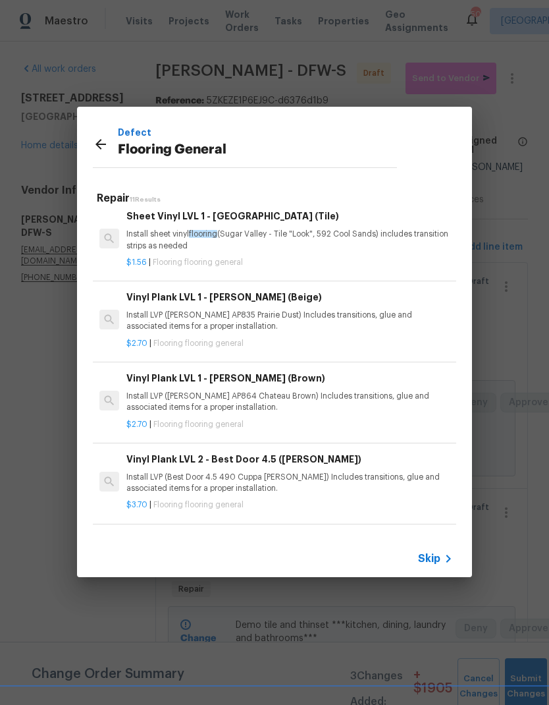
click at [377, 311] on p "Install LVP ([PERSON_NAME] AP835 Prairie Dust) Includes transitions, glue and a…" at bounding box center [289, 321] width 327 height 22
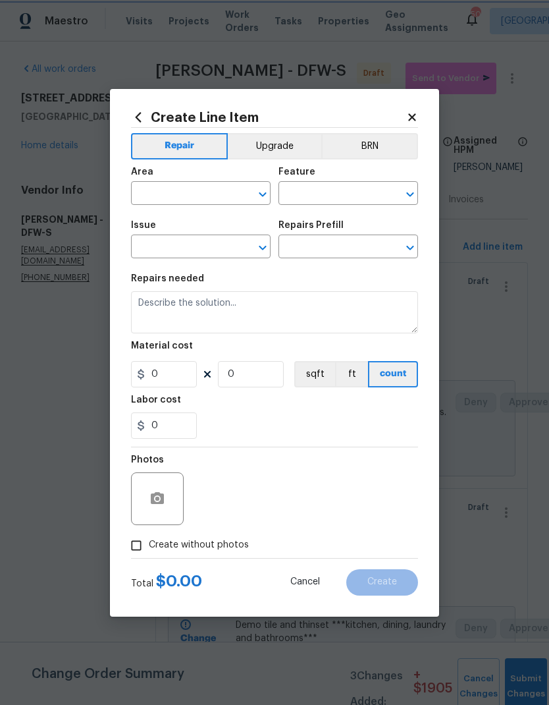
type input "Overall Flooring"
type input "Flooring General"
type input "Vinyl Plank LVL 1 - [PERSON_NAME] (Beige) $2.70"
type textarea "Install LVP ([PERSON_NAME] AP835 Prairie Dust) Includes transitions, glue and a…"
type input "2.7"
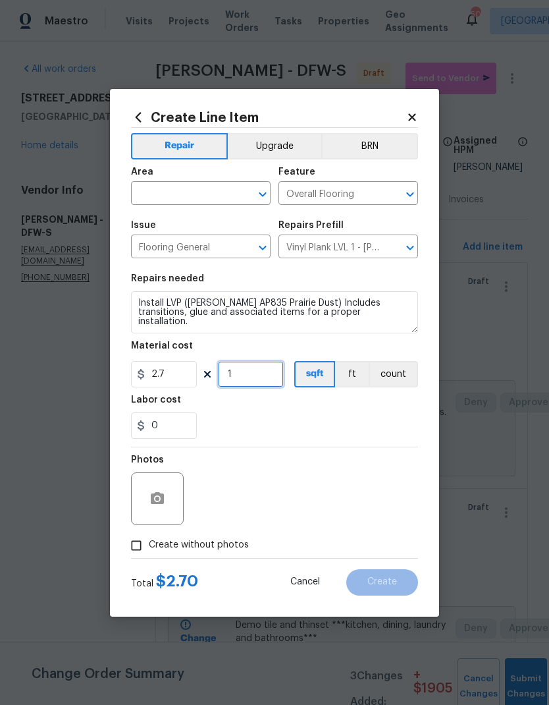
click at [250, 373] on input "1" at bounding box center [251, 374] width 66 height 26
type input "400"
click at [342, 424] on div "0" at bounding box center [274, 425] width 287 height 26
click at [214, 187] on input "text" at bounding box center [182, 194] width 103 height 20
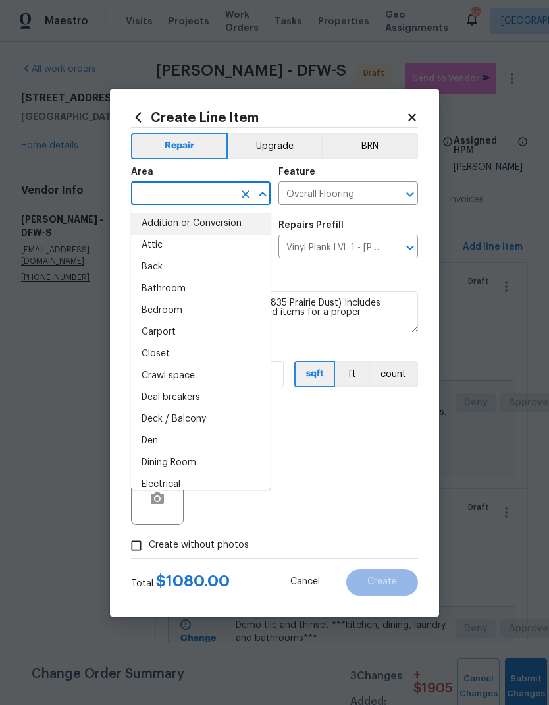
click at [211, 223] on li "Addition or Conversion" at bounding box center [201, 224] width 140 height 22
type input "Addition or Conversion"
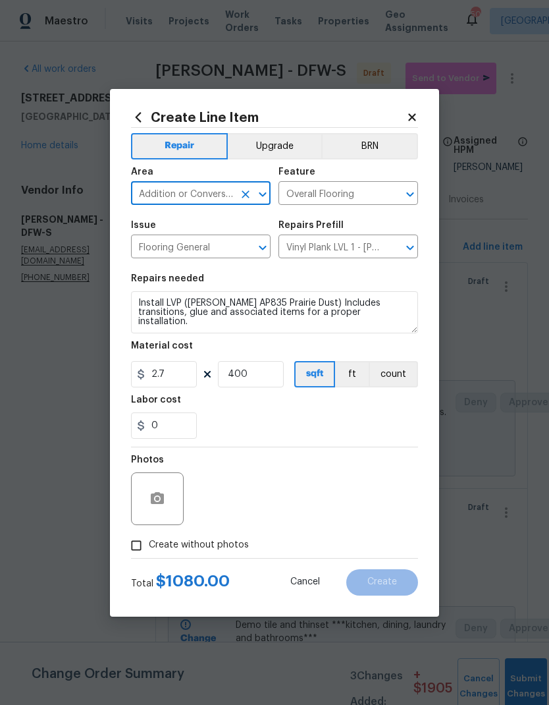
click at [197, 194] on input "Addition or Conversion" at bounding box center [182, 194] width 103 height 20
click at [249, 192] on icon "Clear" at bounding box center [245, 194] width 13 height 13
click at [188, 195] on input "text" at bounding box center [182, 194] width 103 height 20
click at [221, 248] on li "Interior Overall" at bounding box center [201, 245] width 140 height 22
type input "Interior Overall"
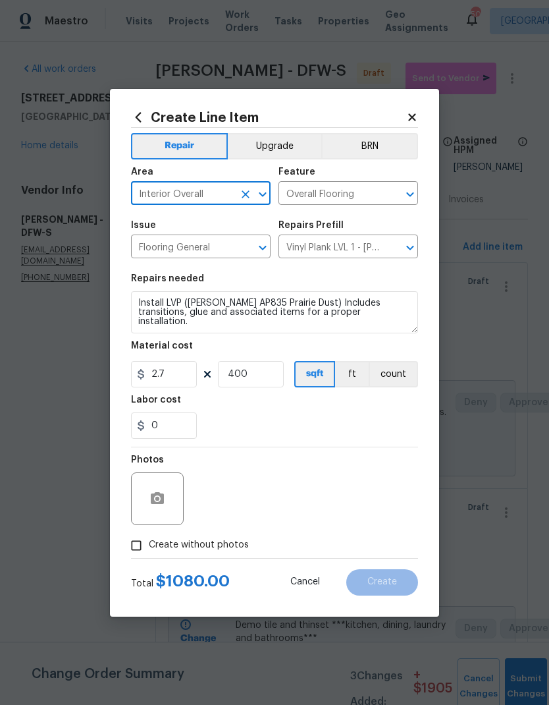
click at [333, 421] on div "0" at bounding box center [274, 425] width 287 height 26
click at [166, 500] on button "button" at bounding box center [158, 499] width 32 height 32
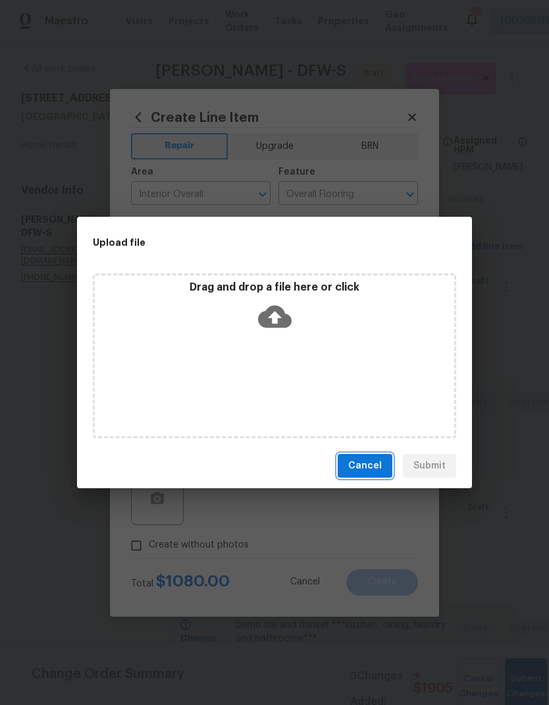
click at [374, 464] on span "Cancel" at bounding box center [365, 466] width 34 height 16
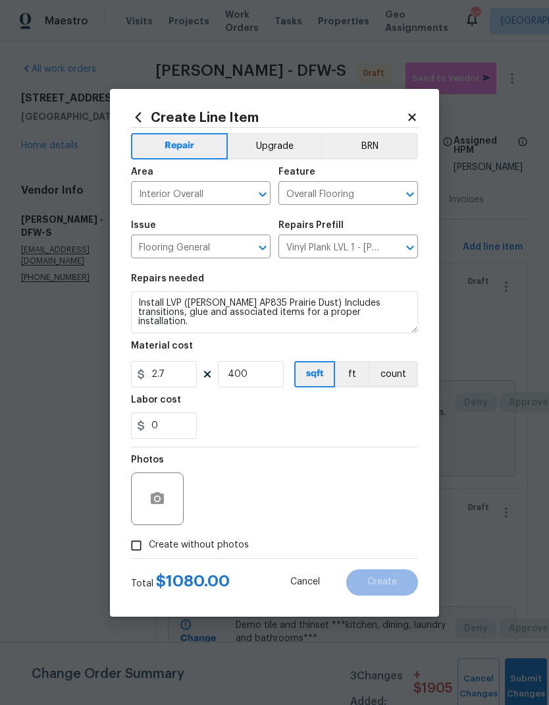
click at [132, 549] on input "Create without photos" at bounding box center [136, 545] width 25 height 25
checkbox input "true"
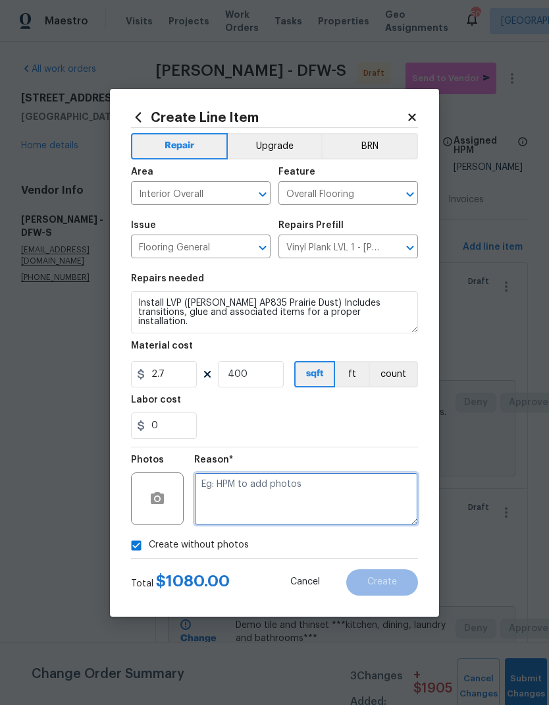
click at [353, 491] on textarea at bounding box center [306, 498] width 224 height 53
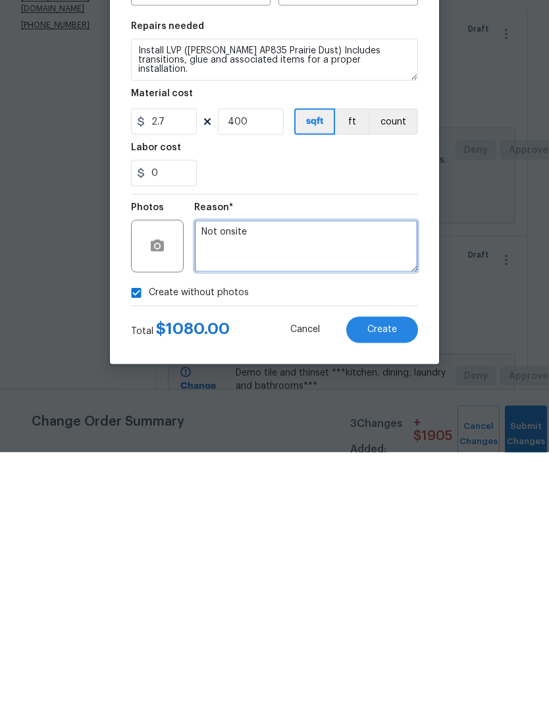
type textarea "Not onsite"
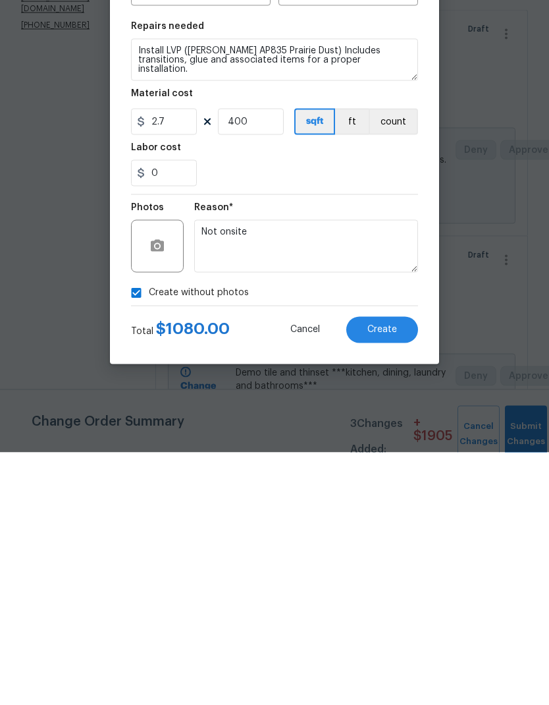
click at [294, 447] on div "Reason* Not onsite" at bounding box center [306, 490] width 224 height 86
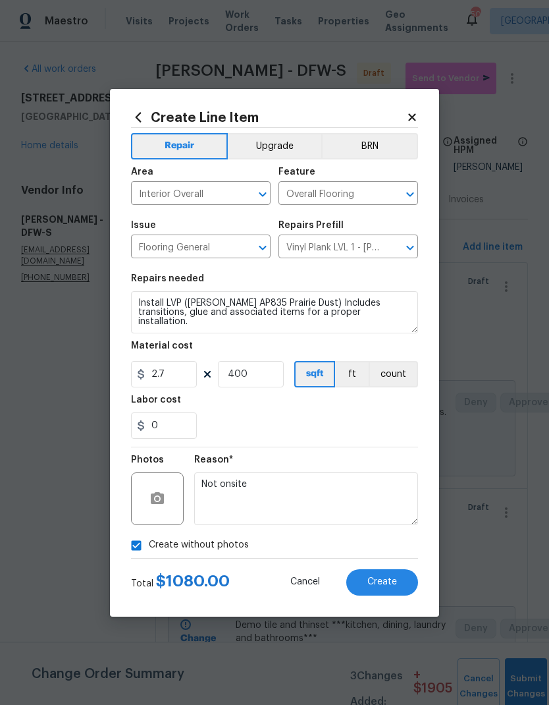
click at [391, 590] on button "Create" at bounding box center [382, 582] width 72 height 26
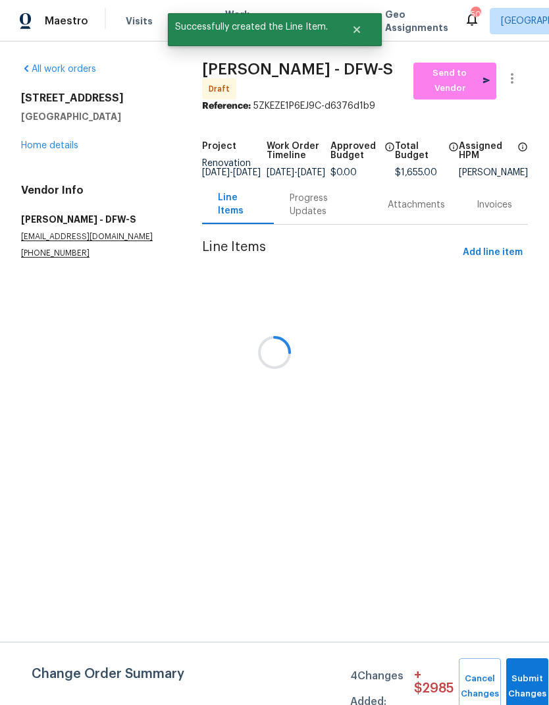
scroll to position [0, 0]
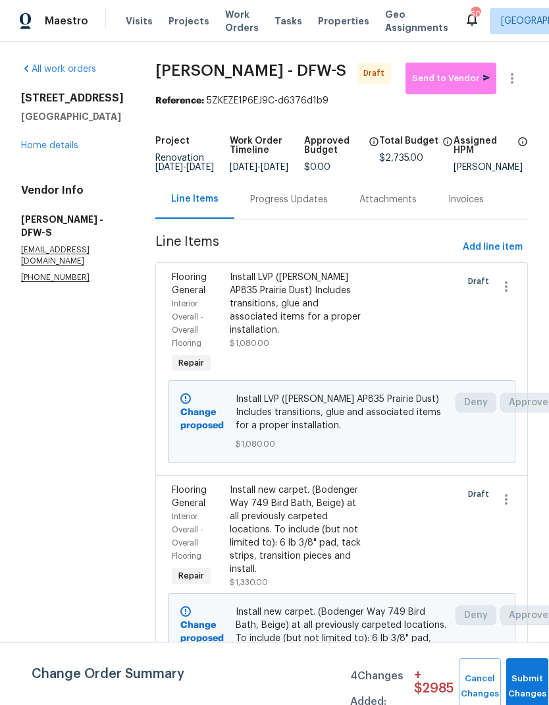
click at [64, 150] on link "Home details" at bounding box center [49, 145] width 57 height 9
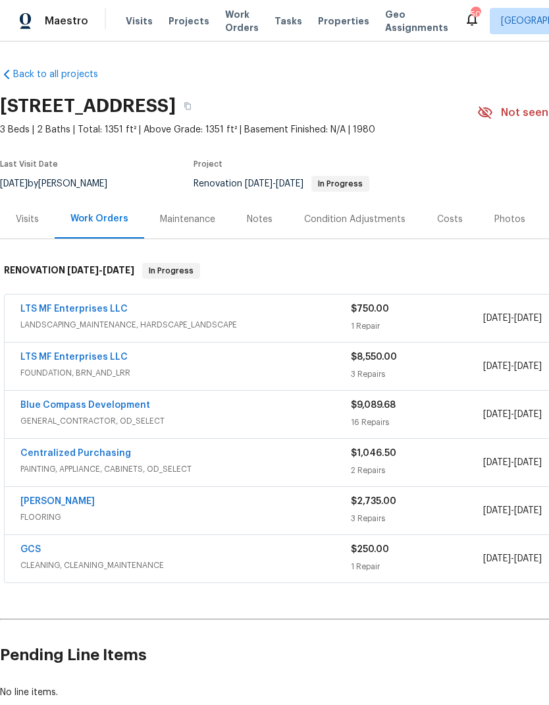
click at [450, 225] on div "Costs" at bounding box center [450, 219] width 26 height 13
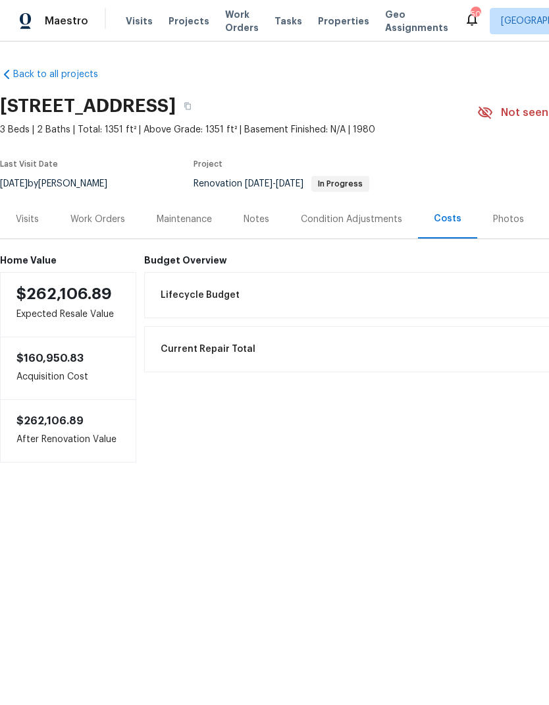
click at [97, 213] on div "Work Orders" at bounding box center [97, 219] width 55 height 13
